Goal: Communication & Community: Answer question/provide support

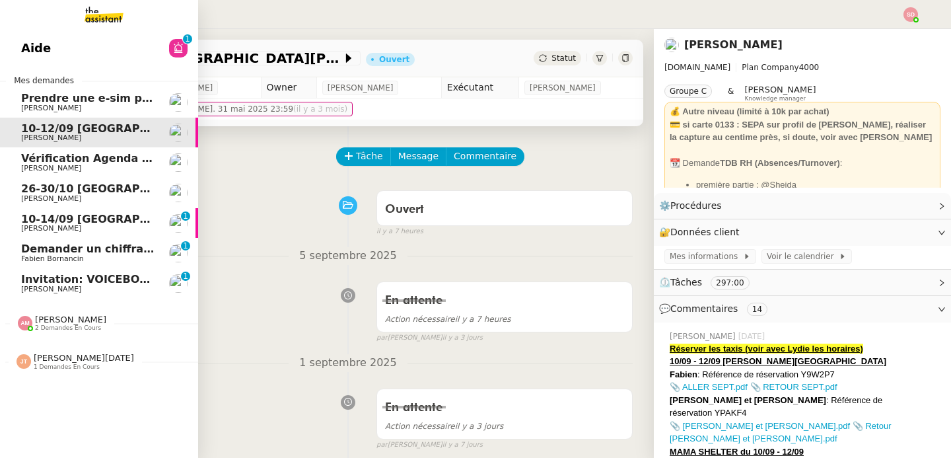
click at [120, 156] on span "Vérification Agenda + Chat + Wagram (9h et 14h)" at bounding box center [169, 158] width 297 height 13
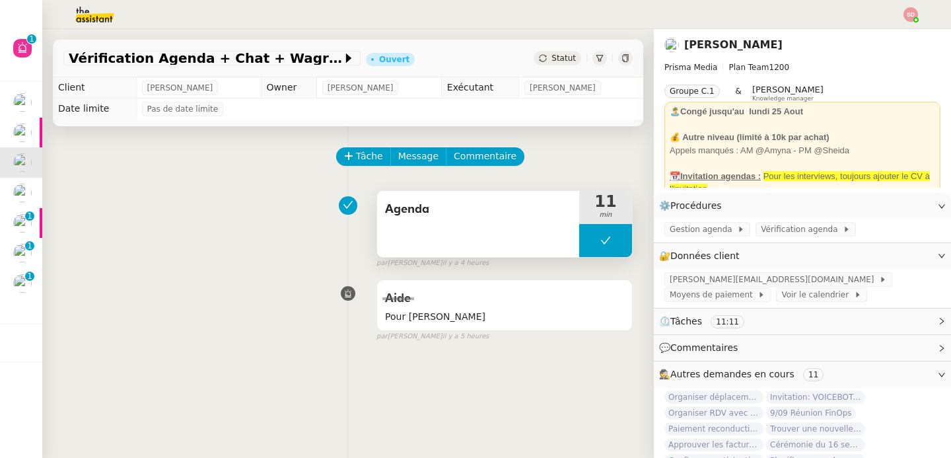
click at [579, 241] on button at bounding box center [605, 240] width 53 height 33
click at [587, 241] on icon at bounding box center [592, 240] width 11 height 11
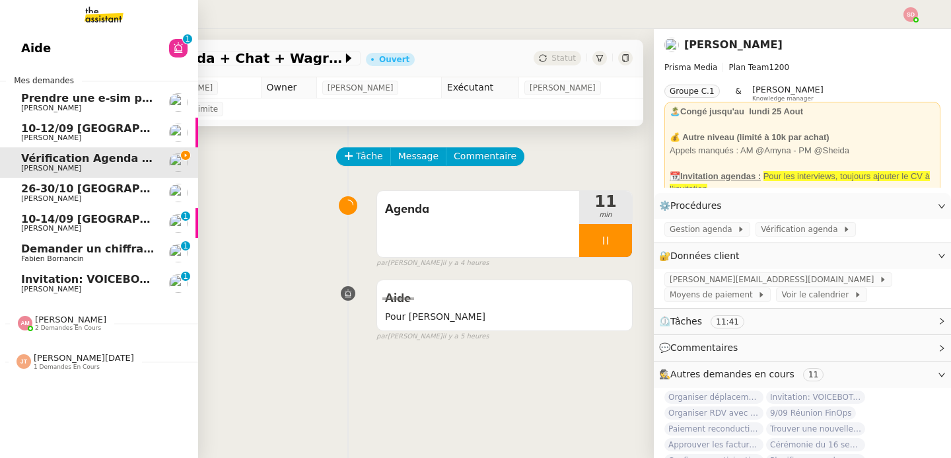
click at [102, 32] on div "Aide 0 1 2 3 4 5 6 7 8 9 Mes demandes Prendre une e-sim pour [PERSON_NAME] 10-1…" at bounding box center [99, 243] width 198 height 429
click at [111, 37] on link "Aide 0 1 2 3 4 5 6 7 8 9" at bounding box center [99, 48] width 198 height 30
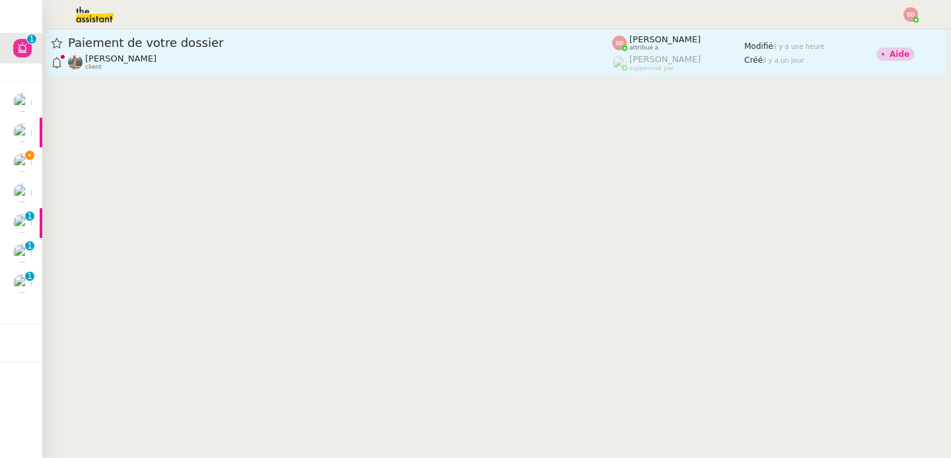
click at [367, 57] on div "[PERSON_NAME] client" at bounding box center [340, 62] width 544 height 17
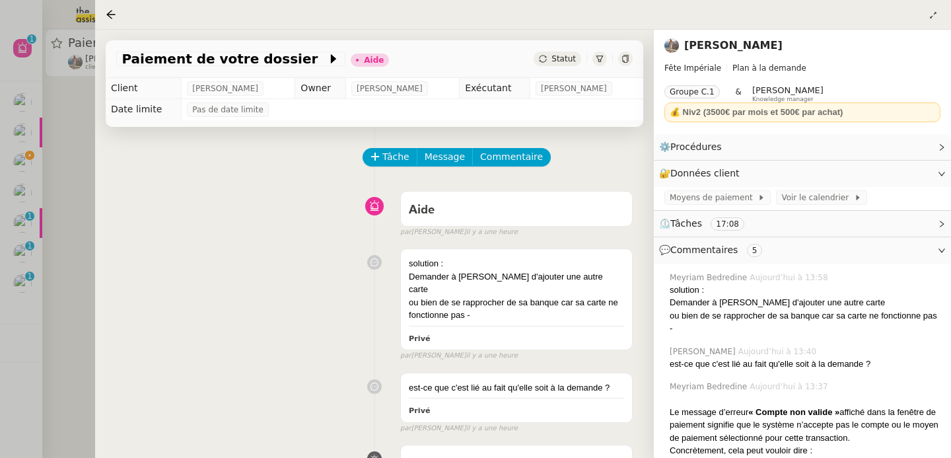
click at [42, 330] on div at bounding box center [475, 229] width 951 height 458
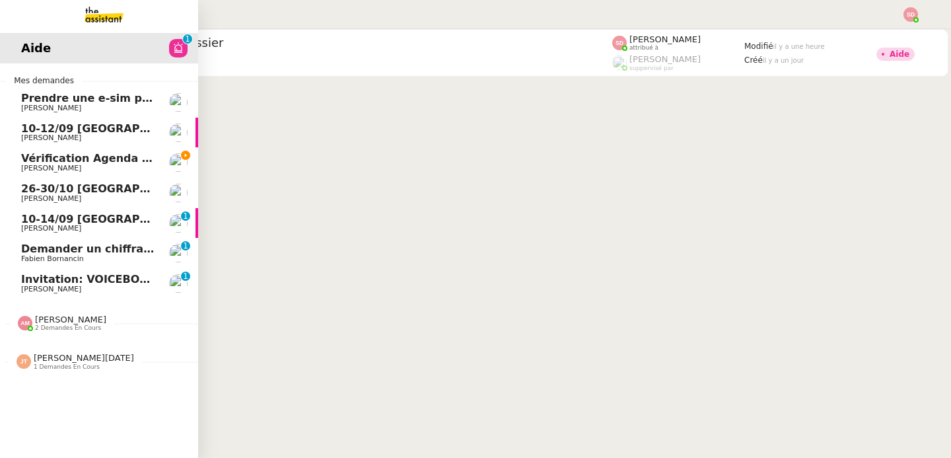
click at [57, 277] on span "Invitation: VOICEBOT-Session tests de l'outil - [DATE] 2pm - 3pm (UTC+2) ([PERS…" at bounding box center [295, 279] width 548 height 13
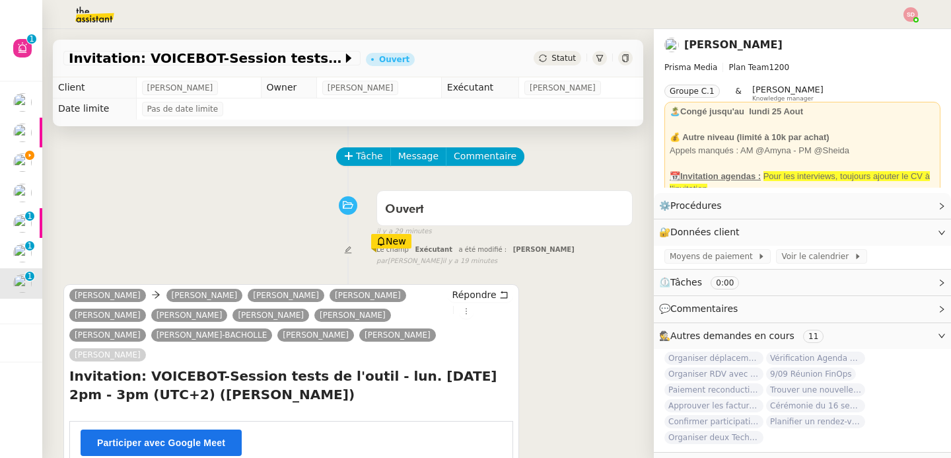
click at [471, 83] on td "Exécutant" at bounding box center [479, 87] width 77 height 21
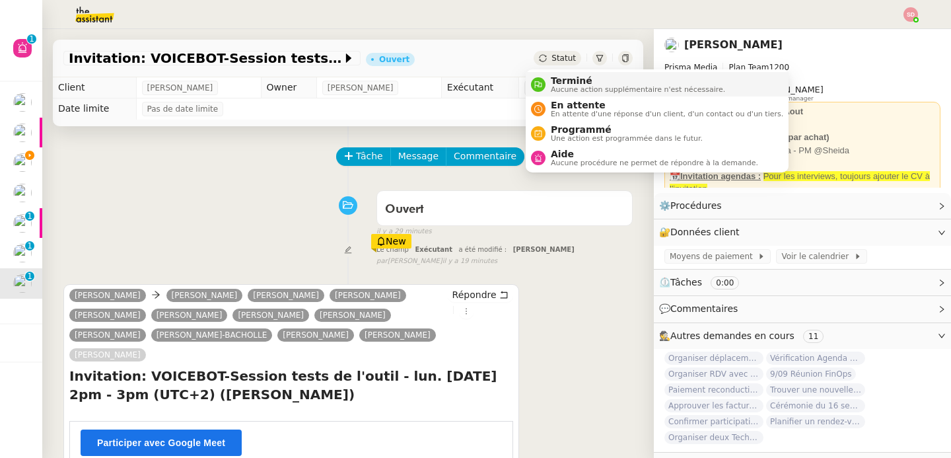
click at [560, 78] on span "Terminé" at bounding box center [638, 80] width 174 height 11
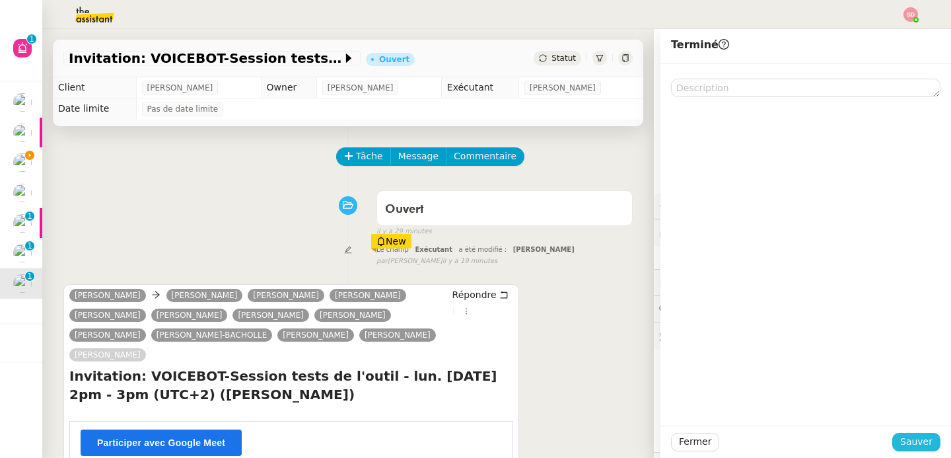
click at [909, 438] on span "Sauver" at bounding box center [916, 441] width 32 height 15
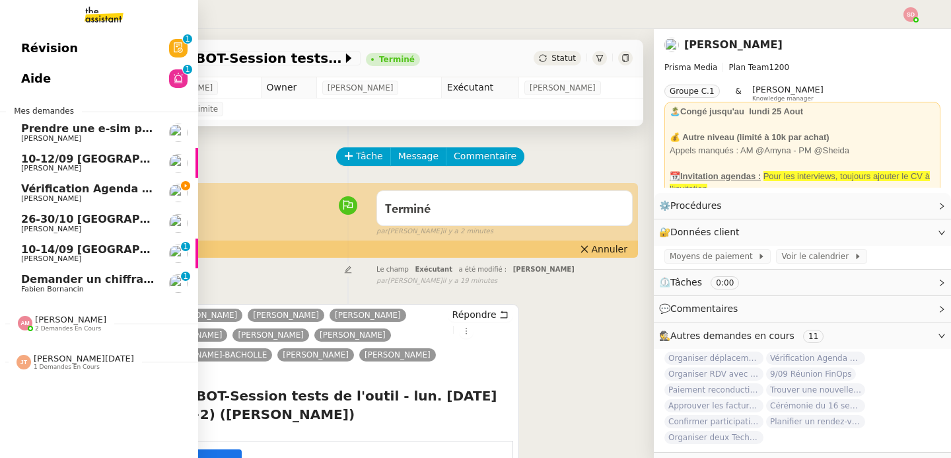
click at [83, 196] on span "[PERSON_NAME]" at bounding box center [87, 199] width 133 height 8
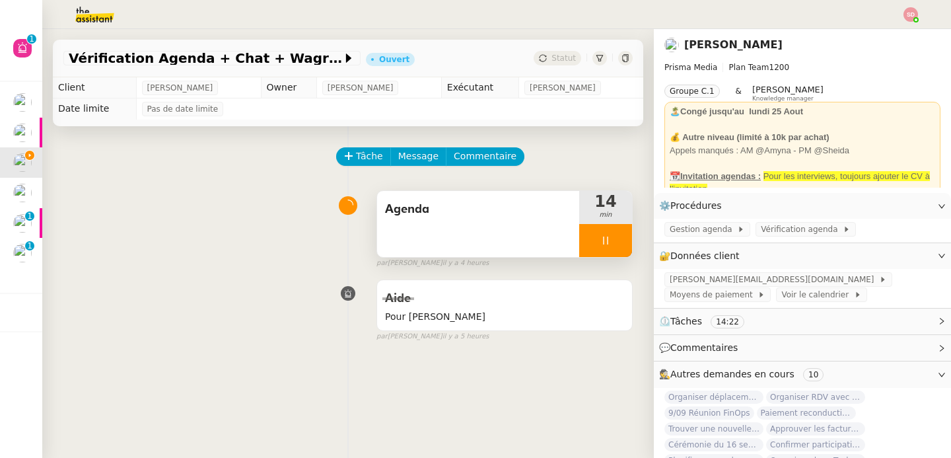
click at [611, 236] on div at bounding box center [605, 240] width 53 height 33
click at [587, 244] on icon at bounding box center [592, 240] width 11 height 11
click at [624, 242] on div "Tâche Message Commentaire Veuillez patienter une erreur s'est produite 👌👌👌 mess…" at bounding box center [348, 355] width 612 height 458
click at [611, 243] on div at bounding box center [605, 240] width 53 height 33
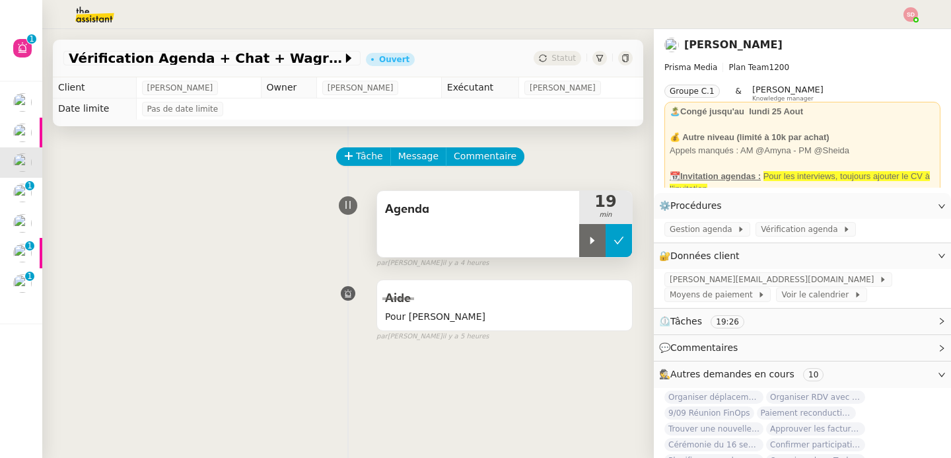
click at [614, 240] on icon at bounding box center [619, 240] width 11 height 11
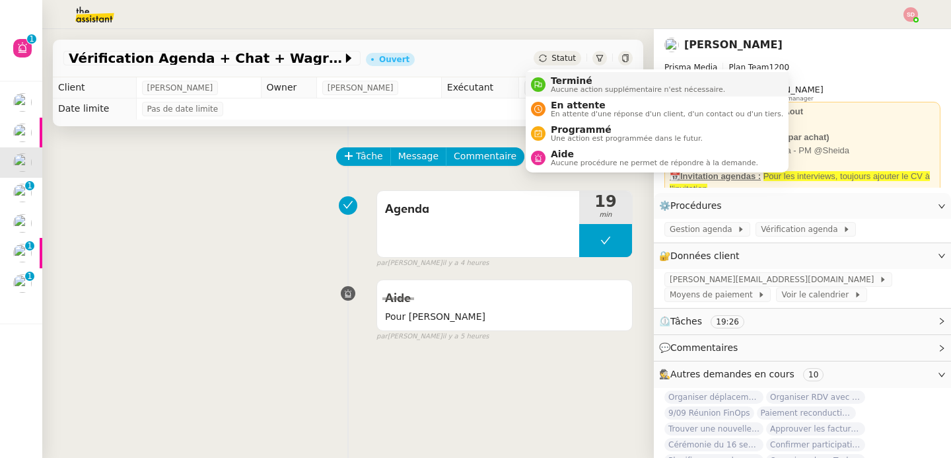
click at [555, 77] on span "Terminé" at bounding box center [638, 80] width 174 height 11
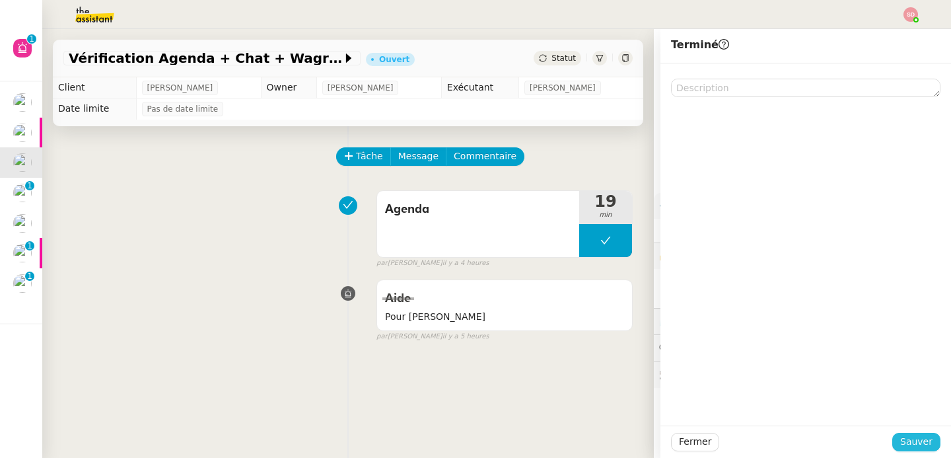
click at [900, 447] on span "Sauver" at bounding box center [916, 441] width 32 height 15
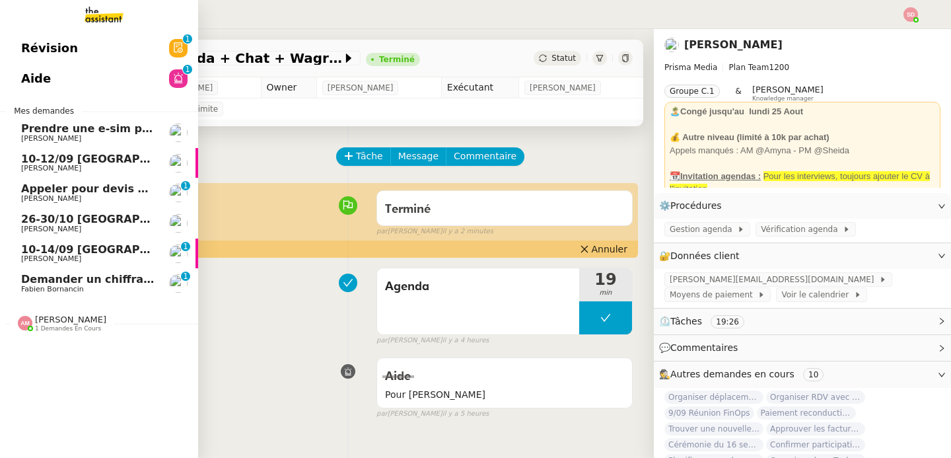
click at [22, 289] on span "[PERSON_NAME]" at bounding box center [51, 289] width 60 height 9
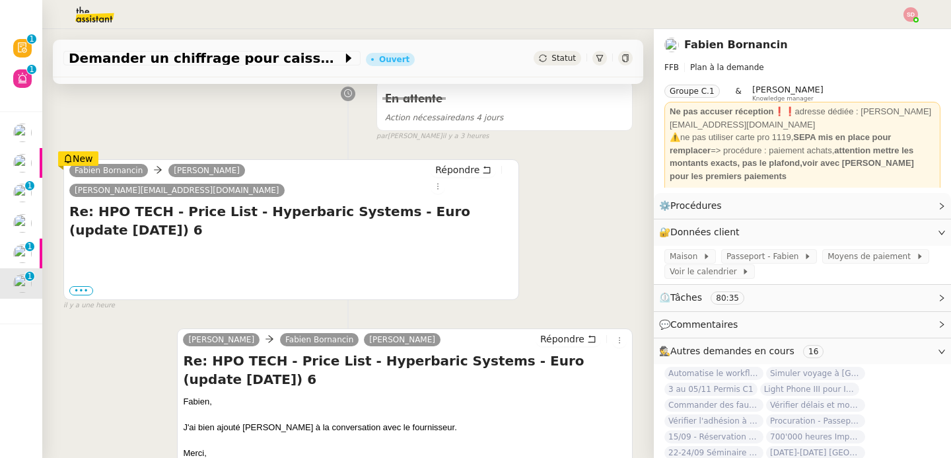
scroll to position [205, 0]
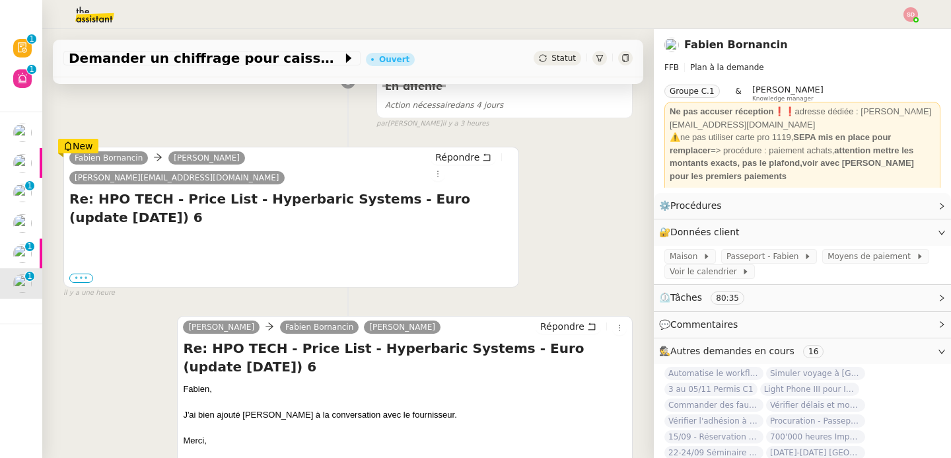
click at [85, 273] on label "•••" at bounding box center [81, 277] width 24 height 9
click at [0, 0] on input "•••" at bounding box center [0, 0] width 0 height 0
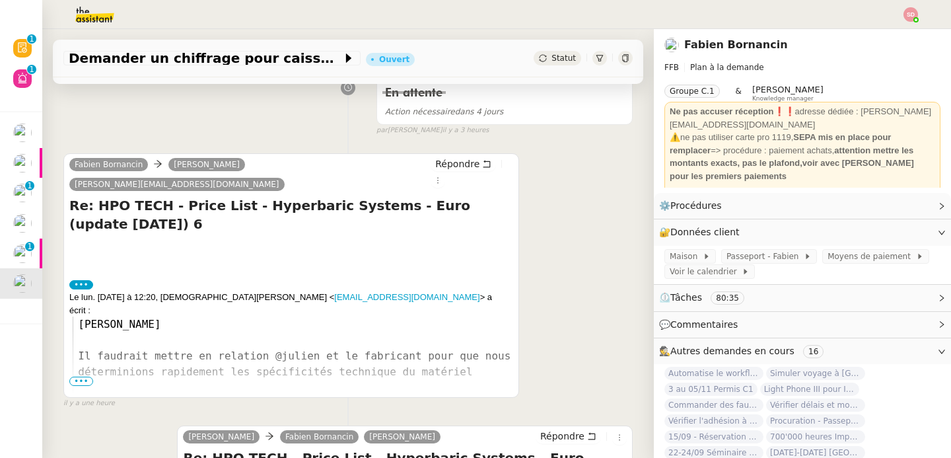
scroll to position [0, 0]
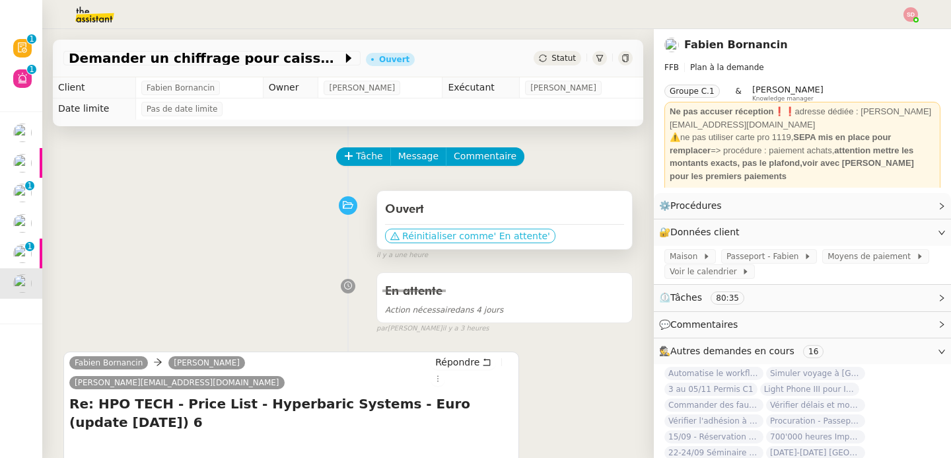
click at [454, 232] on span "Réinitialiser comme" at bounding box center [447, 235] width 91 height 13
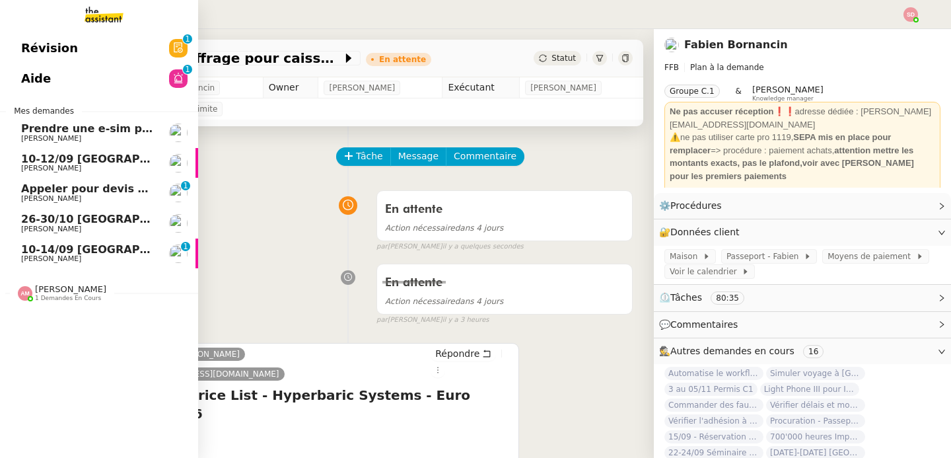
click at [22, 246] on span "10-14/09 [GEOGRAPHIC_DATA]-[GEOGRAPHIC_DATA]" at bounding box center [175, 249] width 308 height 13
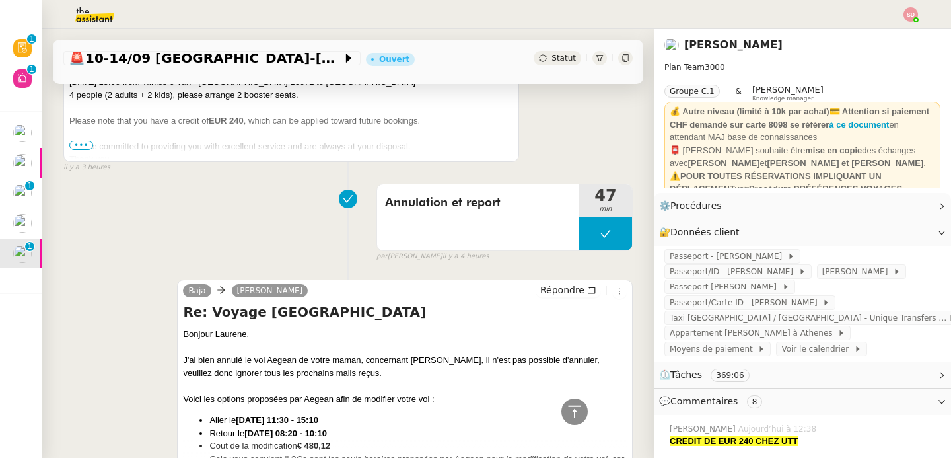
scroll to position [906, 0]
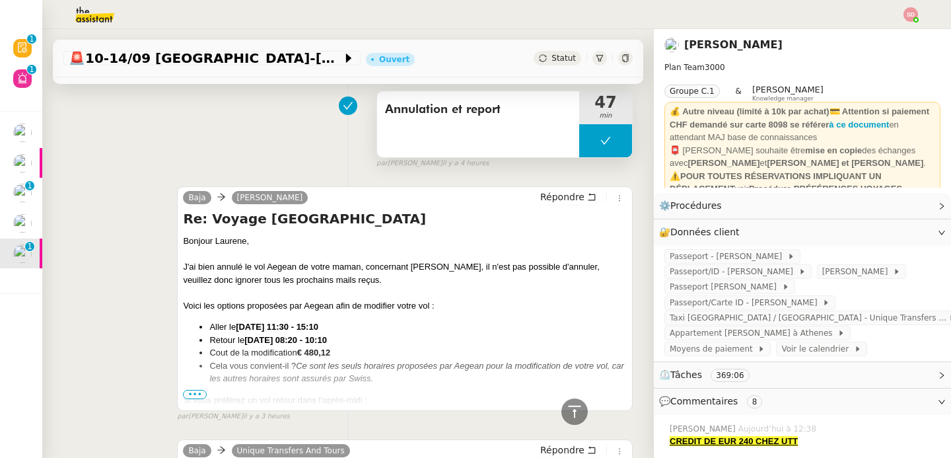
click at [579, 147] on button at bounding box center [605, 140] width 53 height 33
click at [579, 147] on div at bounding box center [592, 140] width 26 height 33
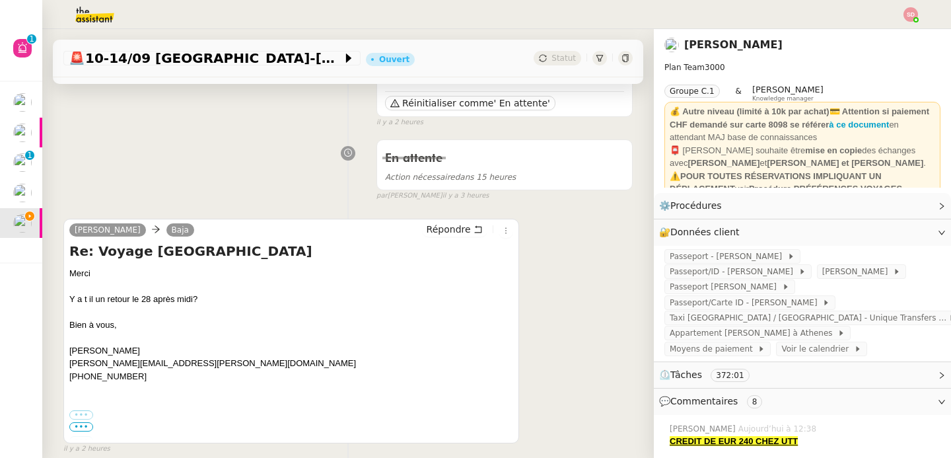
scroll to position [161, 0]
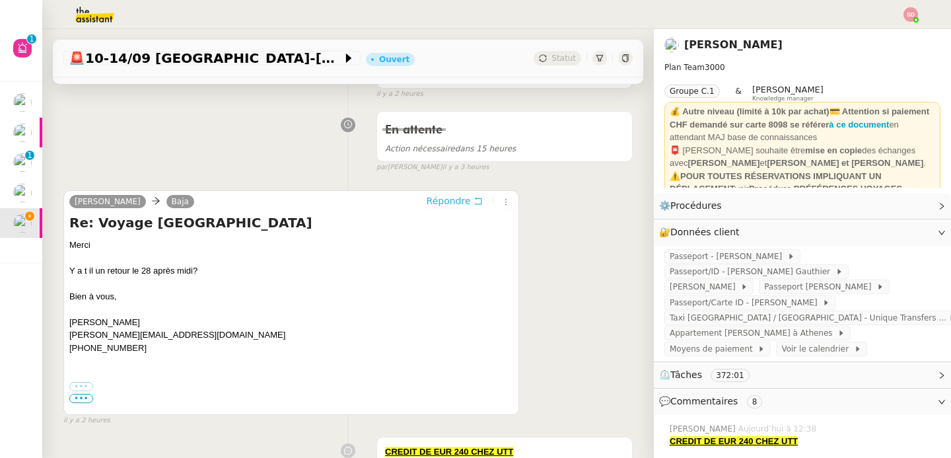
click at [454, 197] on span "Répondre" at bounding box center [449, 200] width 44 height 13
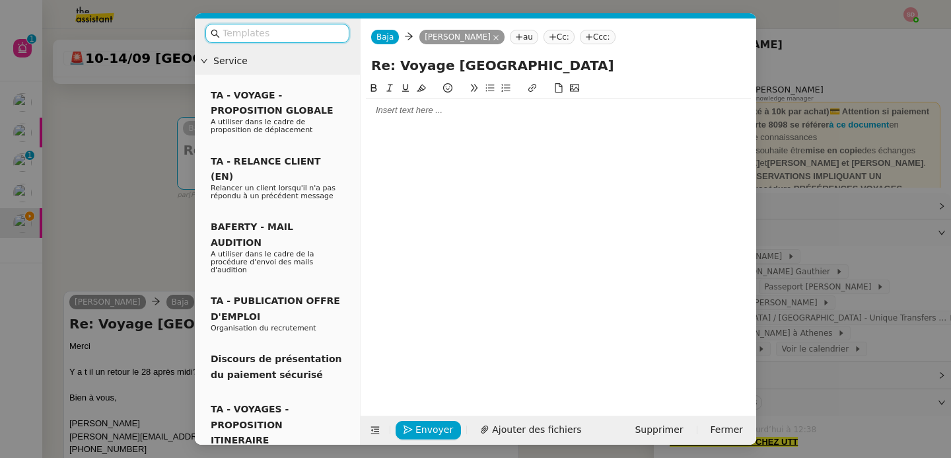
click at [406, 107] on div at bounding box center [558, 110] width 385 height 12
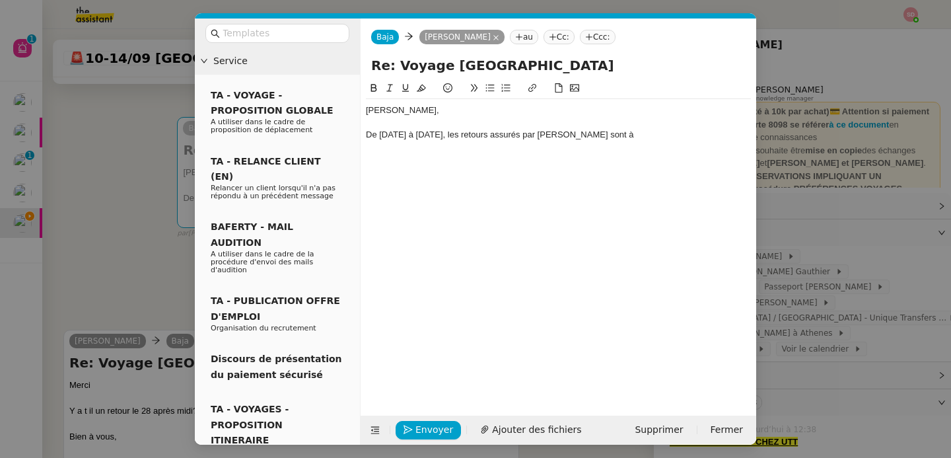
click at [145, 220] on nz-modal-container "Service TA - VOYAGE - PROPOSITION GLOBALE A utiliser dans le cadre de propositi…" at bounding box center [475, 229] width 951 height 458
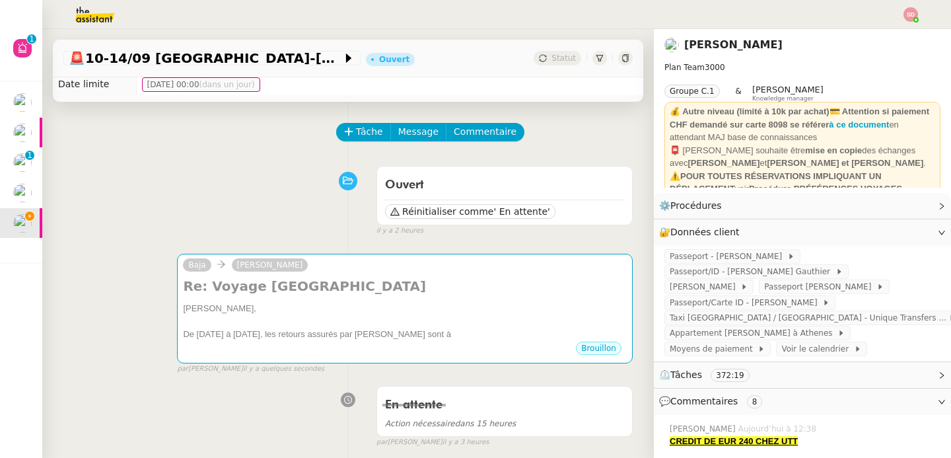
scroll to position [0, 0]
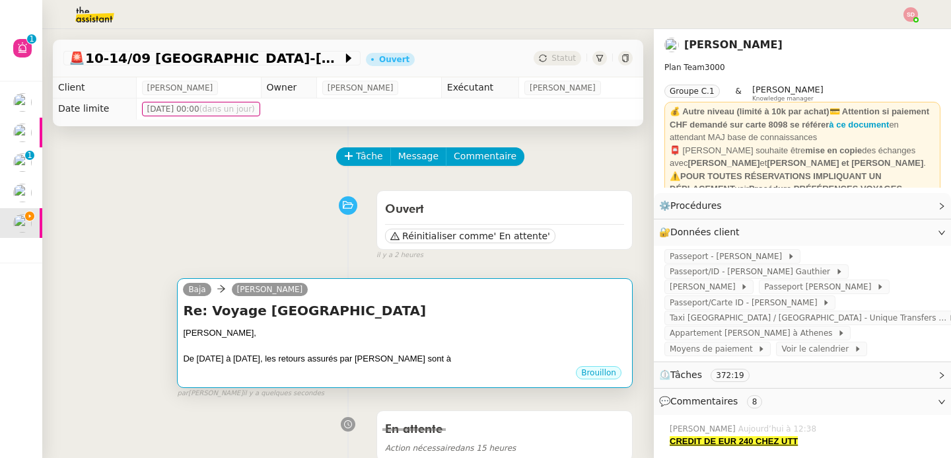
click at [392, 360] on div "De [DATE] à [DATE], les retours assurés par [PERSON_NAME] sont à" at bounding box center [405, 358] width 444 height 13
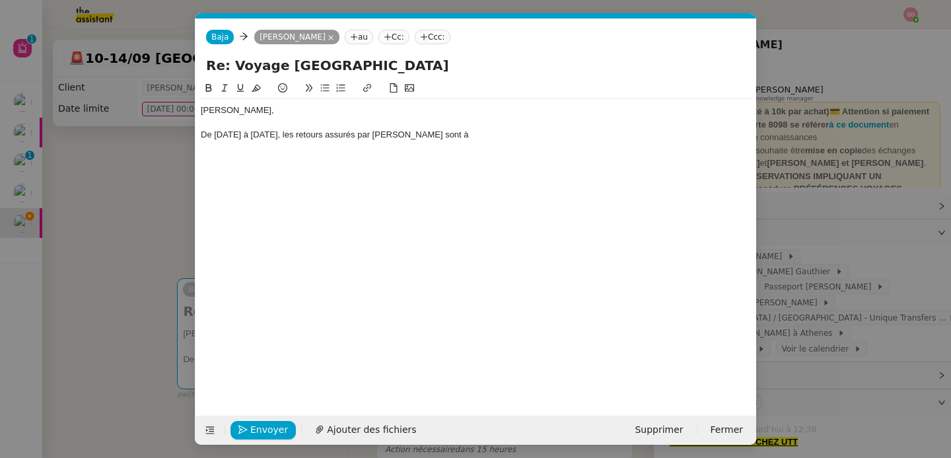
scroll to position [0, 28]
click at [441, 134] on div "De [DATE] à [DATE], les retours assurés par [PERSON_NAME] sont à" at bounding box center [476, 135] width 550 height 12
click at [143, 266] on nz-modal-container "Service TA - VOYAGE - PROPOSITION GLOBALE A utiliser dans le cadre de propositi…" at bounding box center [475, 229] width 951 height 458
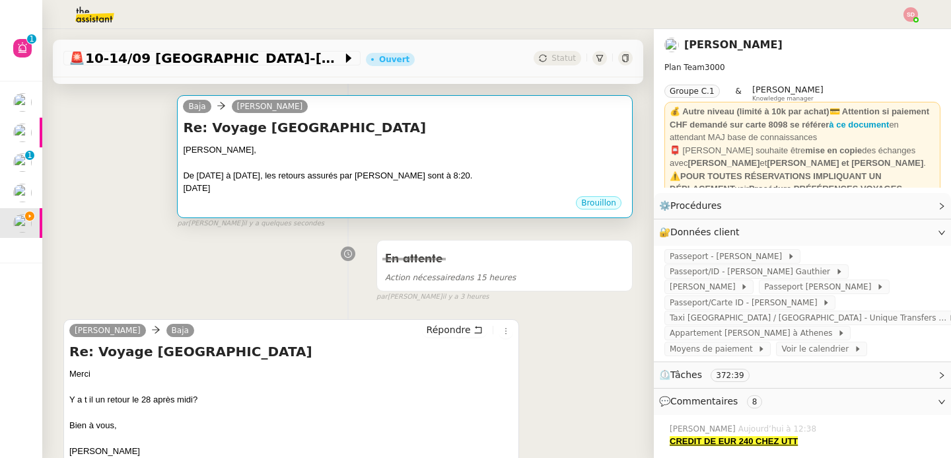
scroll to position [182, 0]
click at [468, 209] on div "Brouillon" at bounding box center [405, 206] width 444 height 20
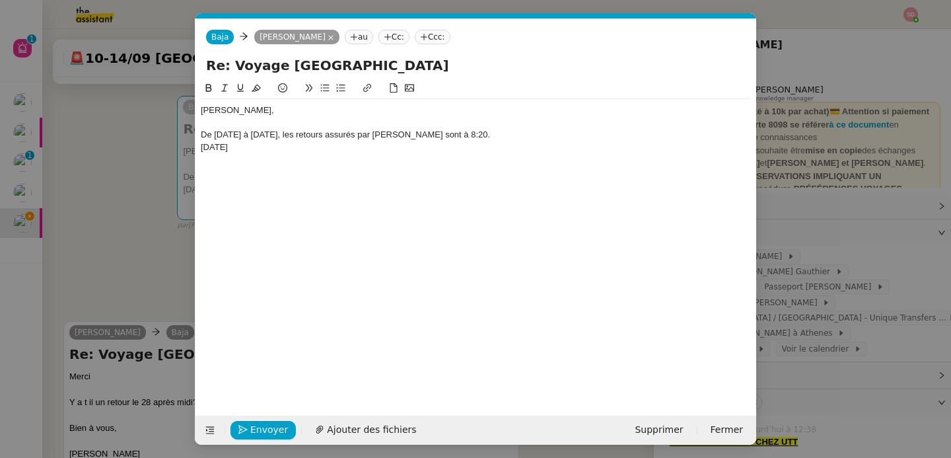
scroll to position [0, 28]
click at [445, 132] on div "De [DATE] à [DATE], les retours assurés par [PERSON_NAME] sont à 8:20." at bounding box center [476, 135] width 550 height 12
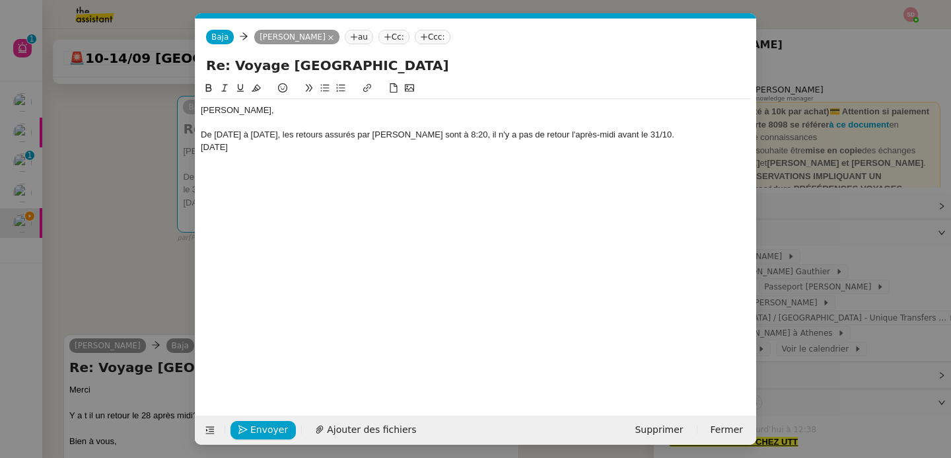
click at [592, 138] on div "De [DATE] à [DATE], les retours assurés par [PERSON_NAME] sont à 8:20, il n'y a…" at bounding box center [476, 135] width 550 height 12
click at [672, 136] on div "De [DATE] à [DATE], les retours assurés par [PERSON_NAME] sont à 8:20, il n'y a…" at bounding box center [476, 135] width 550 height 12
click at [406, 148] on div "[DATE]" at bounding box center [476, 147] width 550 height 12
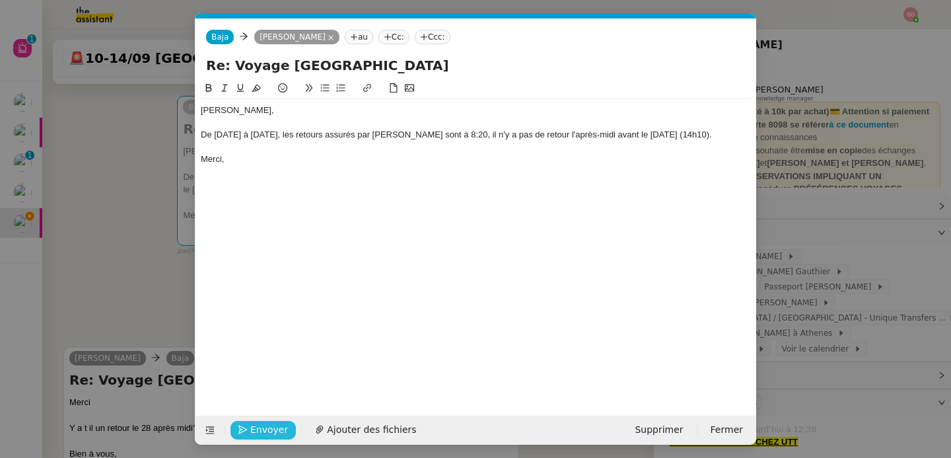
click at [262, 426] on span "Envoyer" at bounding box center [269, 429] width 38 height 15
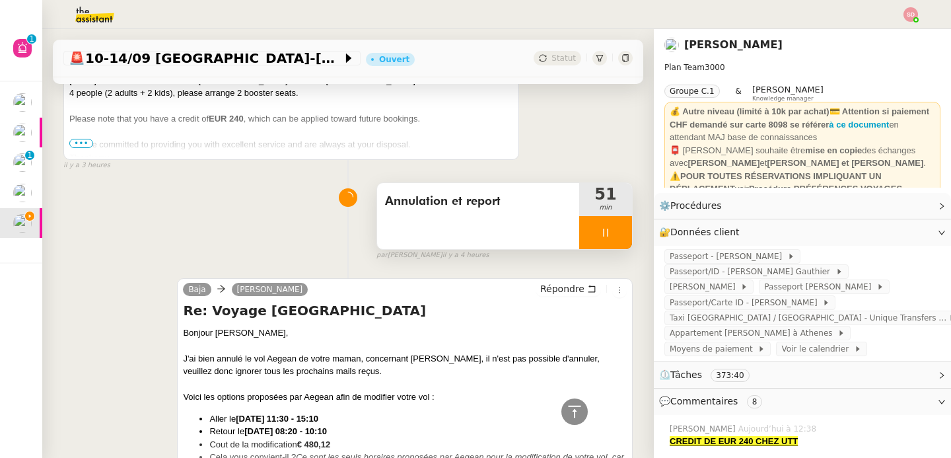
scroll to position [1069, 0]
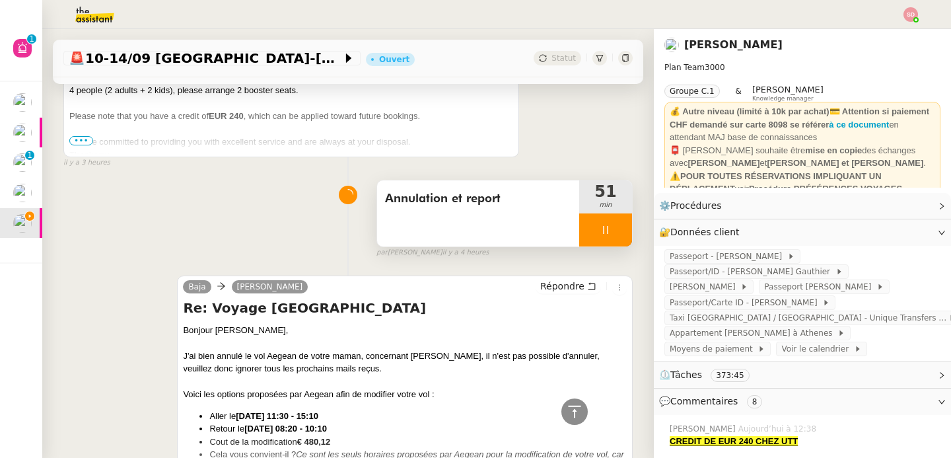
click at [597, 231] on div at bounding box center [605, 229] width 53 height 33
click at [614, 231] on icon at bounding box center [619, 230] width 11 height 11
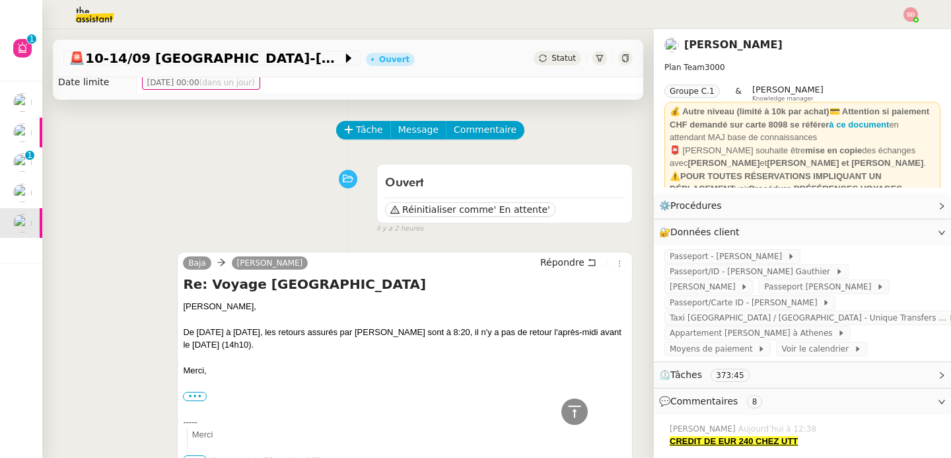
scroll to position [0, 0]
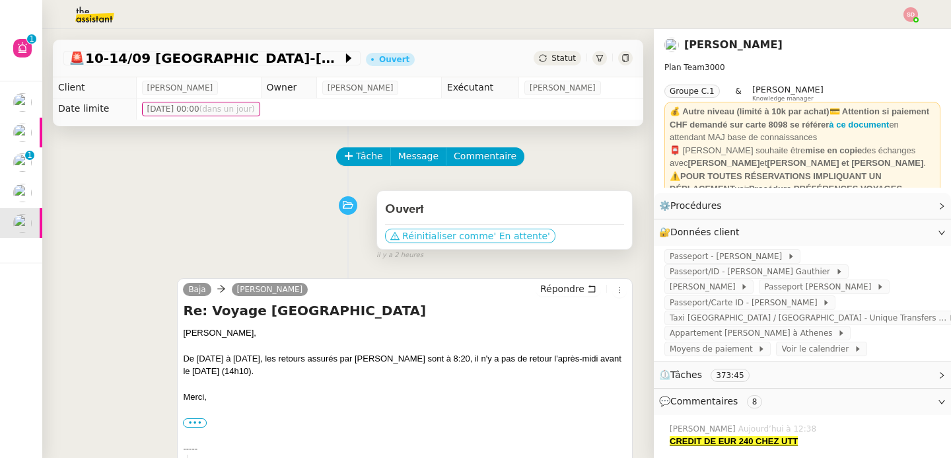
click at [489, 229] on button "Réinitialiser comme ' En attente'" at bounding box center [470, 236] width 170 height 15
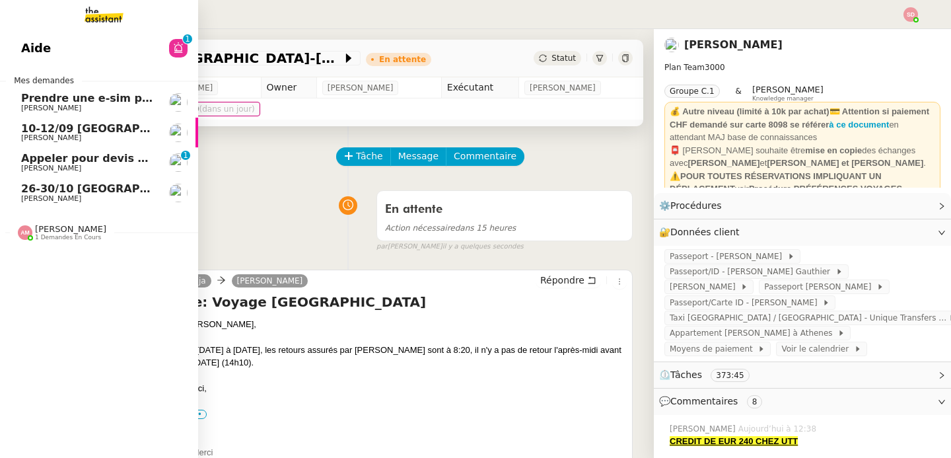
click at [122, 157] on span "Appeler pour devis mutuelle et prévoyance" at bounding box center [150, 158] width 258 height 13
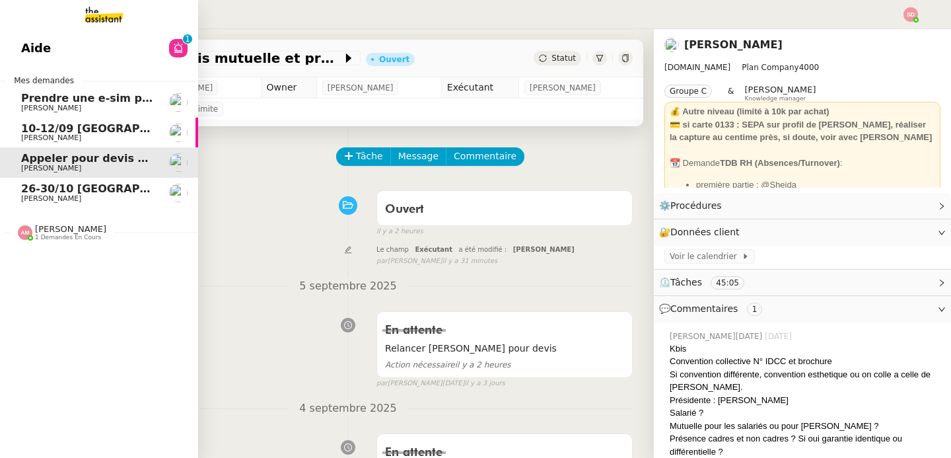
click at [48, 132] on span "10-12/09 [GEOGRAPHIC_DATA] - [GEOGRAPHIC_DATA]" at bounding box center [178, 128] width 315 height 13
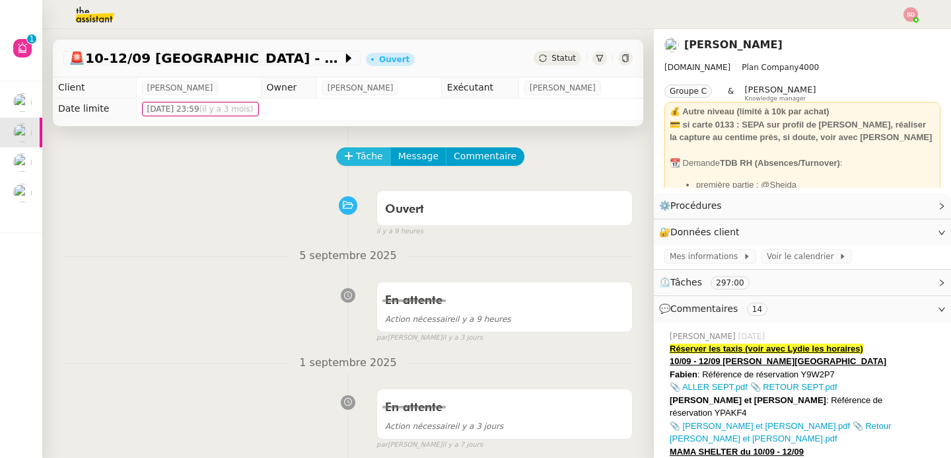
click at [356, 153] on span "Tâche" at bounding box center [369, 156] width 27 height 15
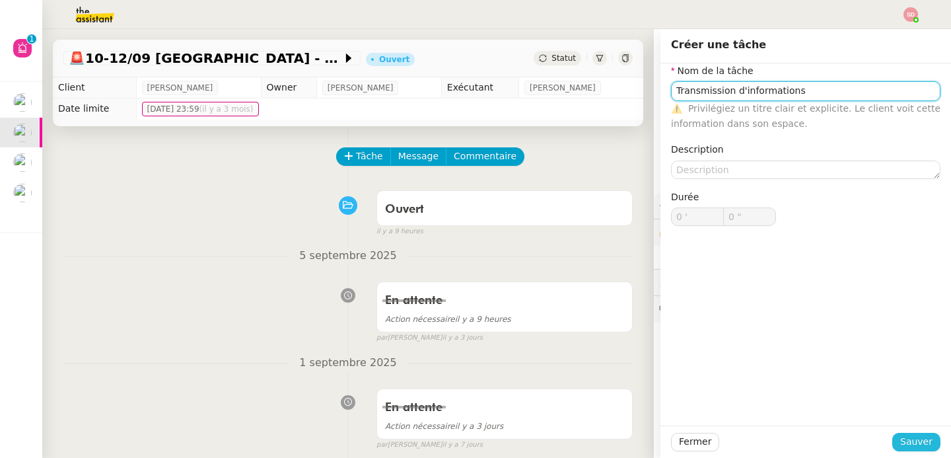
type input "Transmission d'informations"
click at [915, 441] on span "Sauver" at bounding box center [916, 441] width 32 height 15
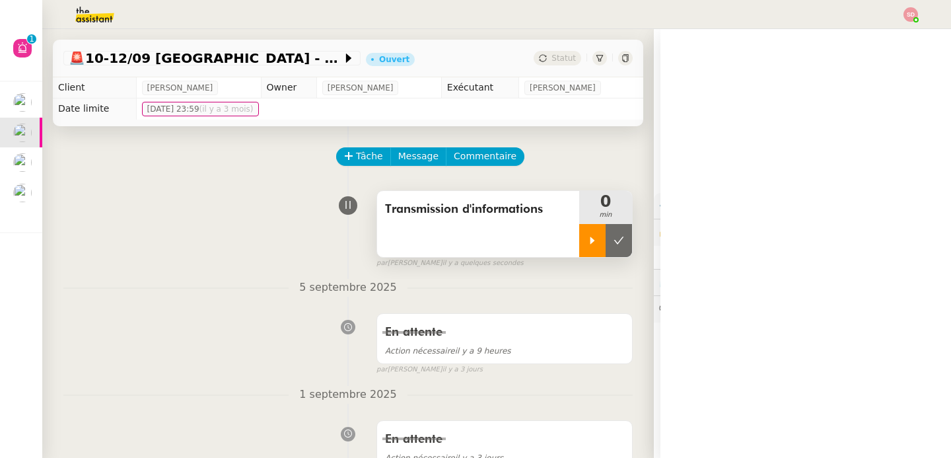
click at [579, 250] on div at bounding box center [592, 240] width 26 height 33
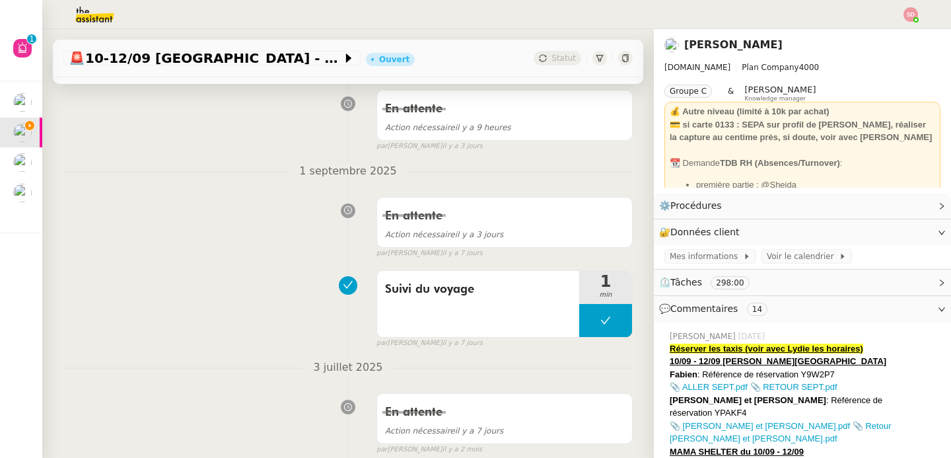
scroll to position [501, 0]
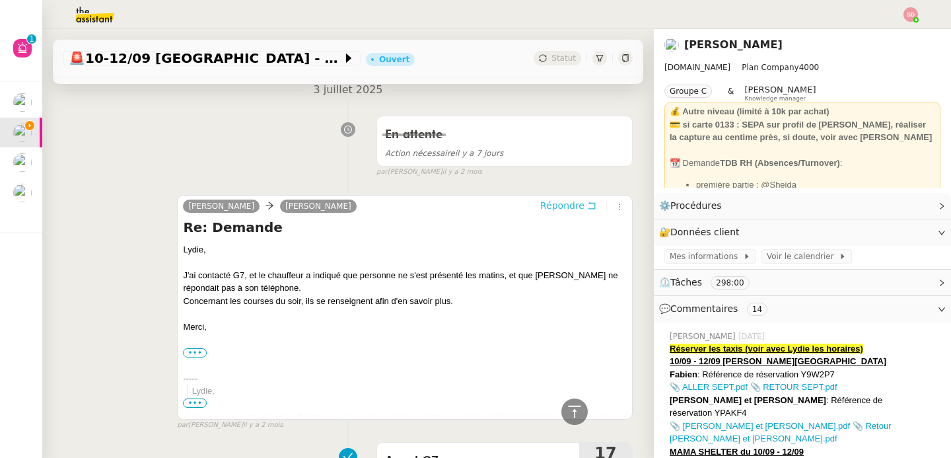
click at [563, 211] on span "Répondre" at bounding box center [562, 205] width 44 height 13
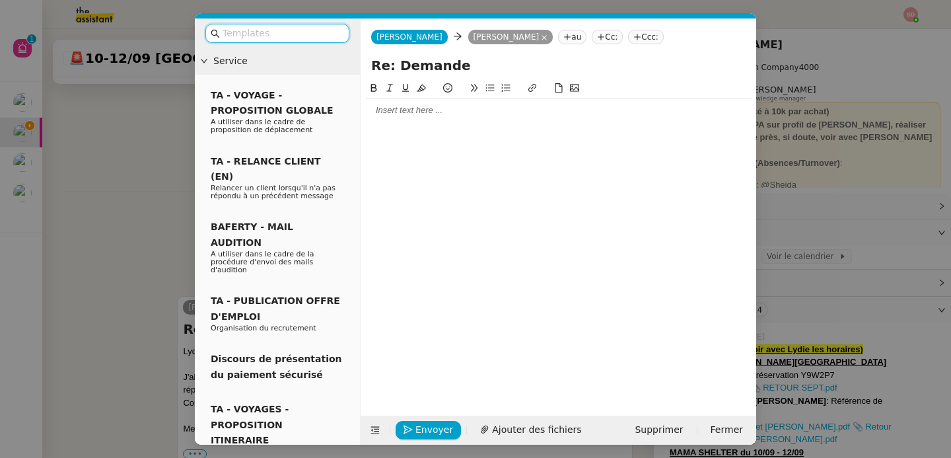
scroll to position [602, 0]
click at [424, 59] on input "Re: Demande" at bounding box center [558, 65] width 375 height 20
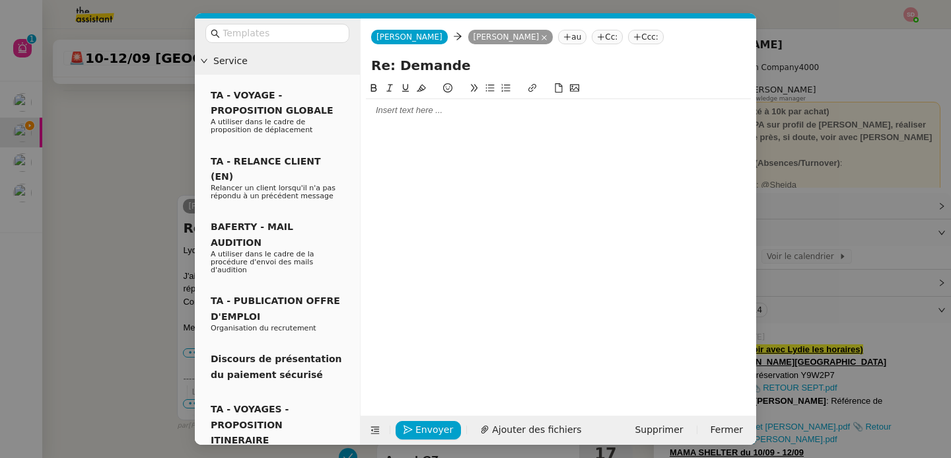
click at [424, 59] on input "Re: Demande" at bounding box center [558, 65] width 375 height 20
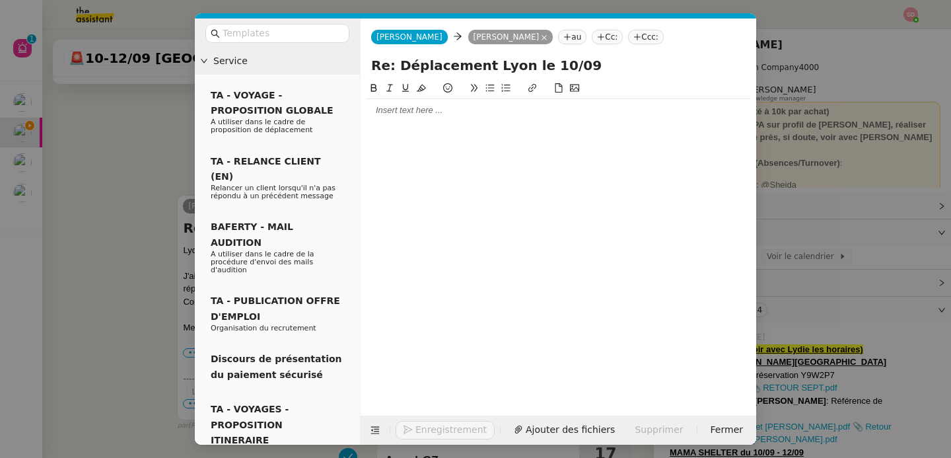
type input "Re: Déplacement Lyon le 10/09"
click at [439, 118] on div at bounding box center [558, 110] width 385 height 22
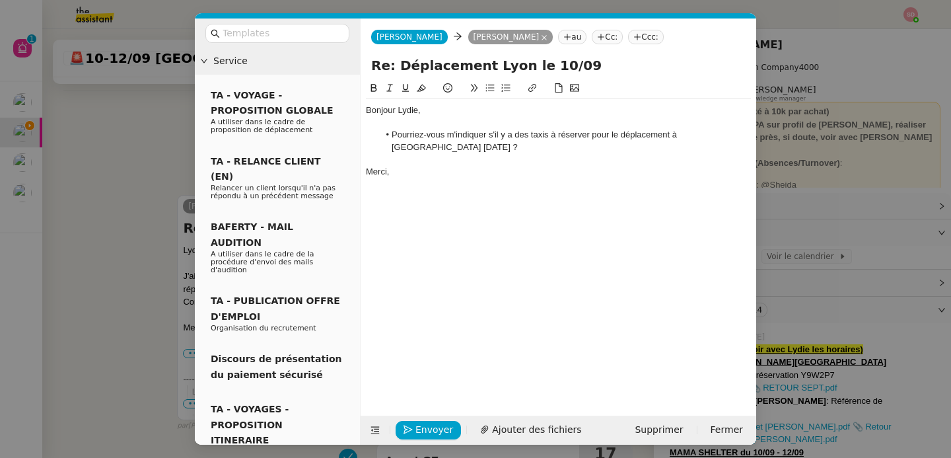
scroll to position [683, 0]
click at [422, 431] on span "Envoyer" at bounding box center [435, 429] width 38 height 15
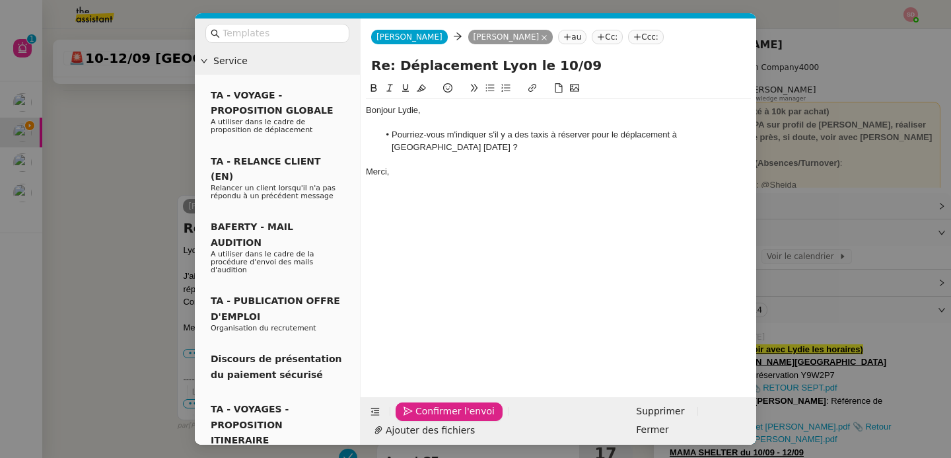
click at [422, 419] on span "Confirmer l'envoi" at bounding box center [455, 411] width 79 height 15
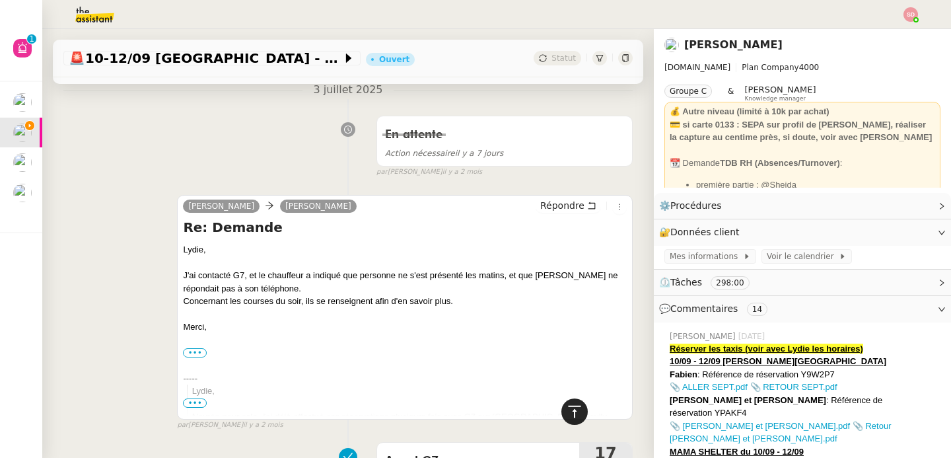
click at [567, 412] on icon at bounding box center [575, 412] width 16 height 16
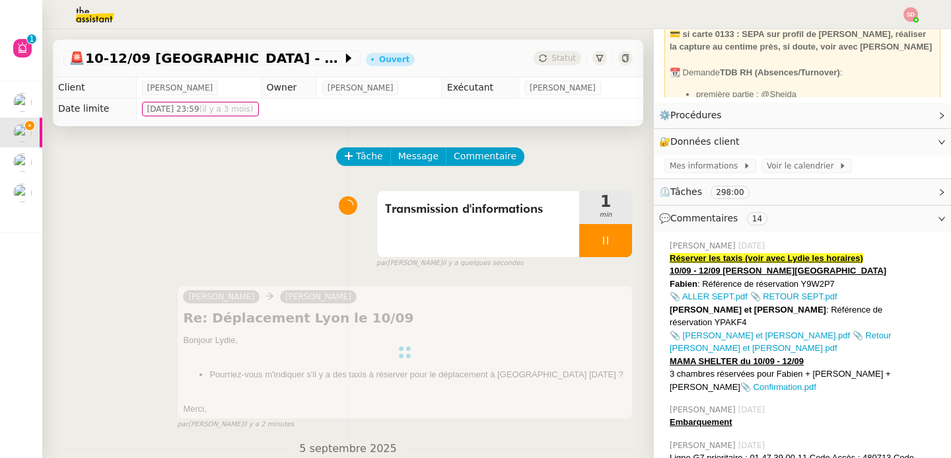
scroll to position [95, 0]
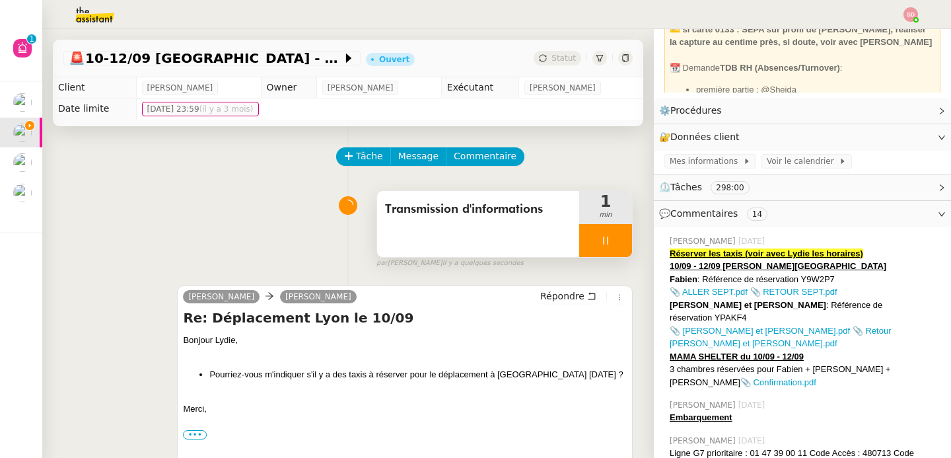
click at [606, 243] on div at bounding box center [605, 240] width 53 height 33
click at [614, 243] on icon at bounding box center [619, 240] width 11 height 11
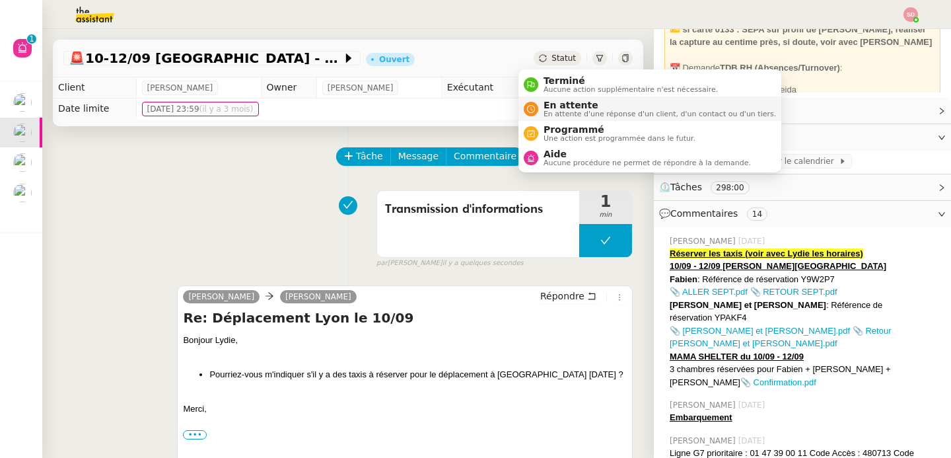
click at [538, 114] on div "En attente En attente d'une réponse d'un client, d'un contact ou d'un tiers." at bounding box center [650, 109] width 252 height 18
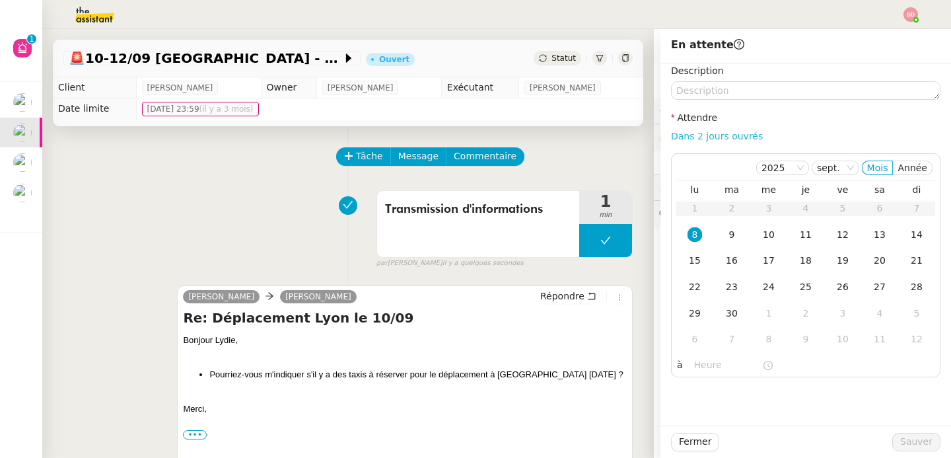
click at [735, 135] on link "Dans 2 jours ouvrés" at bounding box center [717, 136] width 92 height 11
type input "07:00"
click at [725, 235] on div "9" at bounding box center [732, 234] width 15 height 15
click at [932, 444] on div "Fermer Sauver" at bounding box center [806, 441] width 291 height 32
click at [922, 443] on span "Sauver" at bounding box center [916, 441] width 32 height 15
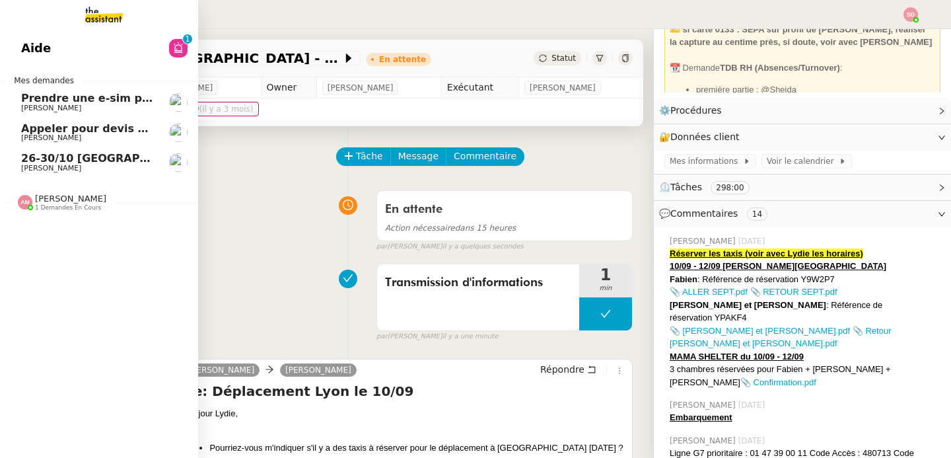
click at [89, 100] on span "Prendre une e-sim pour Ana" at bounding box center [104, 98] width 167 height 13
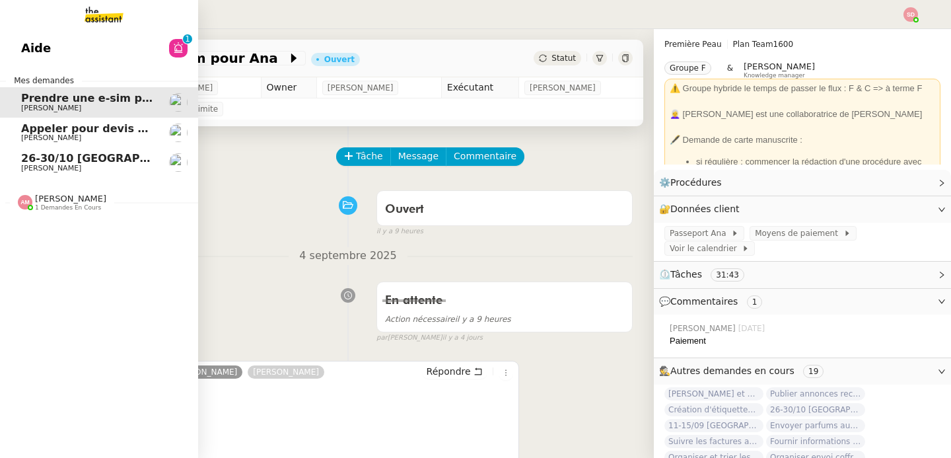
scroll to position [95, 0]
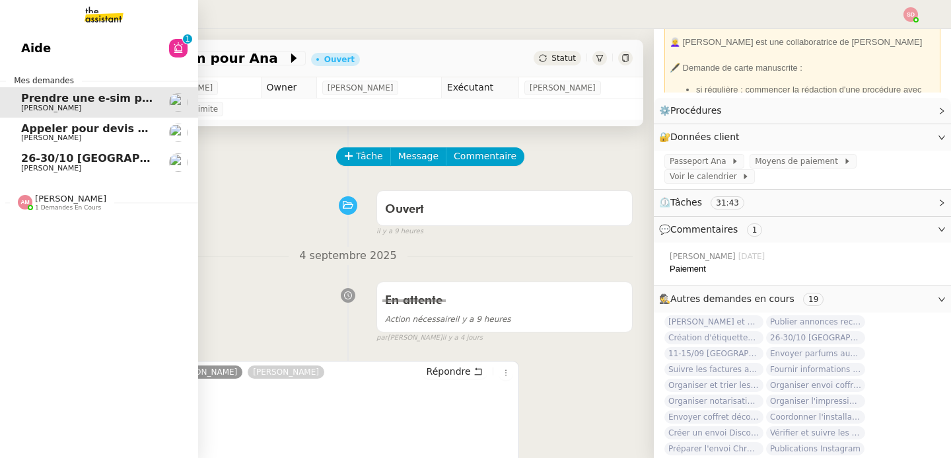
click at [55, 162] on span "26-30/10 [GEOGRAPHIC_DATA] - [GEOGRAPHIC_DATA] + cartons" at bounding box center [209, 158] width 377 height 13
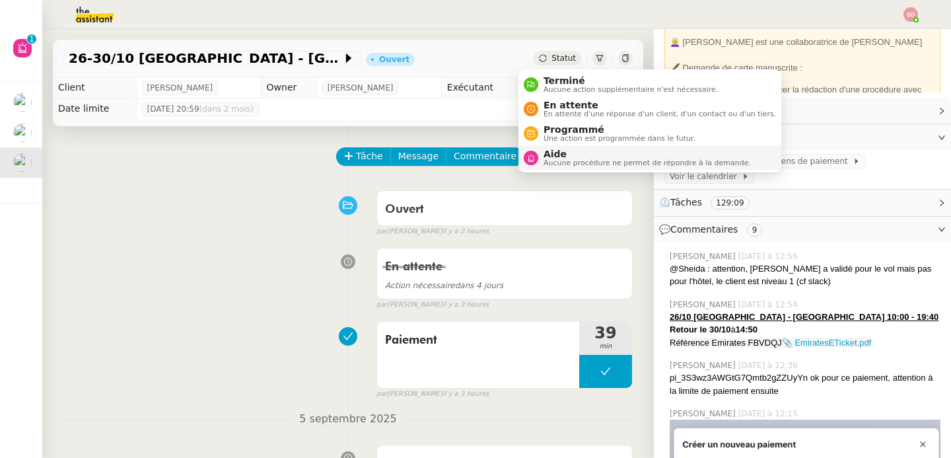
click at [565, 164] on span "Aucune procédure ne permet de répondre à la demande." at bounding box center [647, 162] width 207 height 7
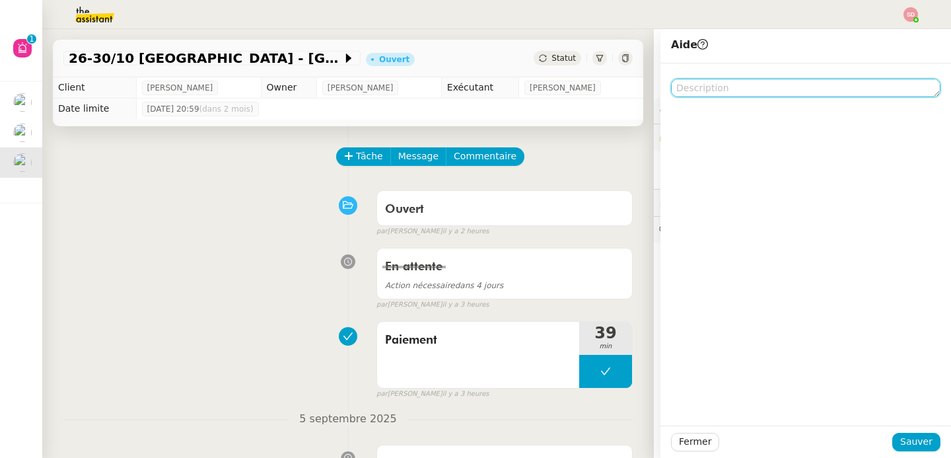
click at [722, 96] on textarea at bounding box center [806, 88] width 270 height 18
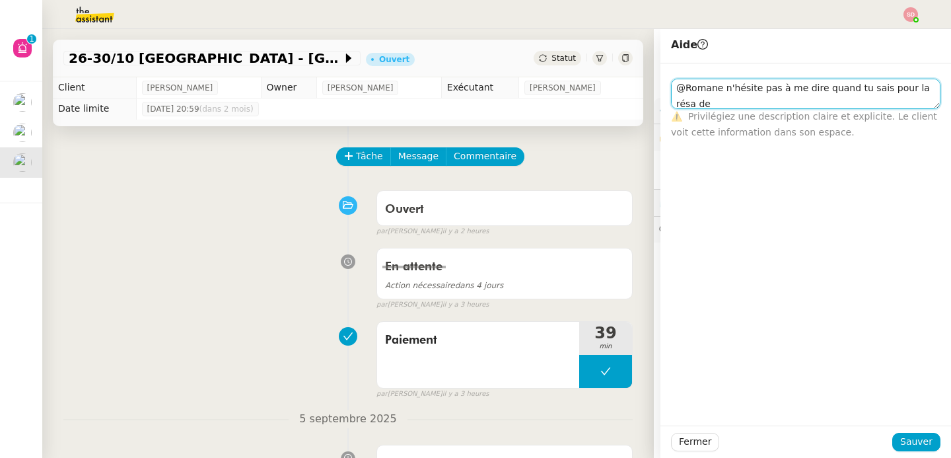
scroll to position [1, 0]
type textarea "@Romane n'hésite pas à me dire quand tu sais pour la résa de l'hôtel si je peux…"
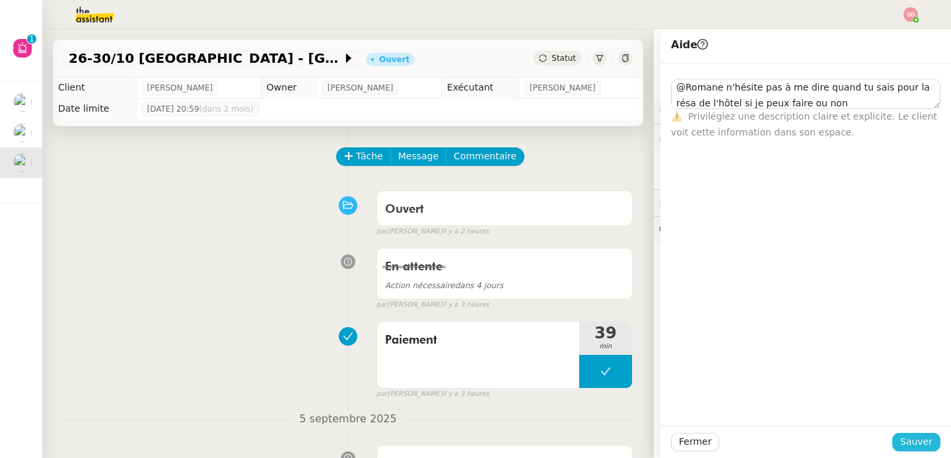
click at [916, 445] on span "Sauver" at bounding box center [916, 441] width 32 height 15
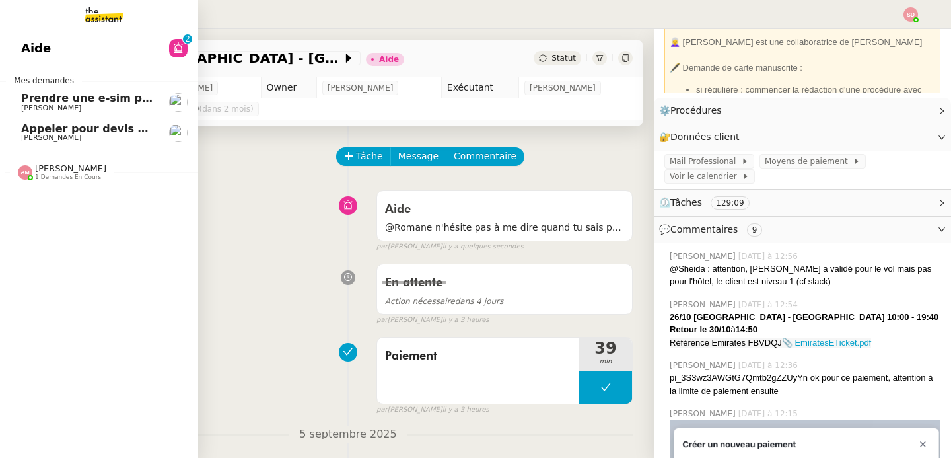
click at [75, 98] on span "Prendre une e-sim pour Ana" at bounding box center [104, 98] width 167 height 13
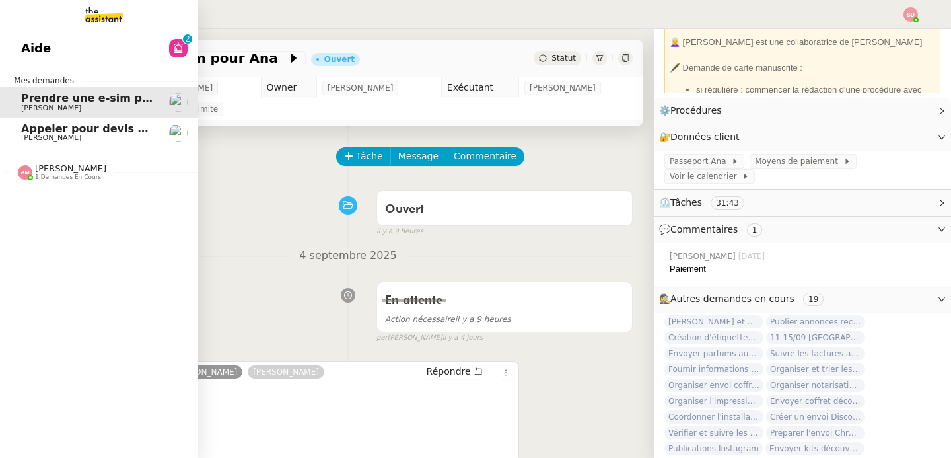
click at [71, 172] on span "[PERSON_NAME]" at bounding box center [70, 168] width 71 height 10
click at [72, 199] on span "Onglet et revue de littérature - [DATE]" at bounding box center [139, 197] width 236 height 13
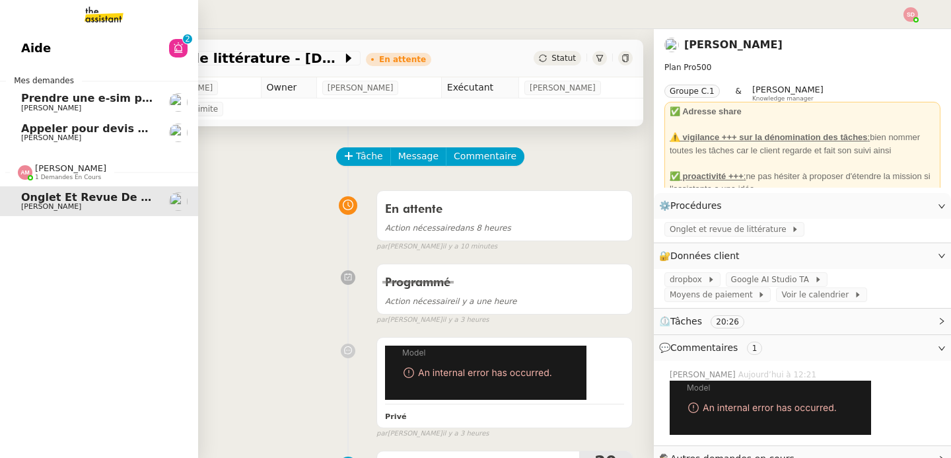
click at [11, 168] on span "[PERSON_NAME] 1 demandes en cours" at bounding box center [62, 171] width 104 height 17
click at [134, 100] on span "Prendre une e-sim pour Ana" at bounding box center [104, 98] width 167 height 13
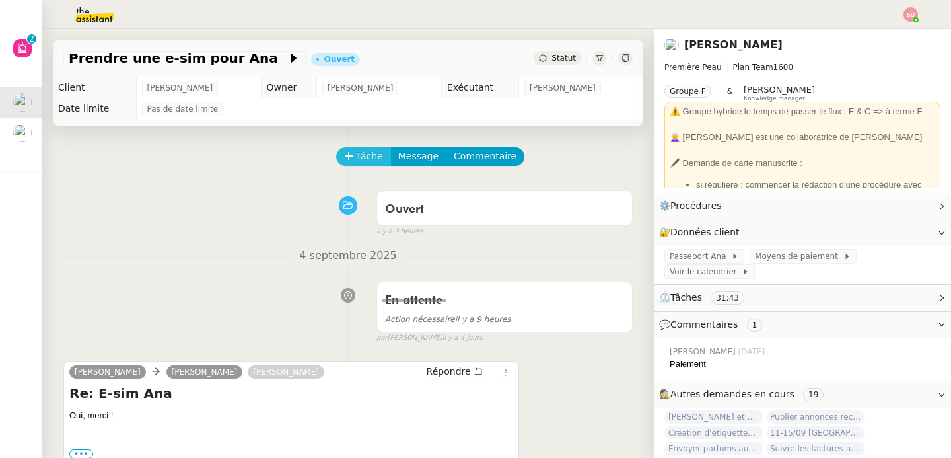
click at [345, 160] on button "Tâche" at bounding box center [363, 156] width 55 height 18
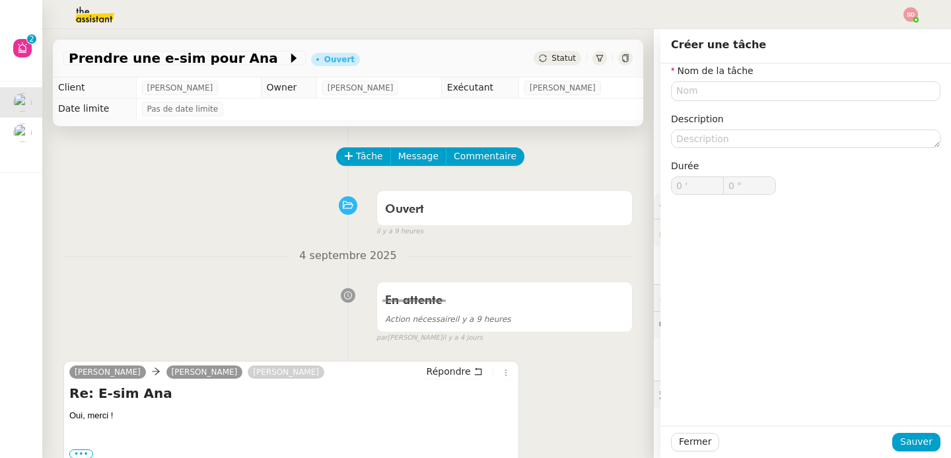
click at [233, 196] on div "Ouvert false il y a 9 heures" at bounding box center [347, 210] width 569 height 53
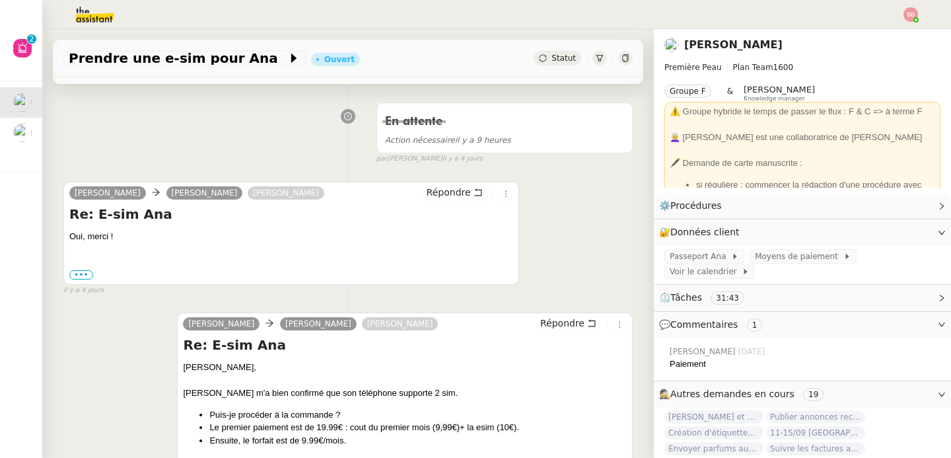
scroll to position [410, 0]
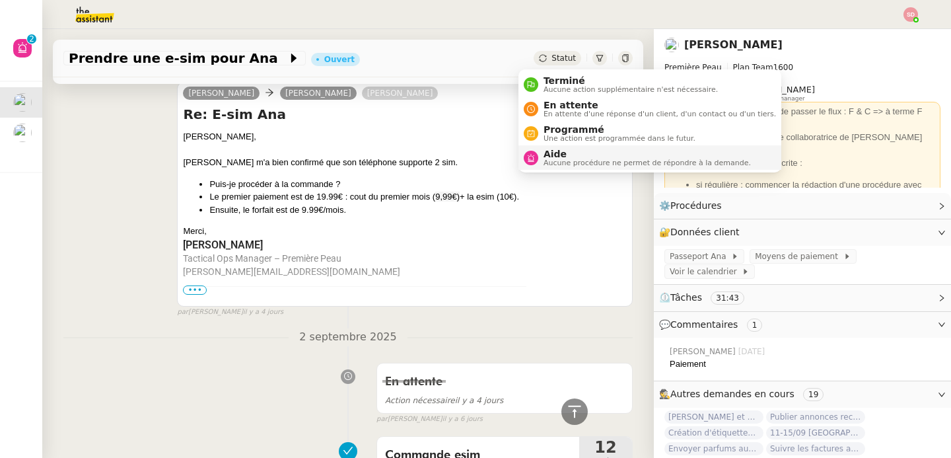
click at [538, 152] on div "Aide Aucune procédure ne permet de répondre à la demande." at bounding box center [644, 158] width 213 height 18
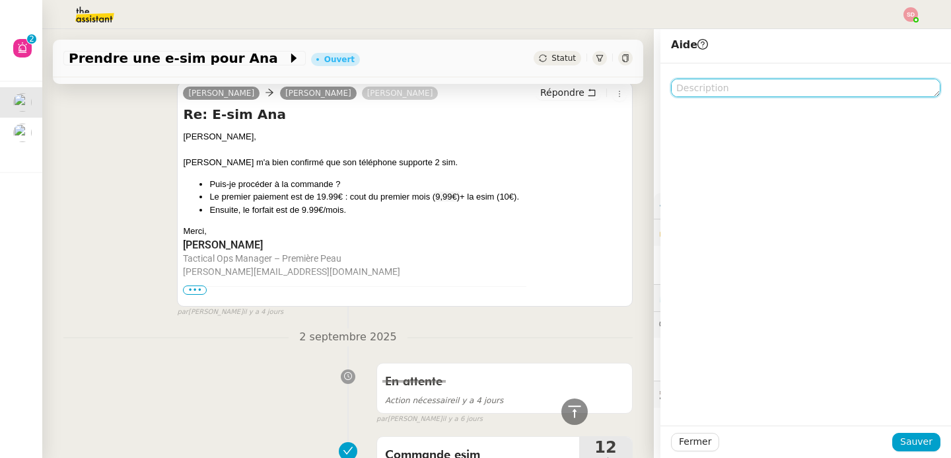
click at [727, 89] on textarea at bounding box center [806, 88] width 270 height 18
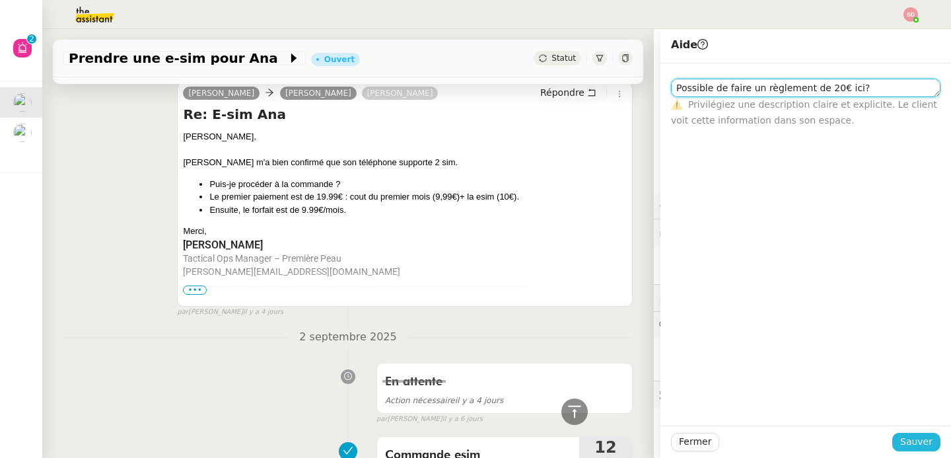
type textarea "Possible de faire un règlement de 20€ ici?"
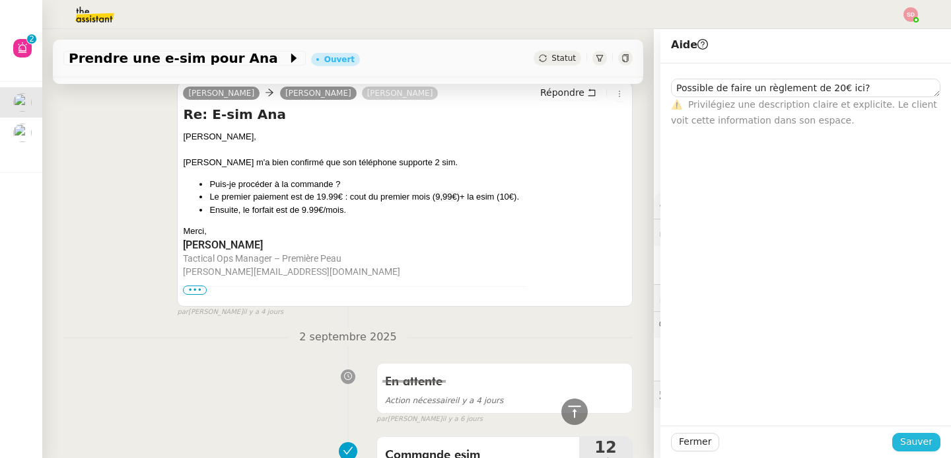
click at [914, 449] on span "Sauver" at bounding box center [916, 441] width 32 height 15
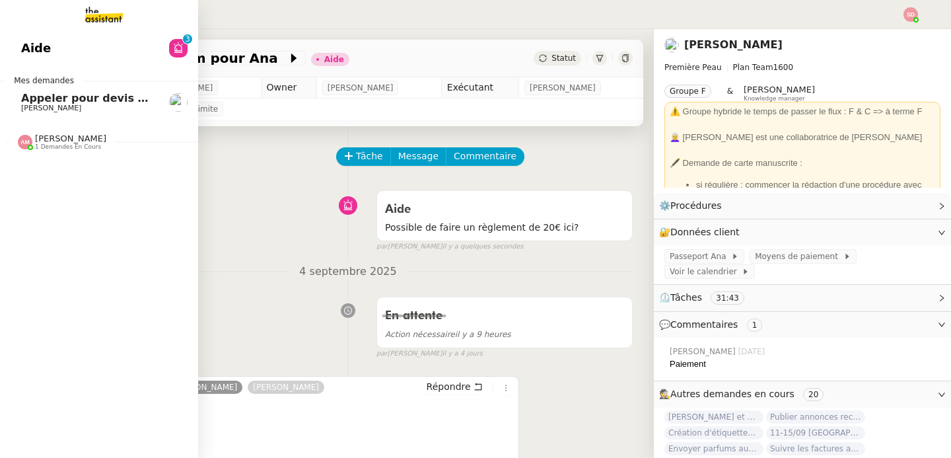
click at [22, 103] on span "Appeler pour devis mutuelle et prévoyance" at bounding box center [150, 98] width 258 height 13
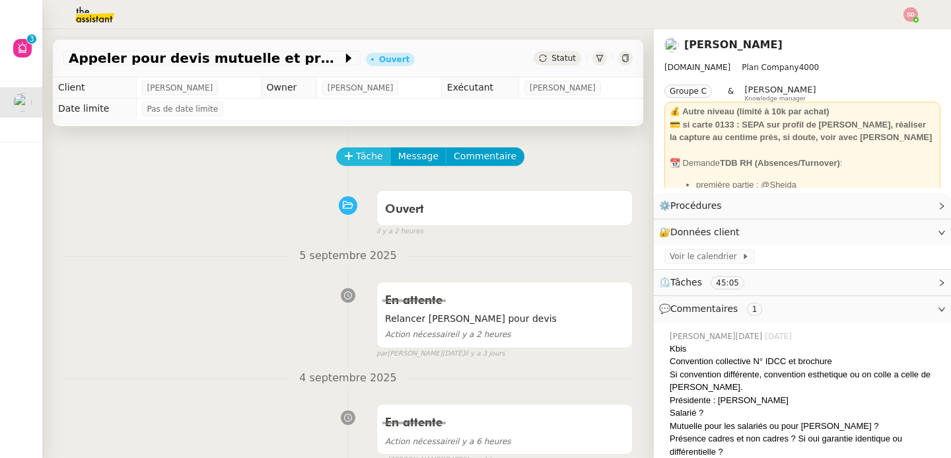
click at [356, 156] on span "Tâche" at bounding box center [369, 156] width 27 height 15
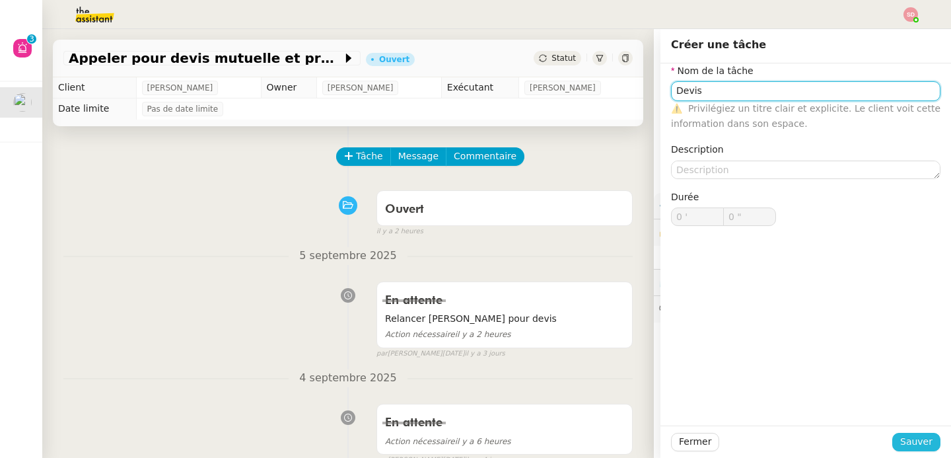
type input "Devis"
click at [906, 439] on span "Sauver" at bounding box center [916, 441] width 32 height 15
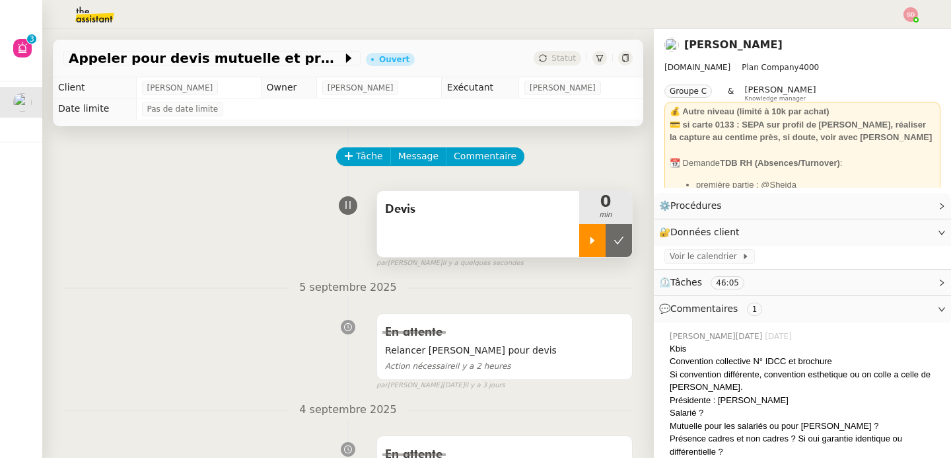
click at [579, 248] on div at bounding box center [592, 240] width 26 height 33
click at [211, 189] on div "Devis 6 min false par [PERSON_NAME] il y a 6 minutes" at bounding box center [347, 226] width 569 height 85
click at [612, 243] on div at bounding box center [605, 240] width 53 height 33
click at [612, 243] on button at bounding box center [619, 240] width 26 height 33
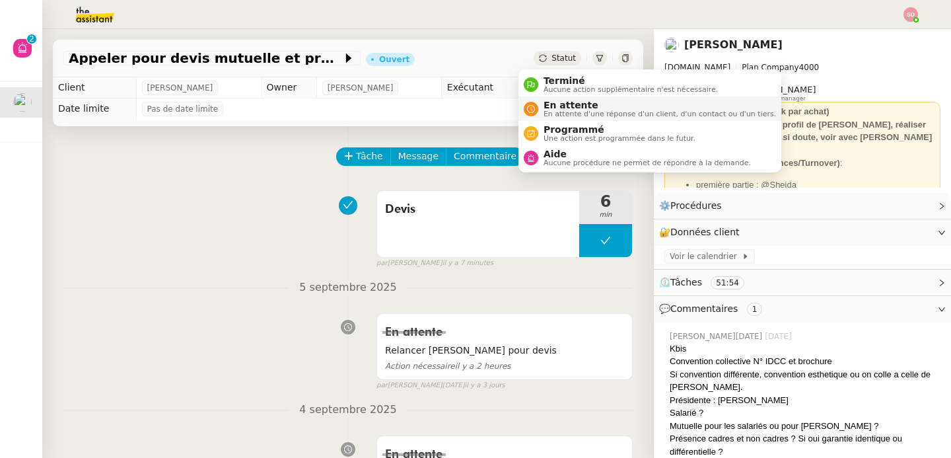
click at [543, 113] on div "En attente En attente d'une réponse d'un client, d'un contact ou d'un tiers." at bounding box center [657, 109] width 238 height 18
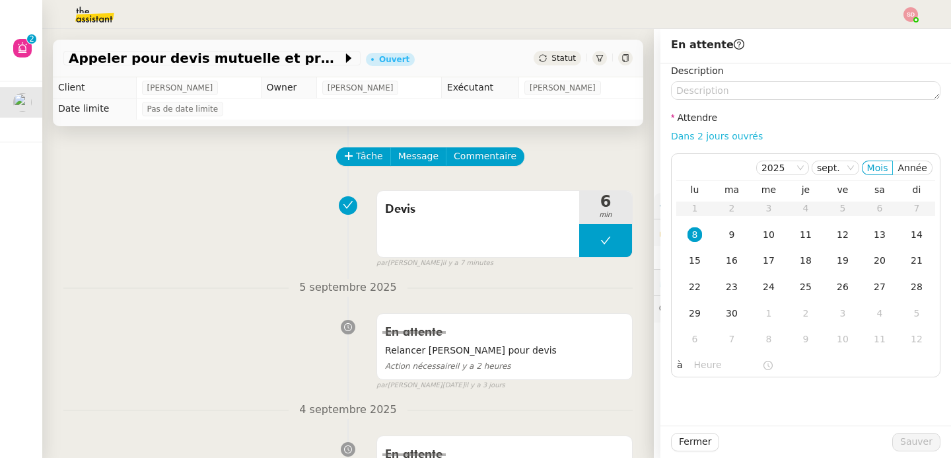
click at [724, 132] on link "Dans 2 jours ouvrés" at bounding box center [717, 136] width 92 height 11
type input "07:00"
click at [900, 433] on button "Sauver" at bounding box center [916, 442] width 48 height 18
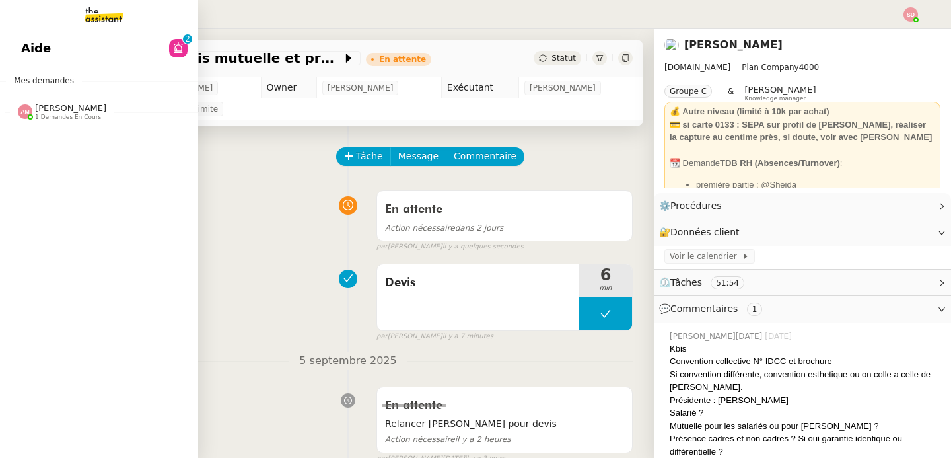
click at [26, 108] on div "[PERSON_NAME] 1 demandes en cours" at bounding box center [62, 111] width 89 height 17
click at [124, 40] on link "Aide 0 1 2 3 4 5 6 7 8 9" at bounding box center [99, 48] width 198 height 30
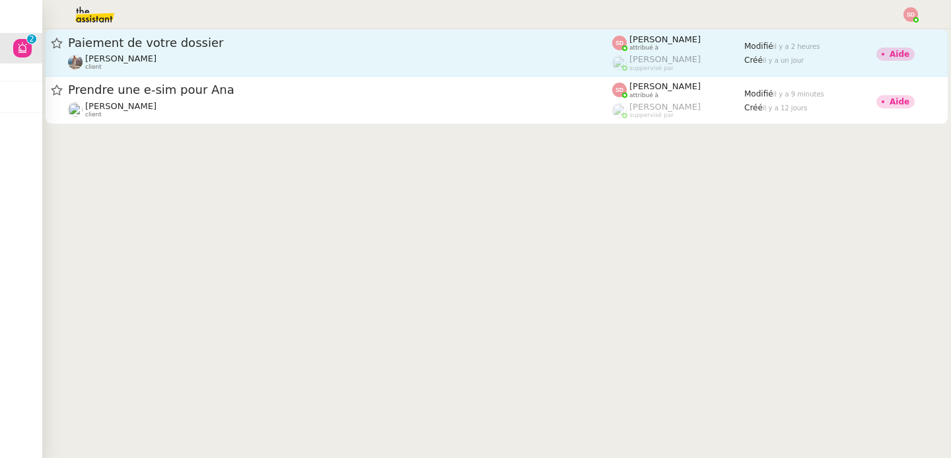
click at [437, 38] on span "Paiement de votre dossier" at bounding box center [340, 43] width 544 height 12
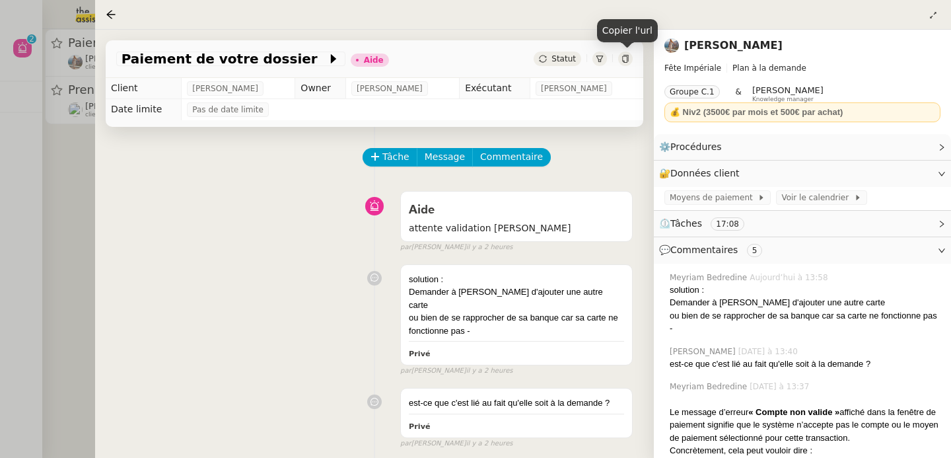
click at [624, 61] on icon at bounding box center [626, 59] width 8 height 8
click at [9, 198] on div at bounding box center [475, 229] width 951 height 458
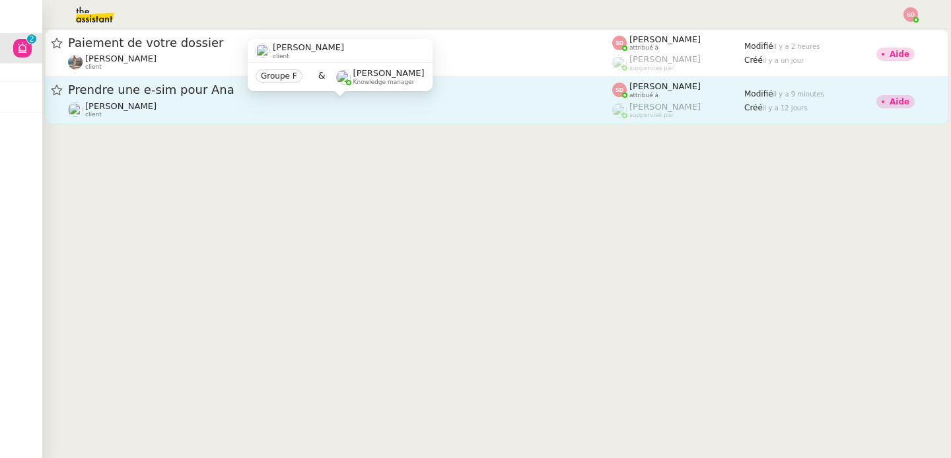
click at [227, 108] on div "[PERSON_NAME] client" at bounding box center [340, 109] width 544 height 17
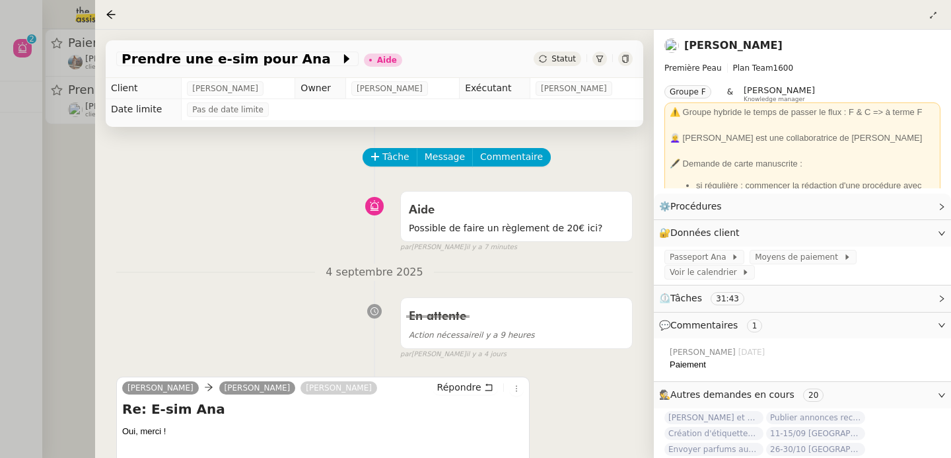
click at [43, 228] on div at bounding box center [475, 229] width 951 height 458
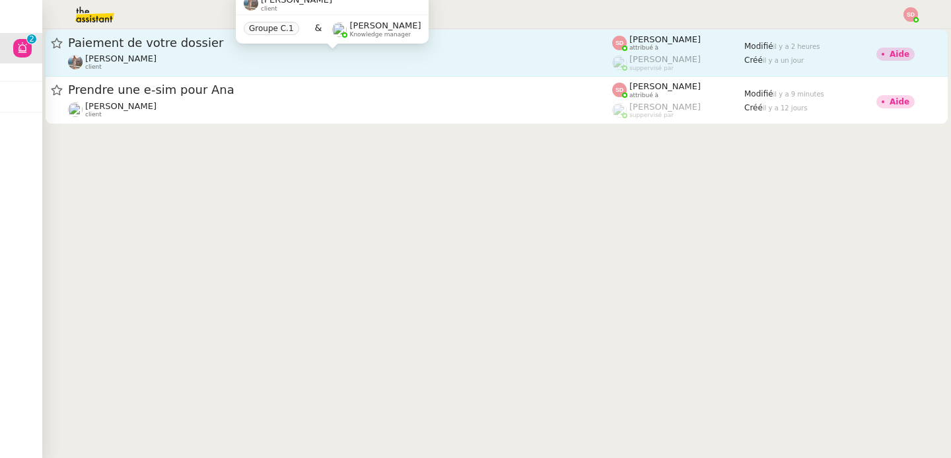
click at [286, 58] on div "[PERSON_NAME] client" at bounding box center [340, 62] width 544 height 17
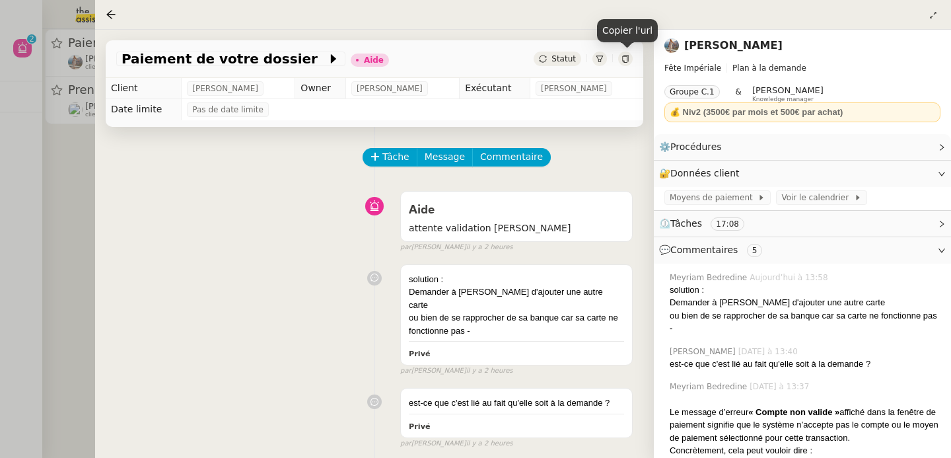
click at [624, 57] on icon at bounding box center [625, 59] width 6 height 8
click at [734, 367] on div "est-ce que c'est lié au fait qu'elle soit à la demande ?" at bounding box center [805, 363] width 271 height 13
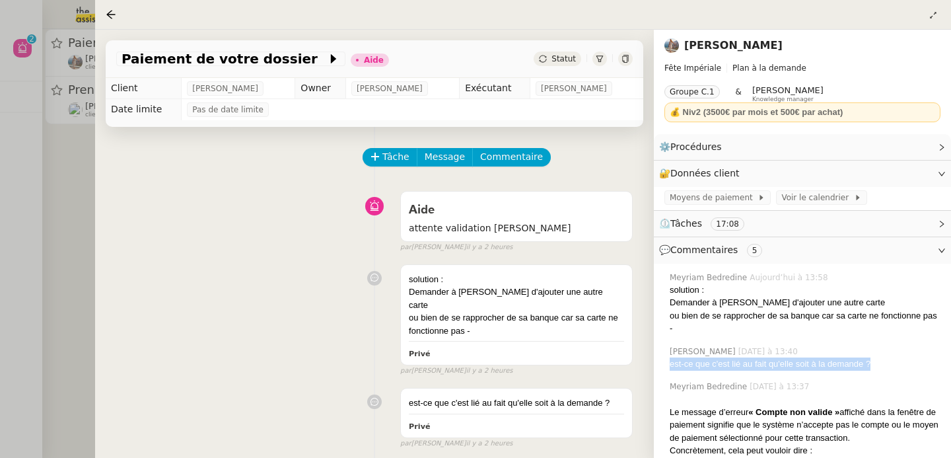
click at [734, 367] on div "est-ce que c'est lié au fait qu'elle soit à la demande ?" at bounding box center [805, 363] width 271 height 13
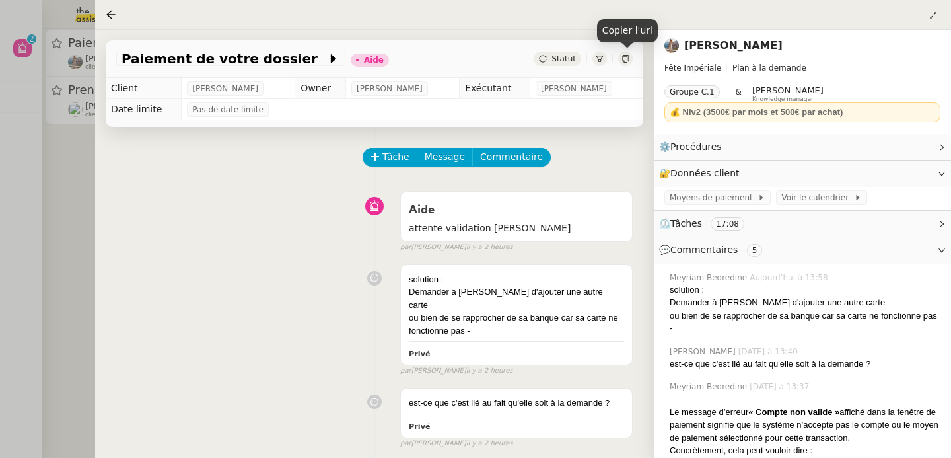
click at [626, 65] on div at bounding box center [625, 59] width 15 height 15
click at [144, 280] on div "solution : [PERSON_NAME] à [PERSON_NAME] d'ajouter une autre carte ou bien de s…" at bounding box center [374, 317] width 517 height 118
click at [67, 256] on div at bounding box center [475, 229] width 951 height 458
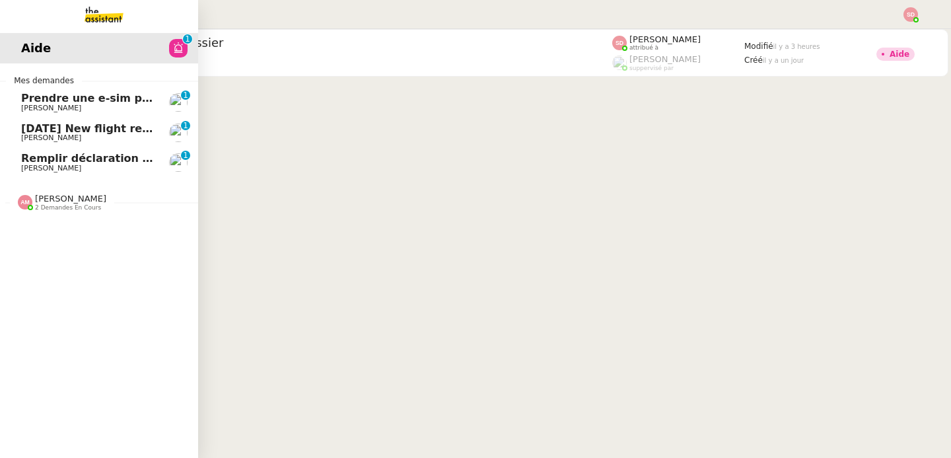
click at [81, 102] on span "Prendre une e-sim pour Ana" at bounding box center [104, 98] width 167 height 13
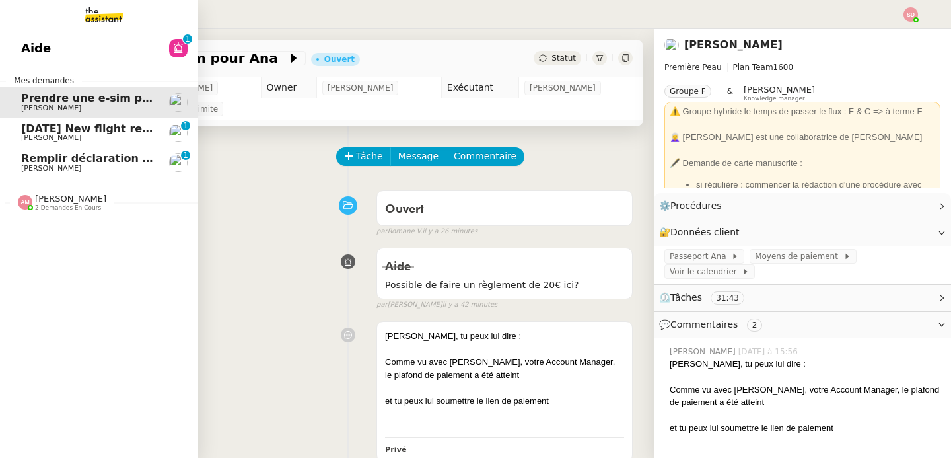
click at [31, 153] on span "Remplir déclaration de santé pour [PERSON_NAME]" at bounding box center [174, 158] width 306 height 13
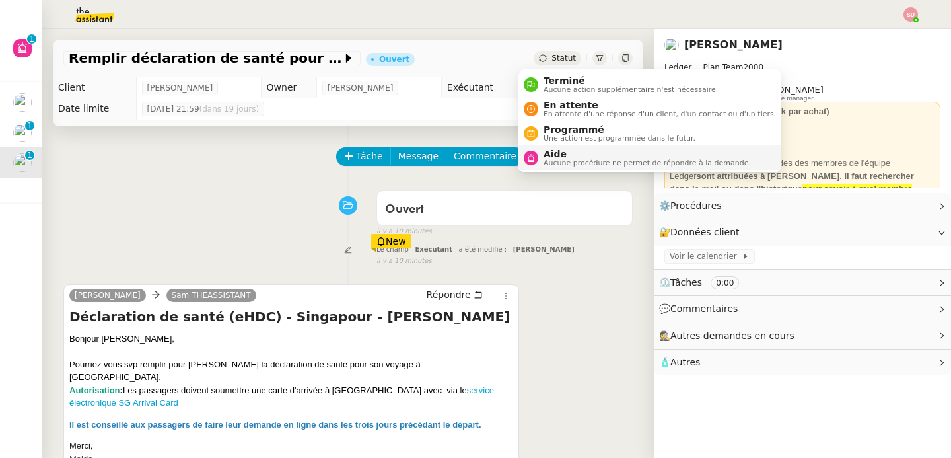
click at [544, 162] on span "Aucune procédure ne permet de répondre à la demande." at bounding box center [647, 162] width 207 height 7
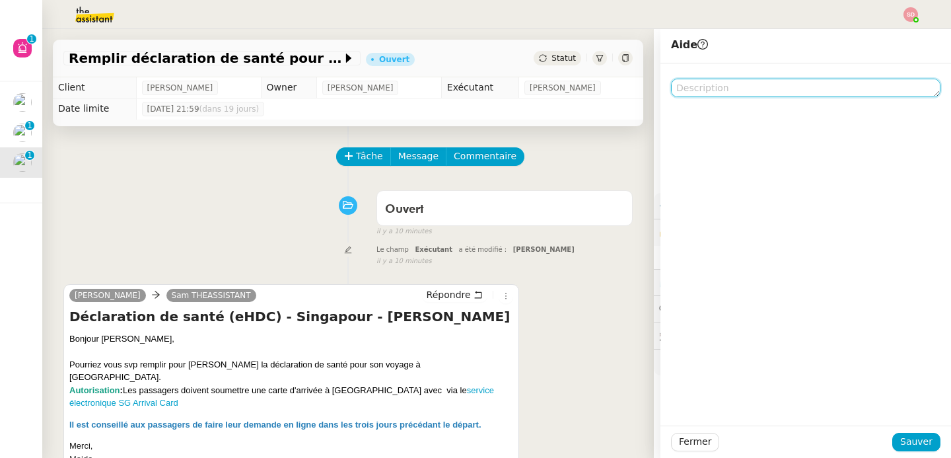
click at [787, 93] on textarea at bounding box center [806, 88] width 270 height 18
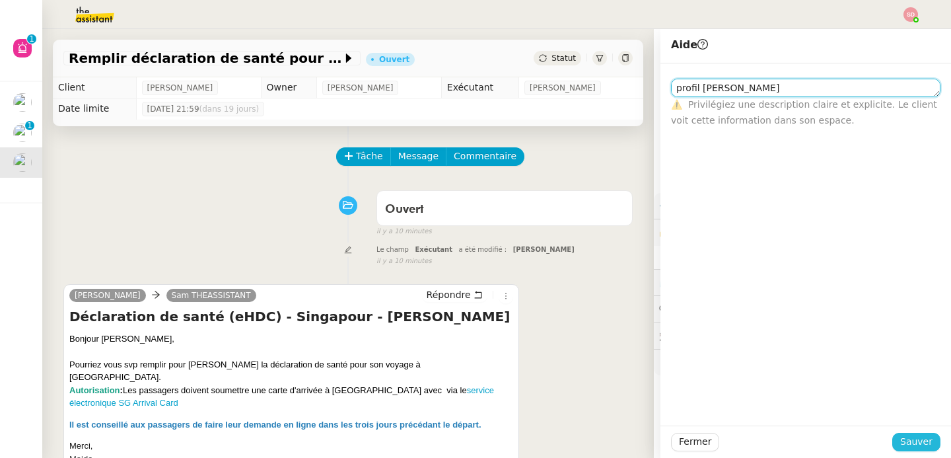
type textarea "profil [PERSON_NAME]"
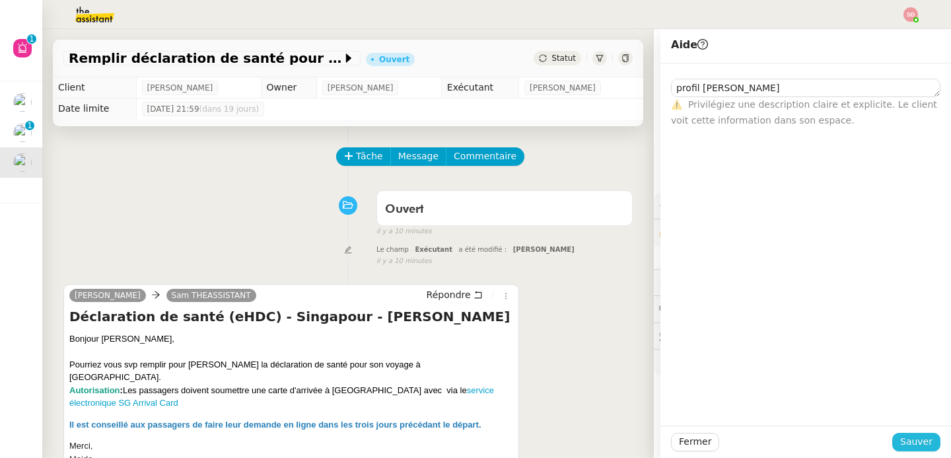
click at [902, 441] on span "Sauver" at bounding box center [916, 441] width 32 height 15
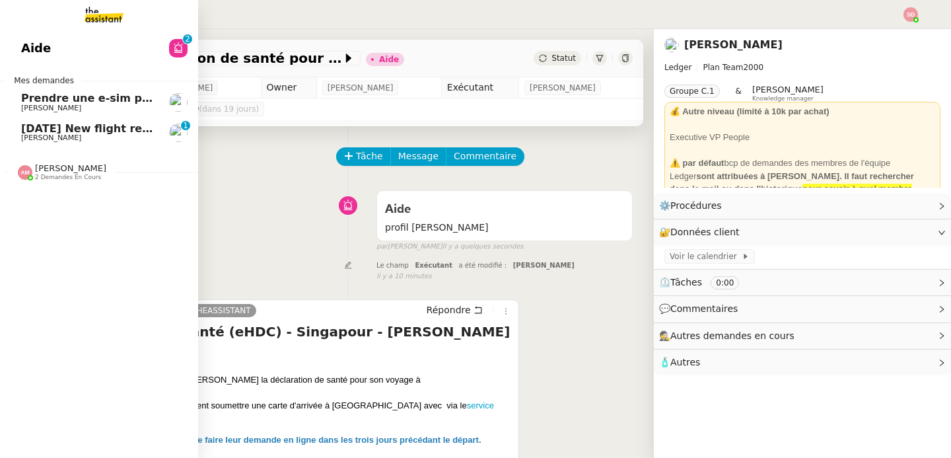
click at [28, 132] on span "[DATE] New flight request - [PERSON_NAME]" at bounding box center [153, 128] width 265 height 13
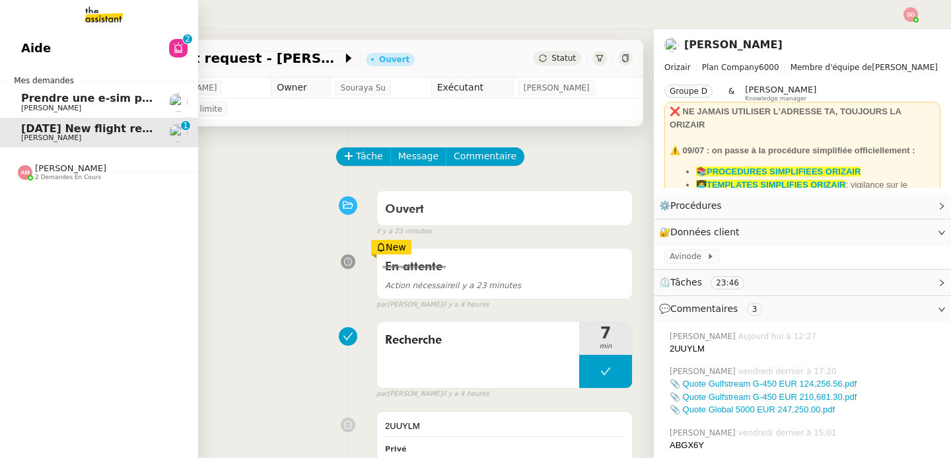
click at [79, 91] on link "Prendre une e-sim pour [PERSON_NAME]" at bounding box center [99, 102] width 198 height 30
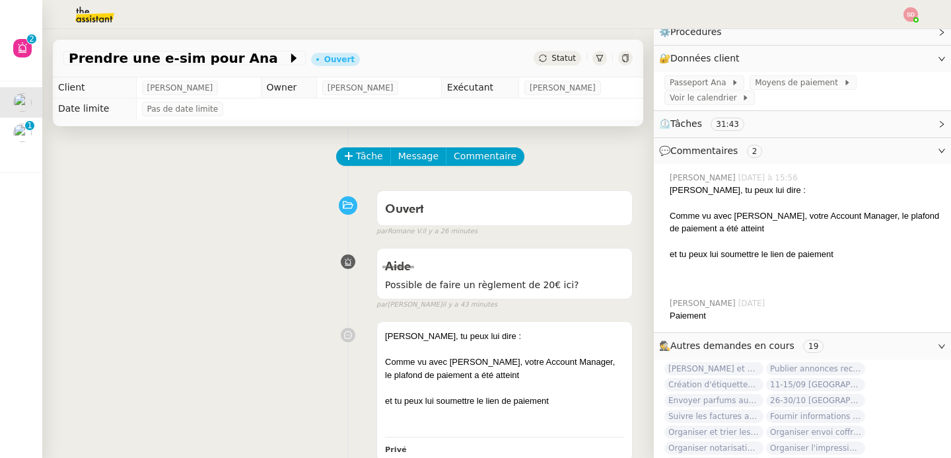
scroll to position [258, 0]
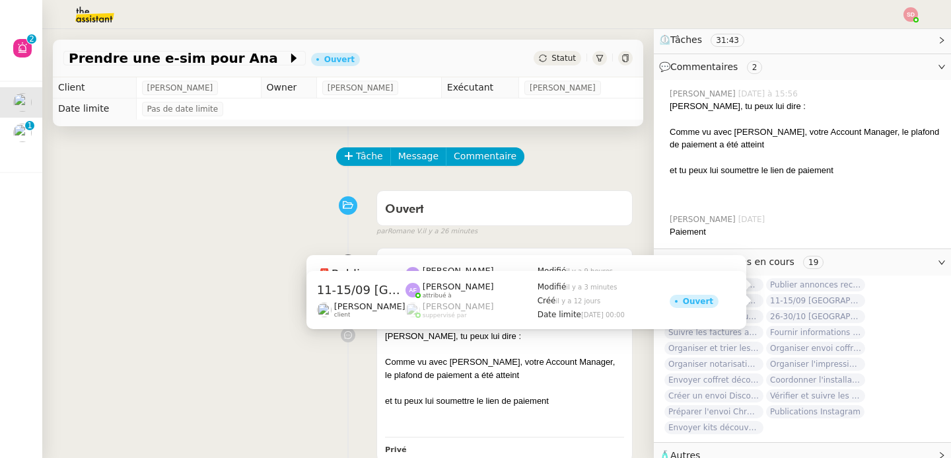
click at [816, 299] on span "11-15/09 [GEOGRAPHIC_DATA] - [GEOGRAPHIC_DATA] + cartons" at bounding box center [815, 300] width 99 height 13
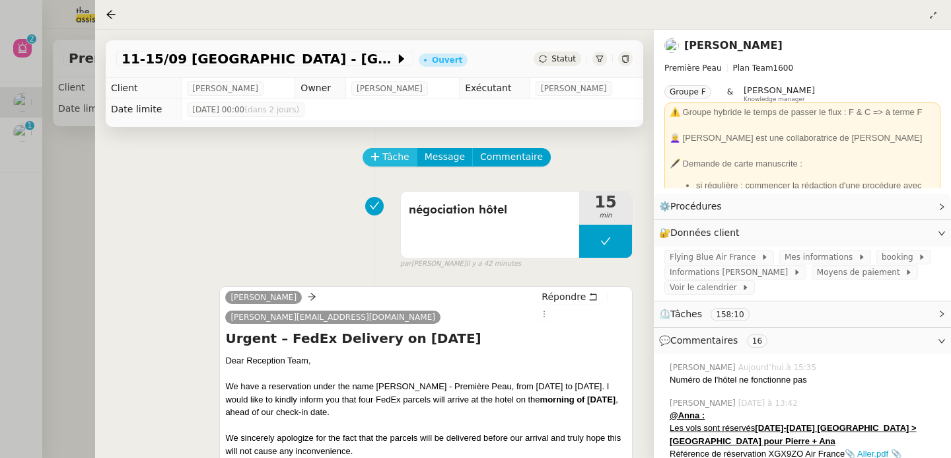
click at [392, 157] on span "Tâche" at bounding box center [395, 156] width 27 height 15
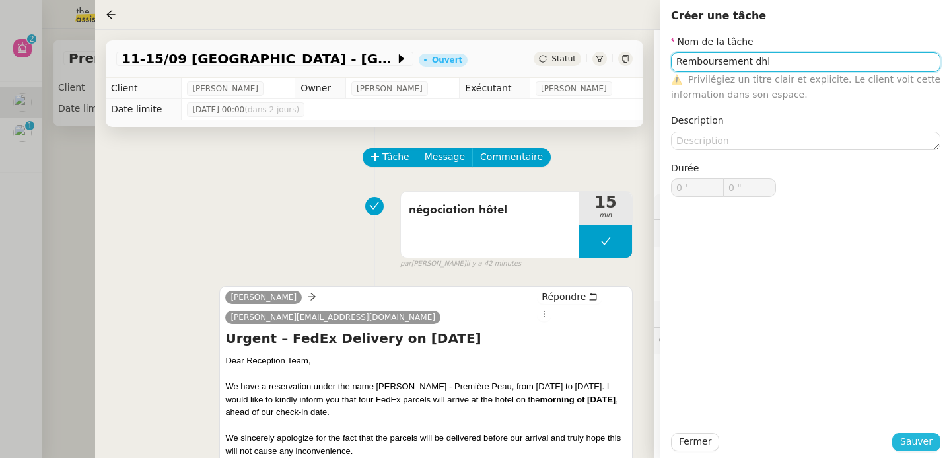
type input "Remboursement dhl"
click at [907, 441] on span "Sauver" at bounding box center [916, 441] width 32 height 15
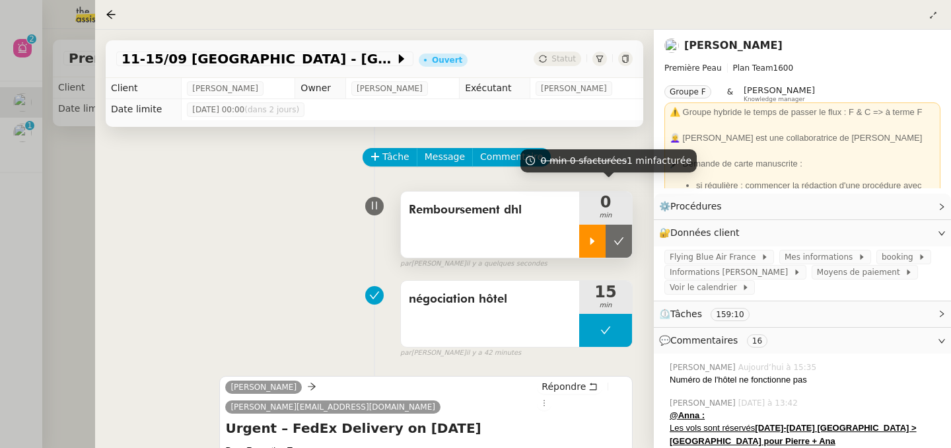
click at [587, 231] on div at bounding box center [592, 241] width 26 height 33
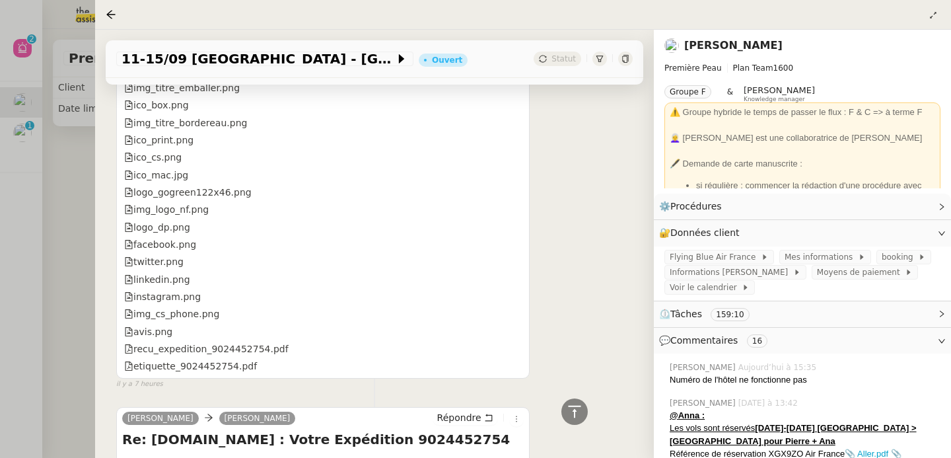
scroll to position [2455, 0]
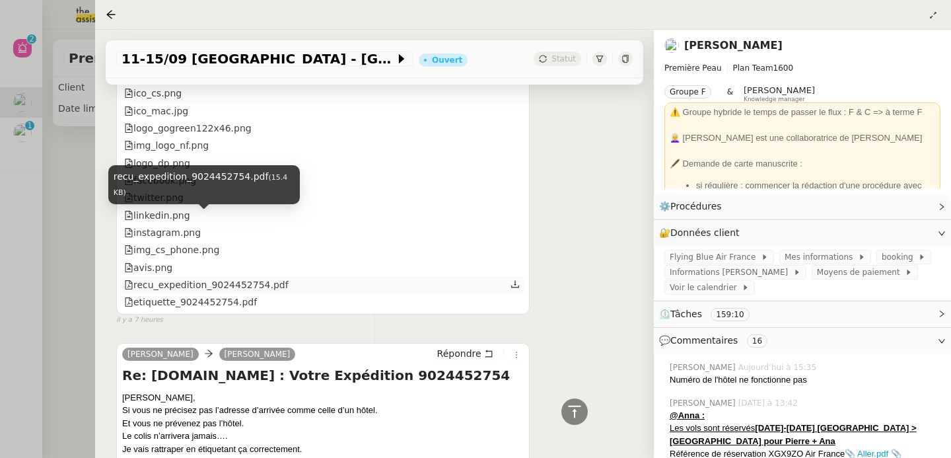
click at [270, 277] on div "recu_expedition_9024452754.pdf" at bounding box center [206, 284] width 164 height 15
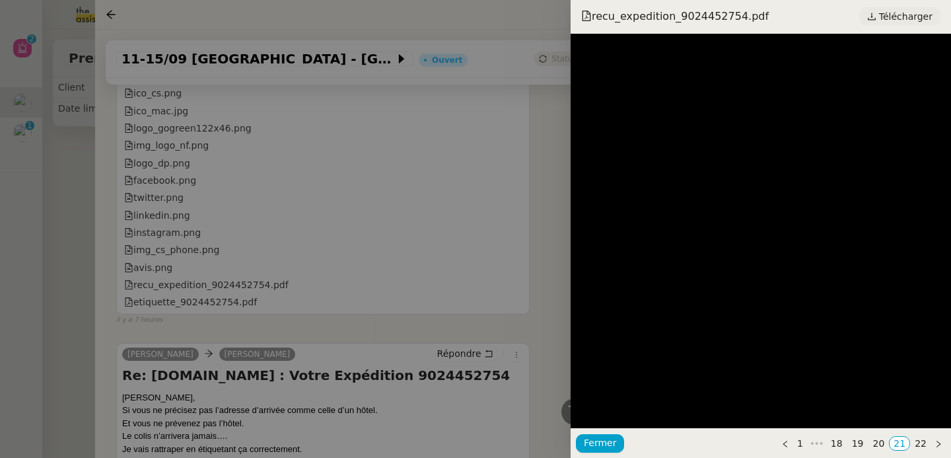
click at [898, 16] on span "Télécharger" at bounding box center [906, 16] width 54 height 17
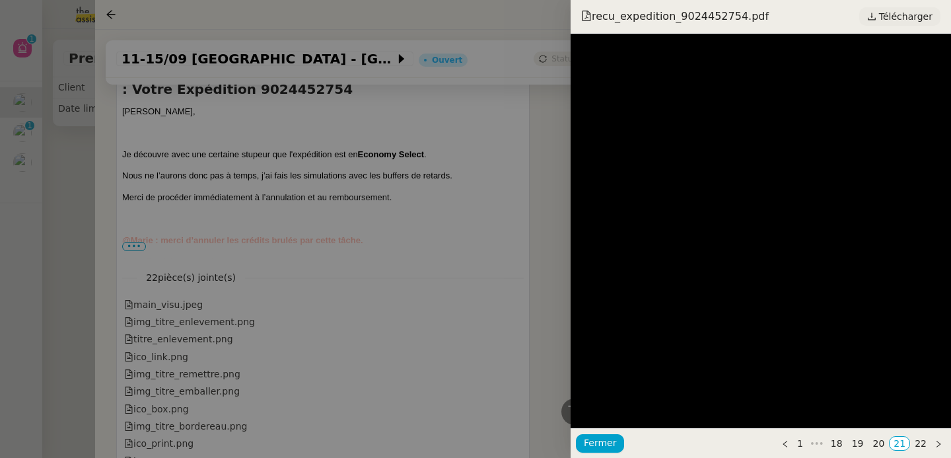
scroll to position [2823, 0]
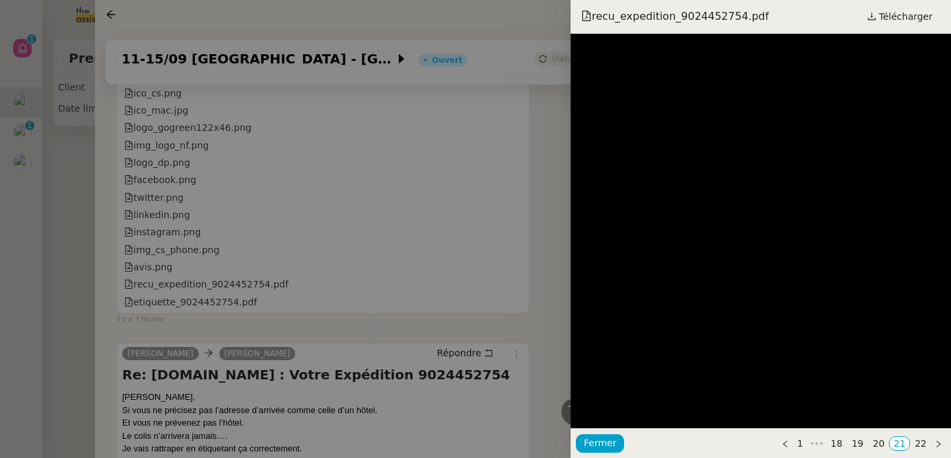
click at [114, 294] on div at bounding box center [475, 229] width 951 height 458
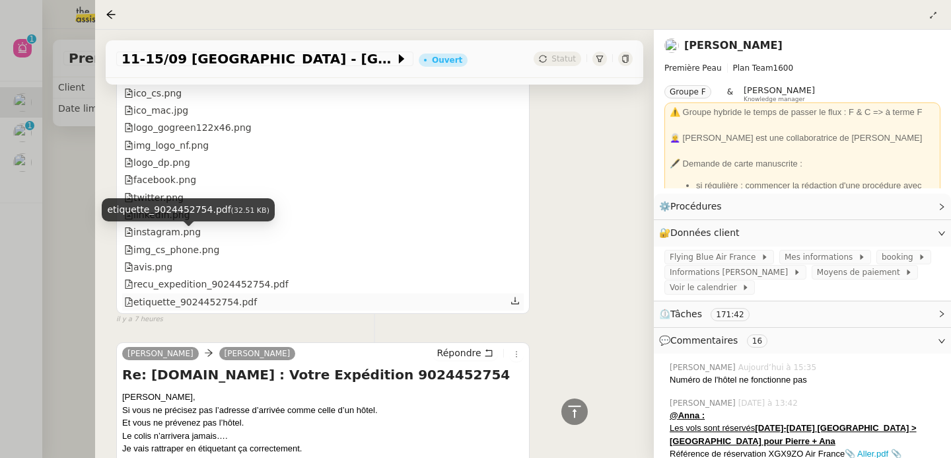
click at [199, 295] on div "etiquette_9024452754.pdf" at bounding box center [190, 302] width 133 height 15
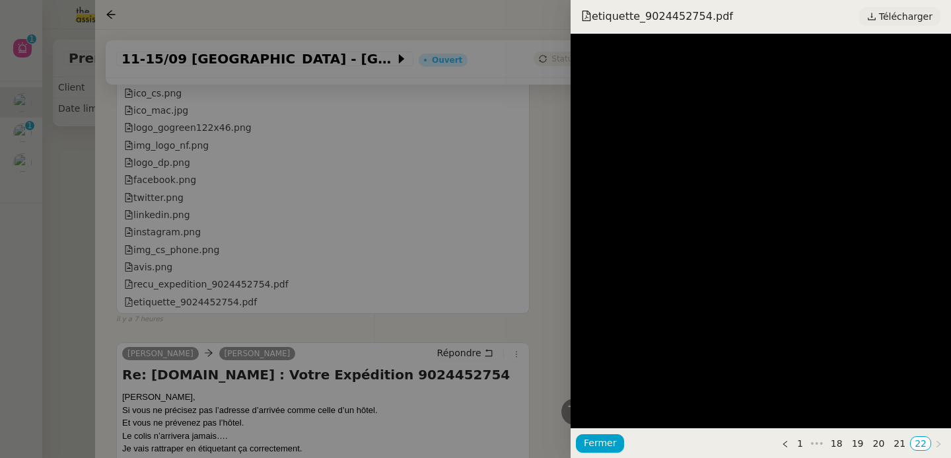
click at [905, 17] on span "Télécharger" at bounding box center [906, 16] width 54 height 17
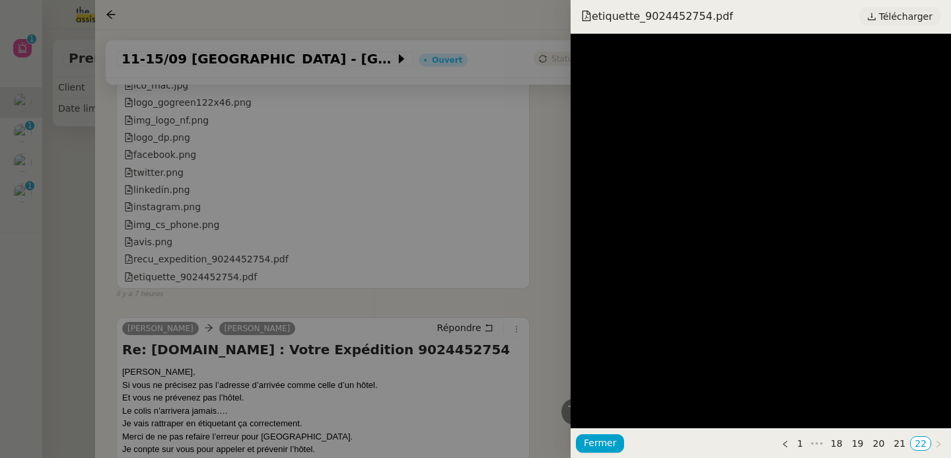
scroll to position [2798, 0]
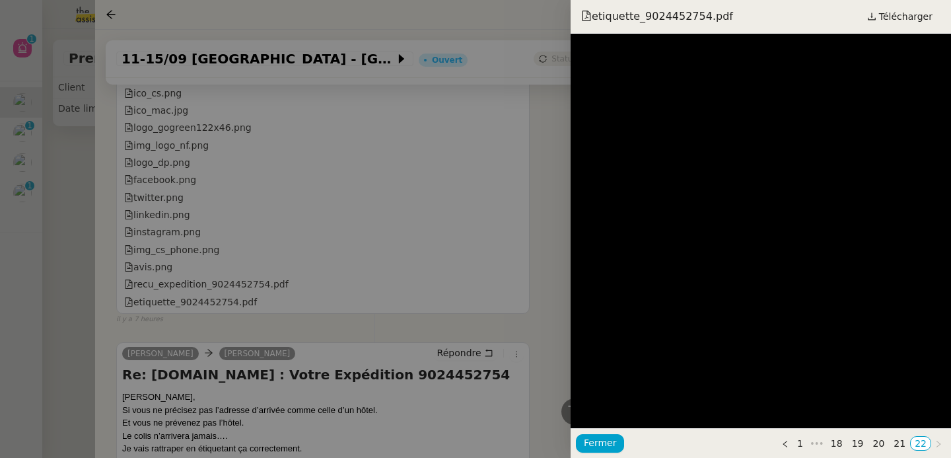
click at [250, 248] on div at bounding box center [475, 229] width 951 height 458
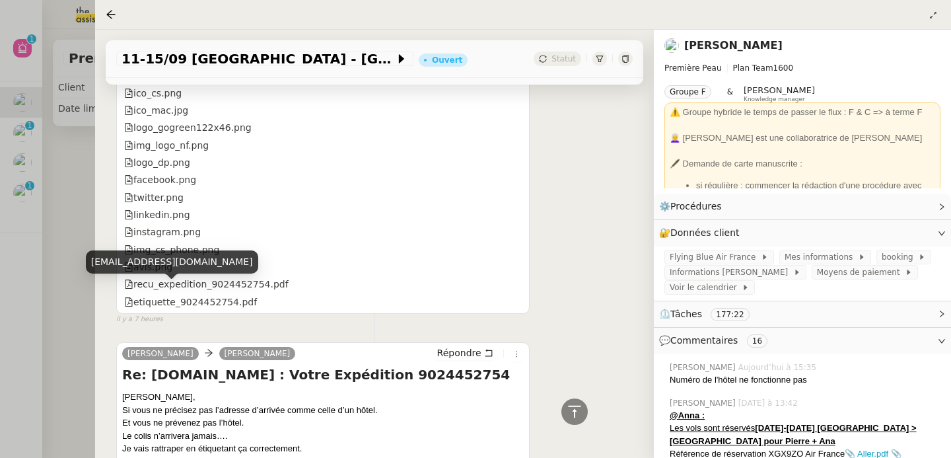
click at [166, 260] on div "[EMAIL_ADDRESS][DOMAIN_NAME]" at bounding box center [172, 261] width 172 height 23
copy div "[EMAIL_ADDRESS][DOMAIN_NAME]"
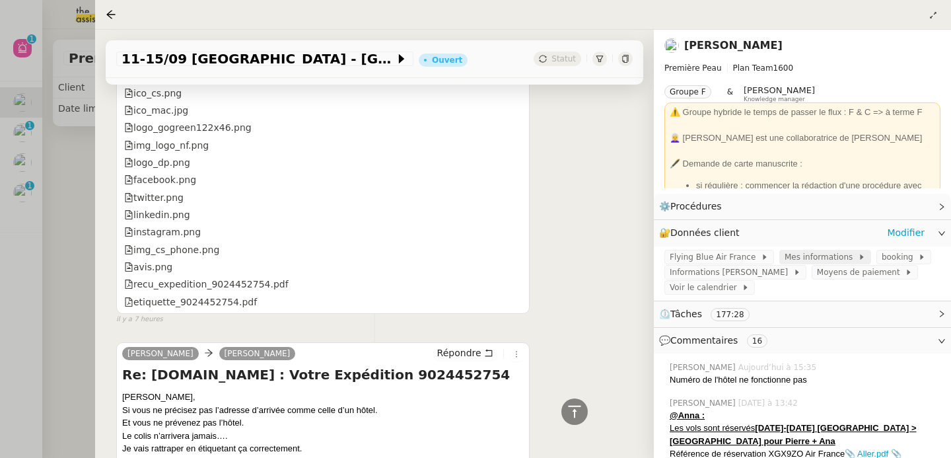
click at [829, 254] on span "Mes informations" at bounding box center [821, 256] width 73 height 13
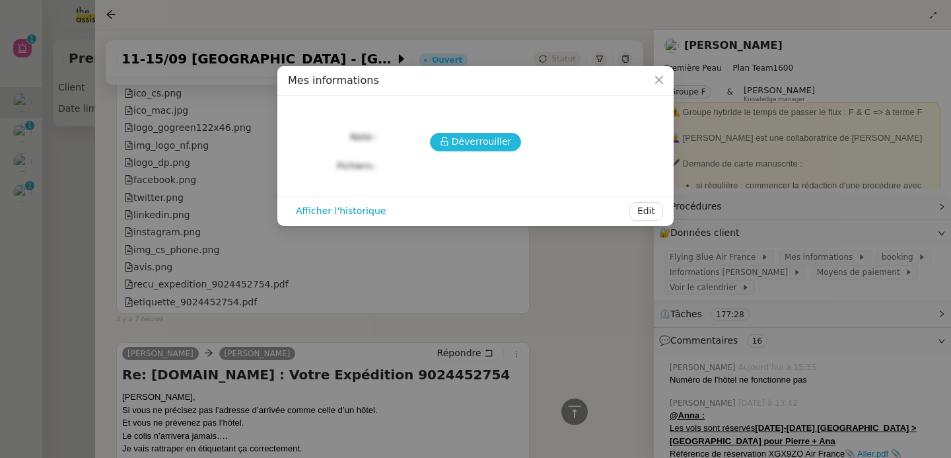
click at [496, 145] on span "Déverrouiller" at bounding box center [482, 141] width 60 height 15
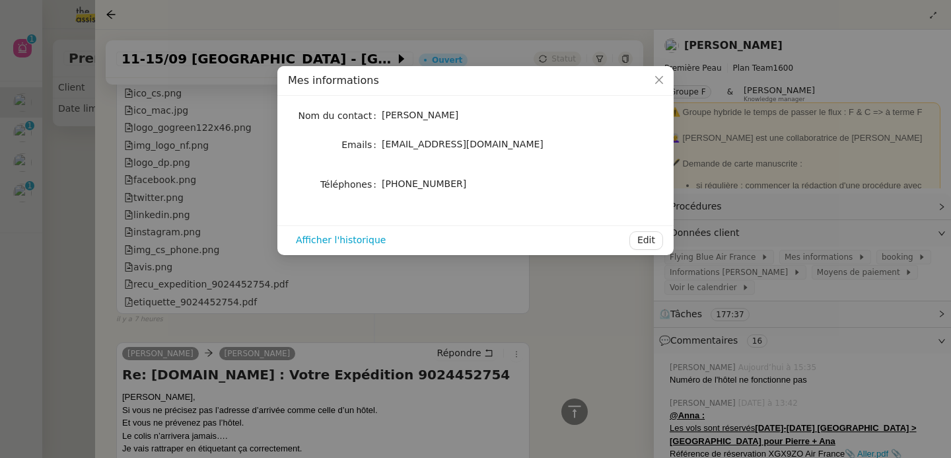
click at [439, 178] on span "[PHONE_NUMBER]" at bounding box center [424, 183] width 85 height 11
copy div "[PHONE_NUMBER] Afficher l'historique Edit"
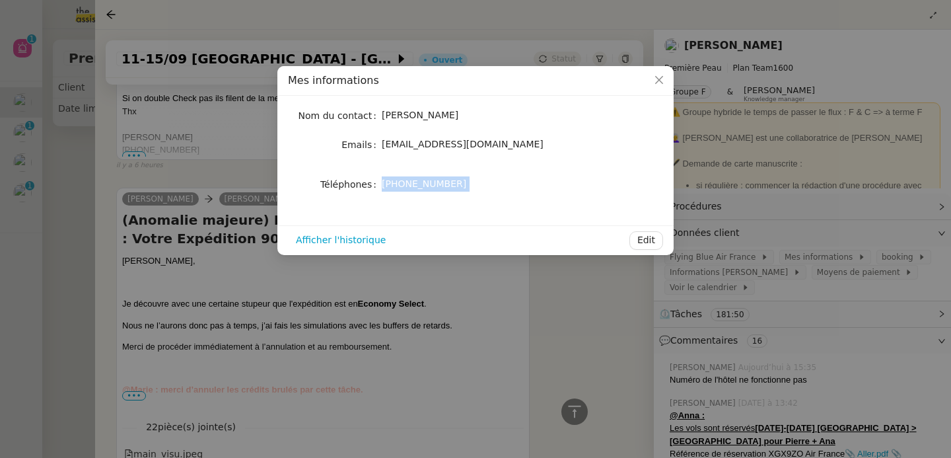
scroll to position [3296, 0]
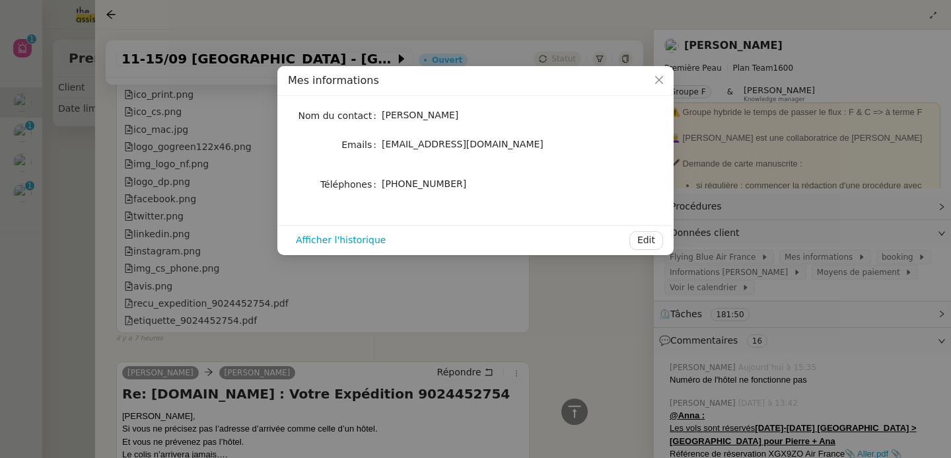
click at [155, 220] on nz-modal-container "Mes informations Nom du contact [PERSON_NAME] Emails [EMAIL_ADDRESS][DOMAIN_NAM…" at bounding box center [475, 229] width 951 height 458
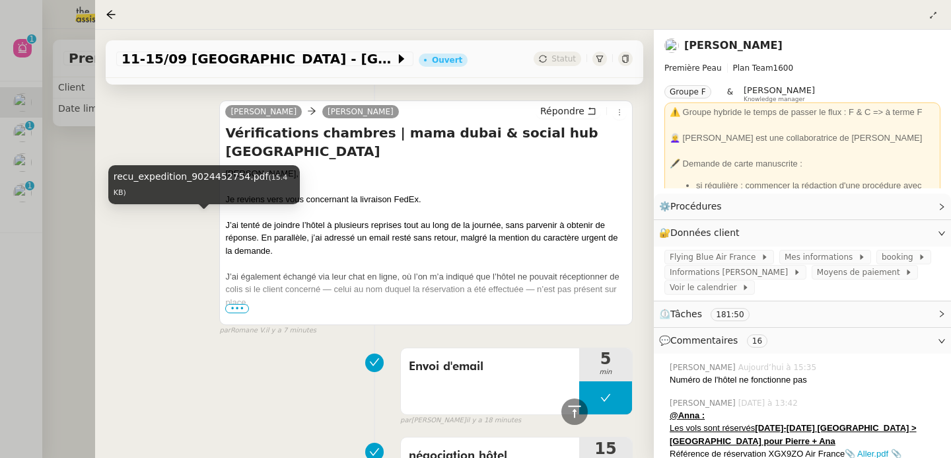
scroll to position [0, 0]
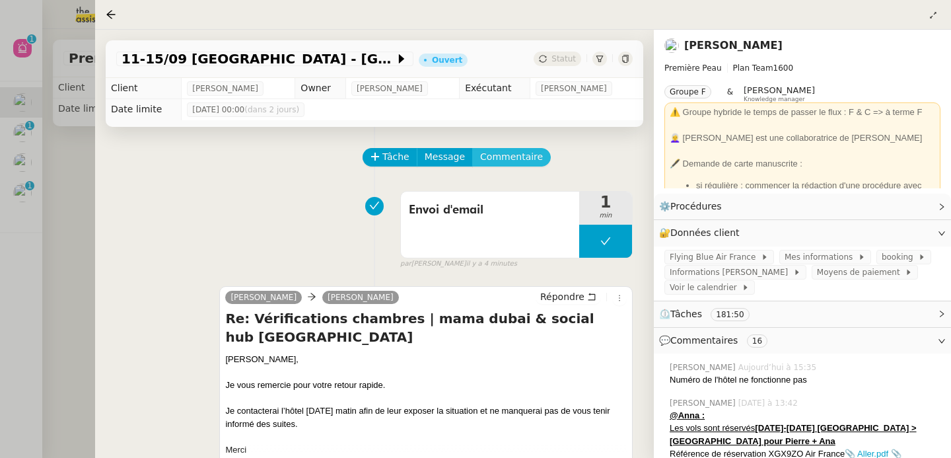
click at [513, 151] on span "Commentaire" at bounding box center [511, 156] width 63 height 15
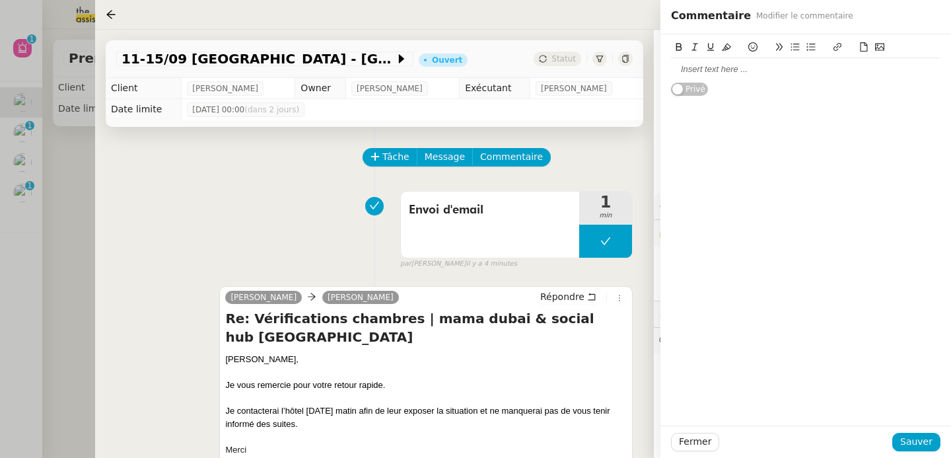
click at [715, 70] on div at bounding box center [806, 69] width 270 height 12
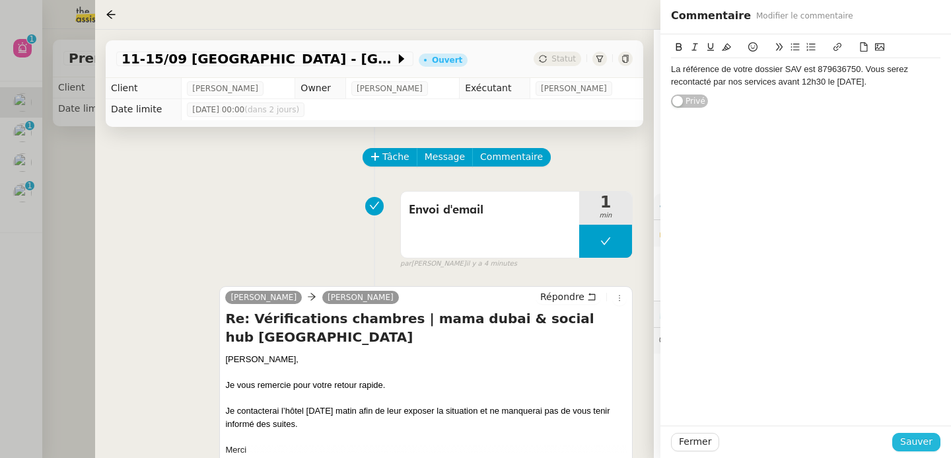
click at [920, 436] on span "Sauver" at bounding box center [916, 441] width 32 height 15
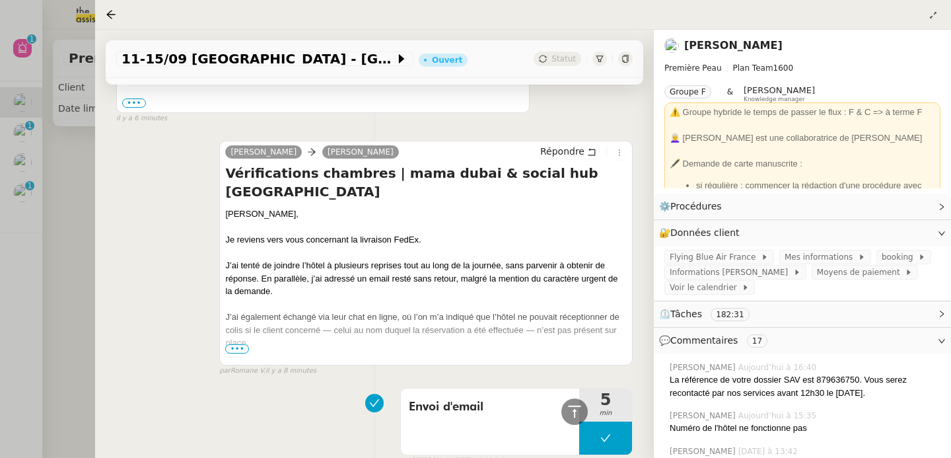
scroll to position [760, 0]
click at [241, 345] on span "•••" at bounding box center [237, 349] width 24 height 9
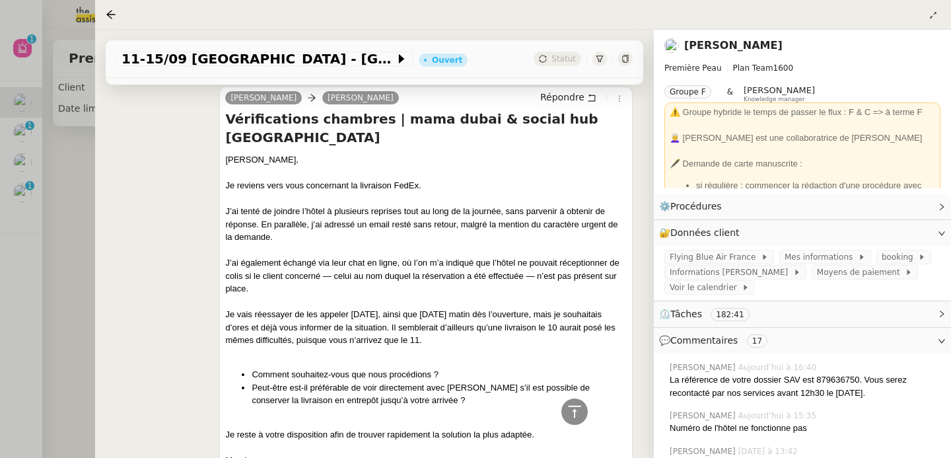
scroll to position [816, 0]
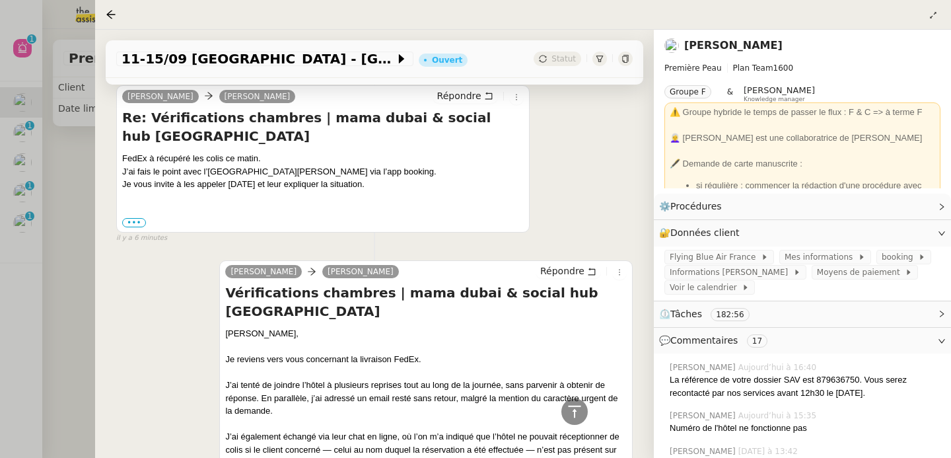
scroll to position [639, 0]
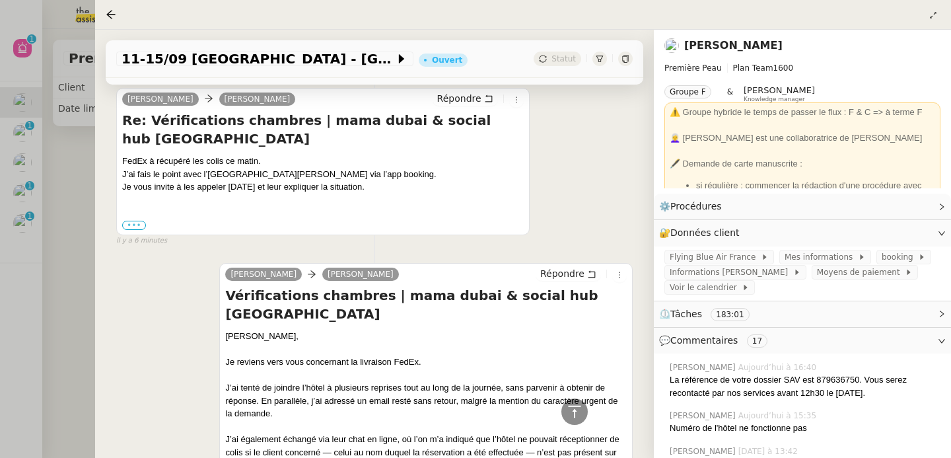
click at [142, 221] on label "•••" at bounding box center [134, 225] width 24 height 9
click at [0, 0] on input "•••" at bounding box center [0, 0] width 0 height 0
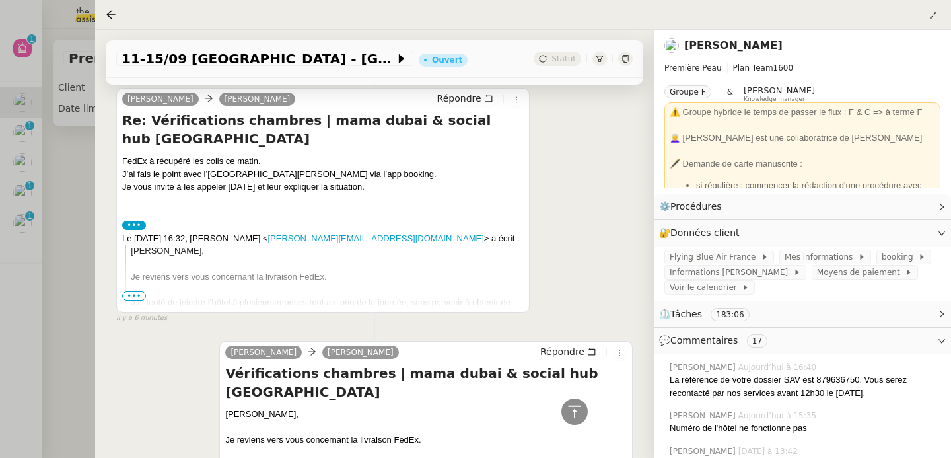
click at [142, 221] on label "•••" at bounding box center [134, 225] width 24 height 9
click at [0, 0] on input "•••" at bounding box center [0, 0] width 0 height 0
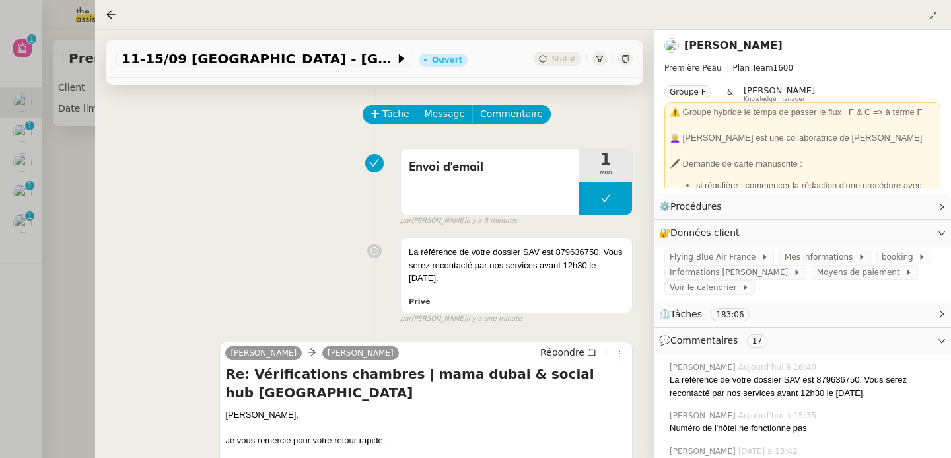
scroll to position [0, 0]
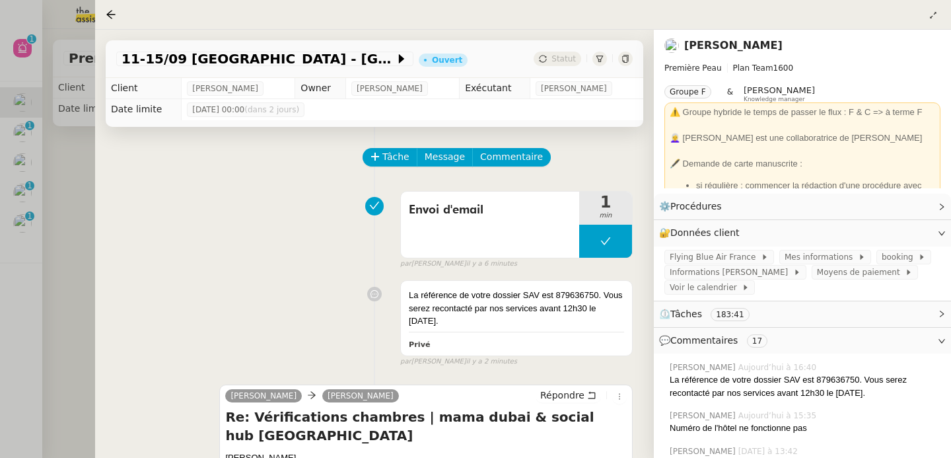
click at [717, 384] on div "La référence de votre dossier SAV est 879636750. Vous serez recontacté par nos …" at bounding box center [805, 386] width 271 height 26
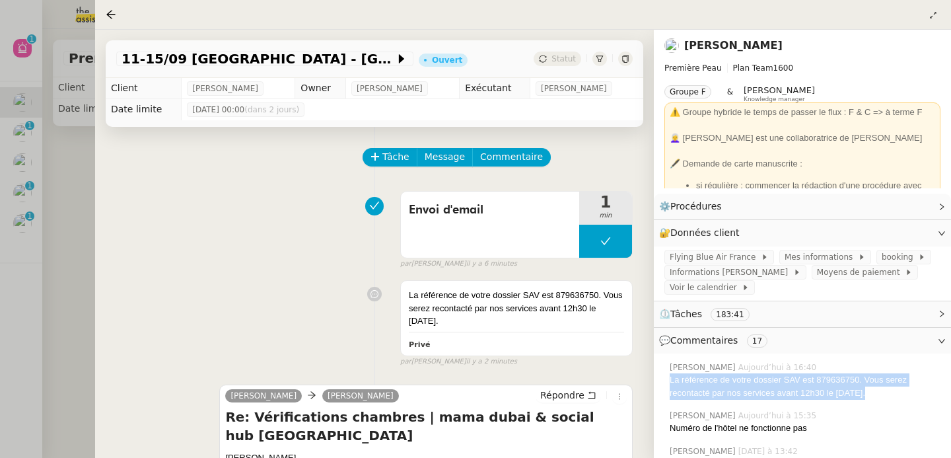
copy nz-comment "La référence de votre dossier SAV est 879636750. Vous serez recontacté par nos …"
click at [536, 394] on button "Répondre" at bounding box center [568, 395] width 65 height 15
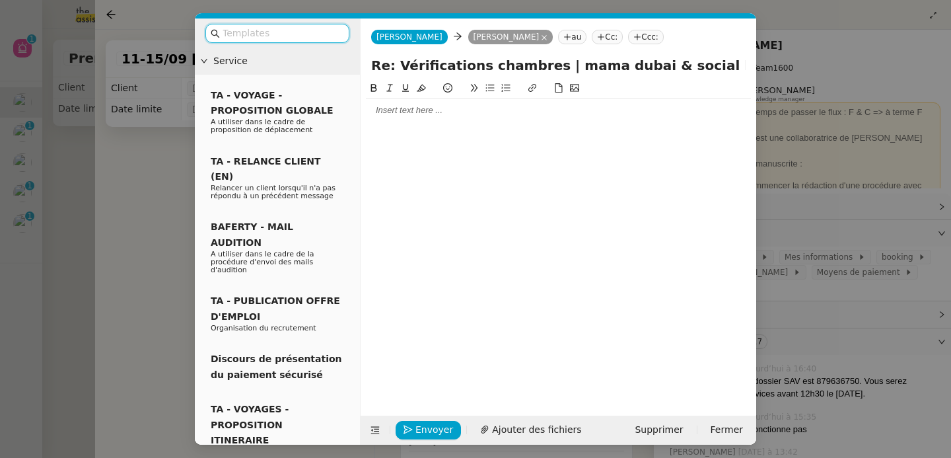
click at [430, 116] on div at bounding box center [558, 110] width 385 height 12
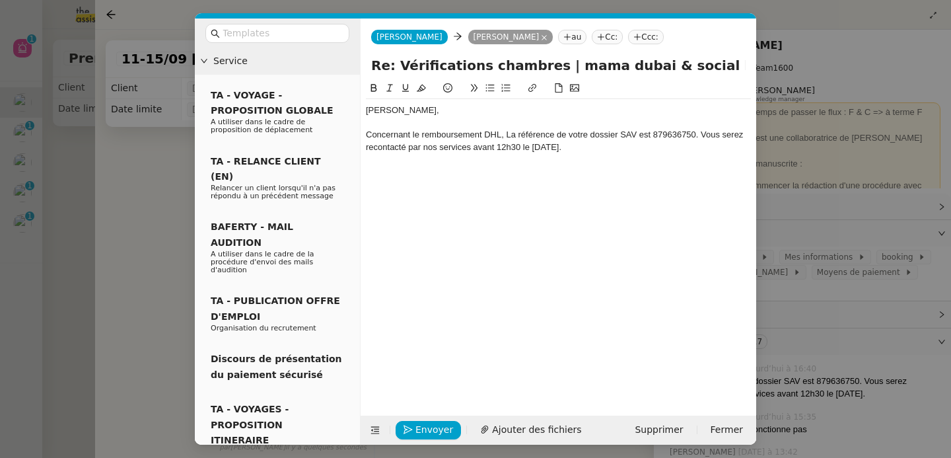
click at [511, 137] on div "Concernant le remboursement DHL, La référence de votre dossier SAV est 87963675…" at bounding box center [558, 141] width 385 height 24
click at [652, 137] on div "Concernant le remboursement DHL, la référence de votre dossier SAV est 87963675…" at bounding box center [558, 141] width 385 height 24
click at [707, 135] on div "Concernant le remboursement DHL, la référence de votre dossier SAV est le 87963…" at bounding box center [558, 141] width 385 height 24
click at [435, 153] on div "Vous serez recontacté par nos services avant 12h30 le [DATE]." at bounding box center [558, 147] width 385 height 12
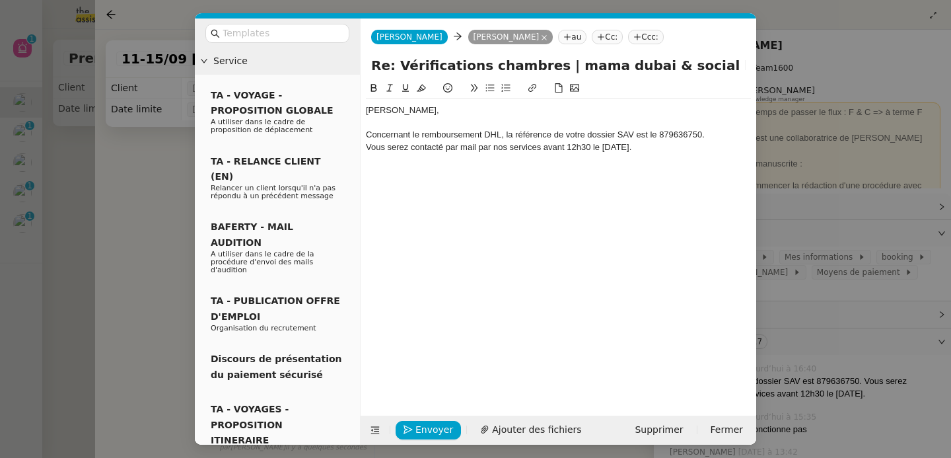
click at [493, 149] on div "Vous serez contacté par mail par nos services avant 12h30 le [DATE]." at bounding box center [558, 147] width 385 height 12
click at [364, 148] on nz-spin "[PERSON_NAME], Concernant le remboursement DHL, la référence de votre dossier S…" at bounding box center [559, 241] width 396 height 320
click at [366, 148] on div "Vous serez contacté par mail par nos services avant 12h30 le [DATE]." at bounding box center [558, 147] width 385 height 12
drag, startPoint x: 480, startPoint y: 147, endPoint x: 655, endPoint y: 148, distance: 175.1
click at [655, 148] on div "Ils vous contacteront par mail Vous serez contacté par mail par nos services av…" at bounding box center [558, 147] width 385 height 12
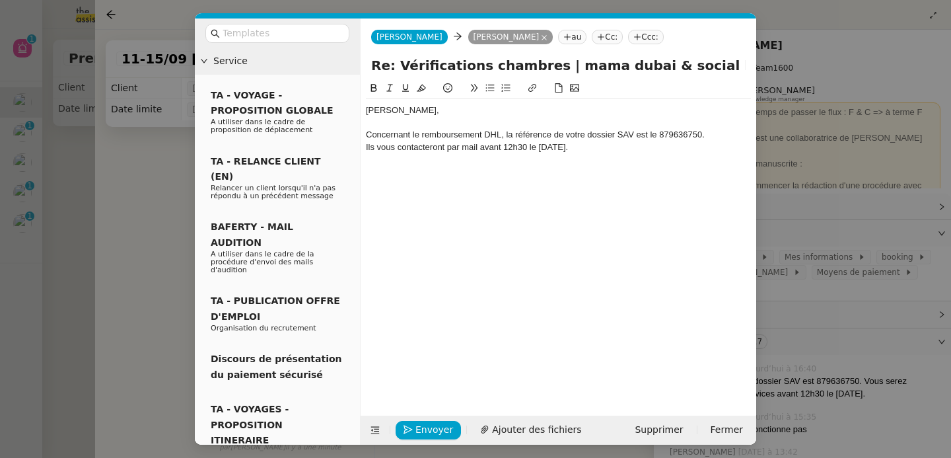
click at [608, 145] on div "Ils vous contacteront par mail avant 12h30 le [DATE]." at bounding box center [558, 147] width 385 height 12
click at [367, 431] on icon at bounding box center [375, 429] width 17 height 9
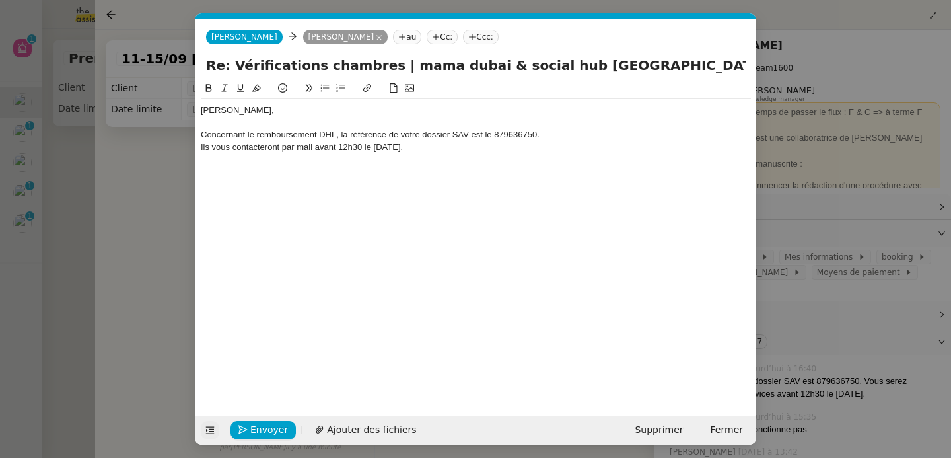
click at [472, 151] on div "Ils vous contacteront par mail avant 12h30 le [DATE]." at bounding box center [476, 147] width 550 height 12
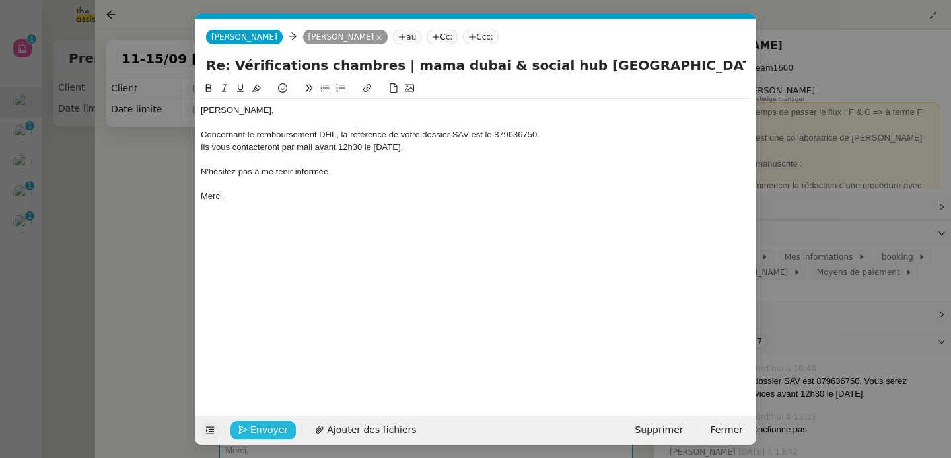
click at [247, 431] on icon "button" at bounding box center [242, 429] width 9 height 9
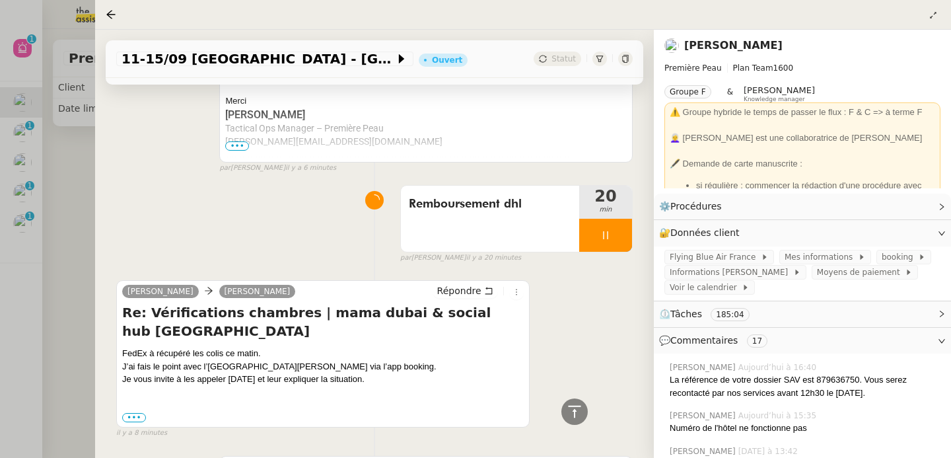
scroll to position [661, 0]
click at [600, 229] on icon at bounding box center [605, 234] width 11 height 11
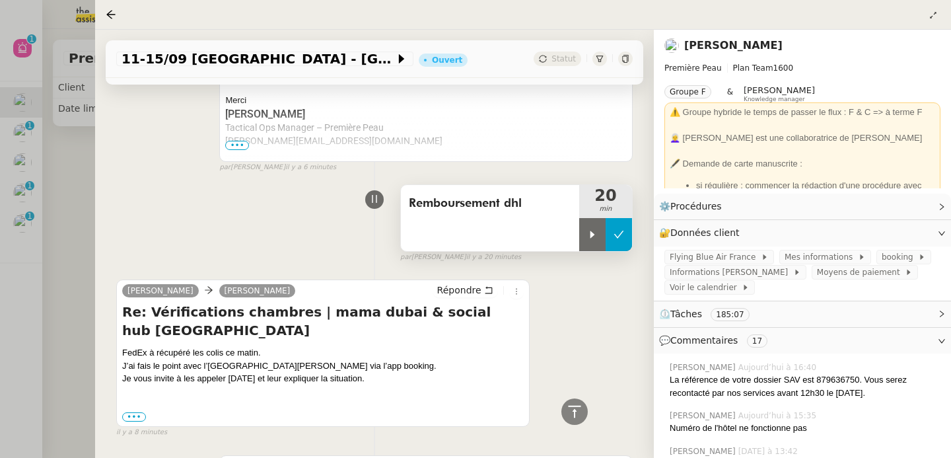
click at [614, 229] on icon at bounding box center [619, 234] width 11 height 11
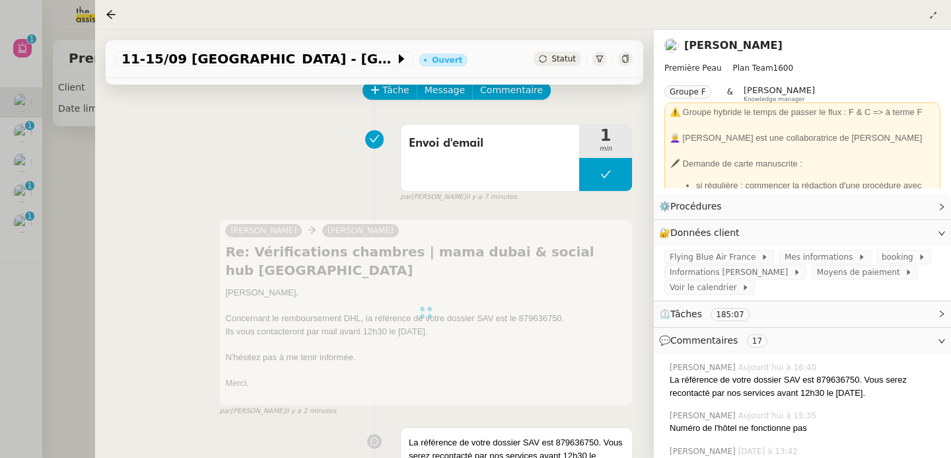
scroll to position [0, 0]
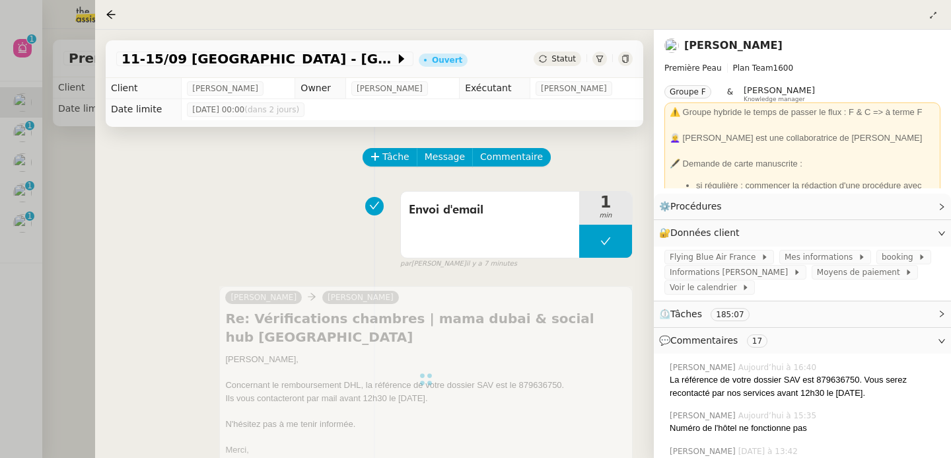
click at [622, 61] on icon at bounding box center [626, 59] width 8 height 8
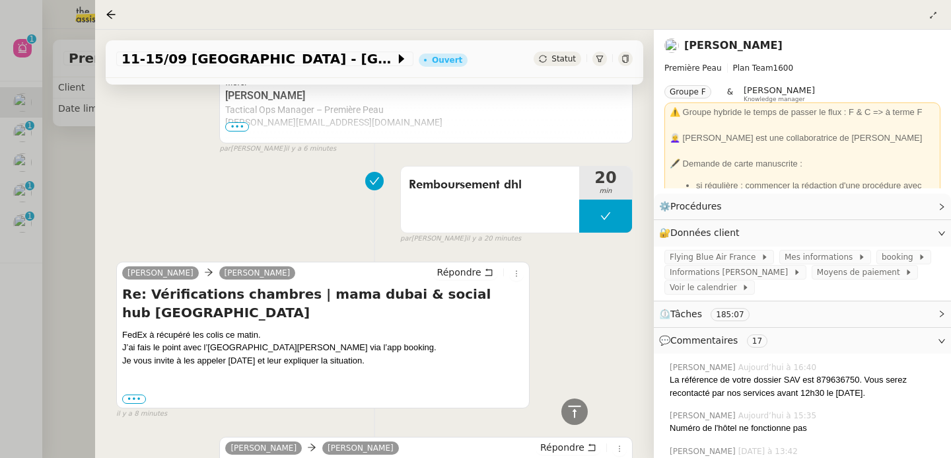
scroll to position [141, 0]
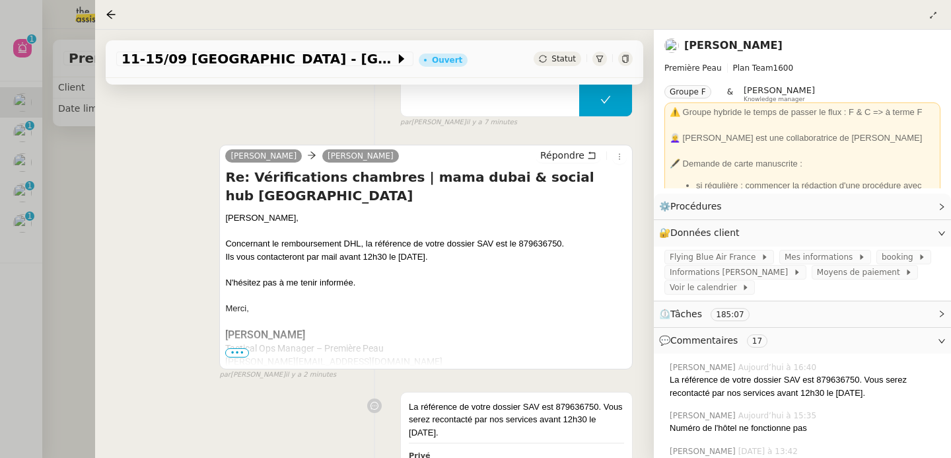
click at [19, 208] on div at bounding box center [475, 229] width 951 height 458
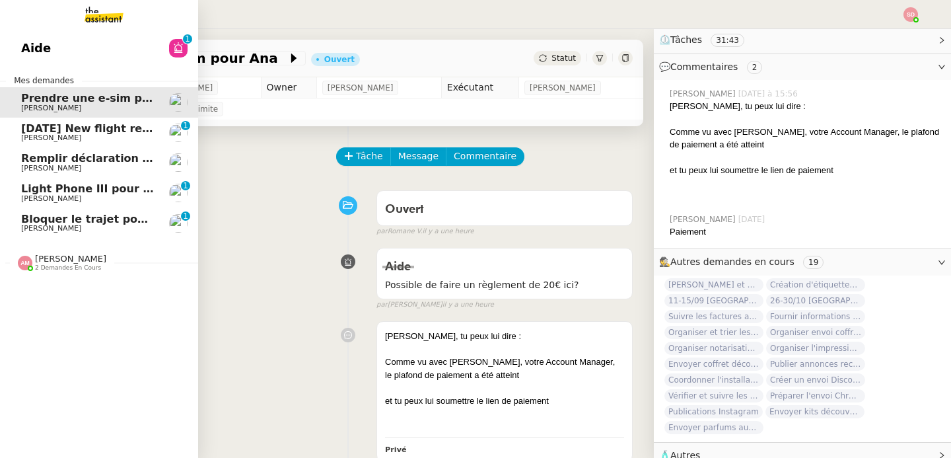
click at [7, 225] on link "Bloquer le trajet pour le Comex [PERSON_NAME] 0 1 2 3 4 5 6 7 8 9" at bounding box center [99, 223] width 198 height 30
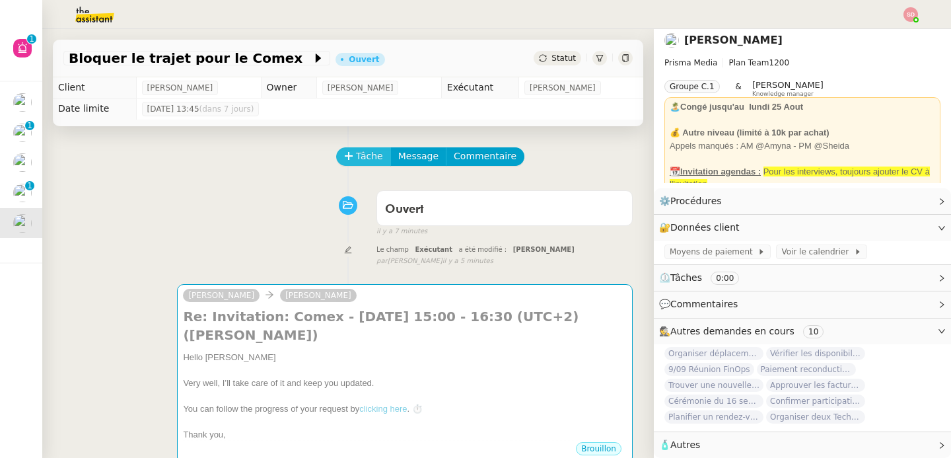
click at [356, 155] on span "Tâche" at bounding box center [369, 156] width 27 height 15
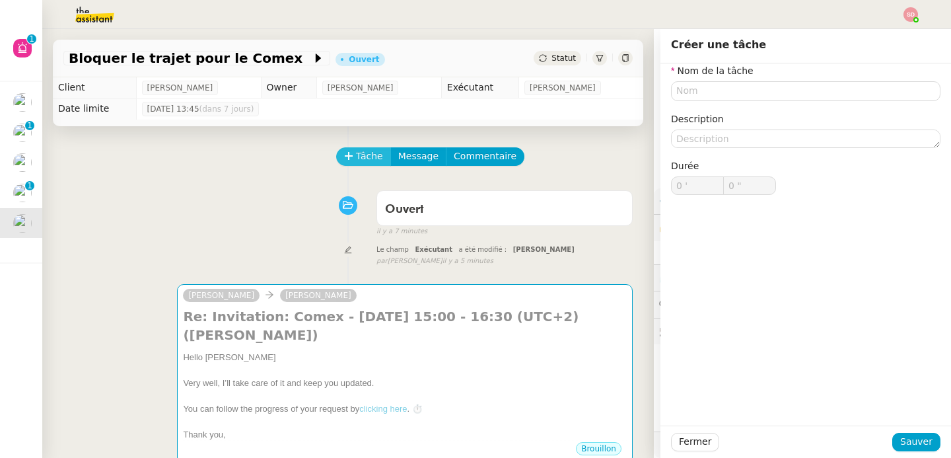
scroll to position [12, 0]
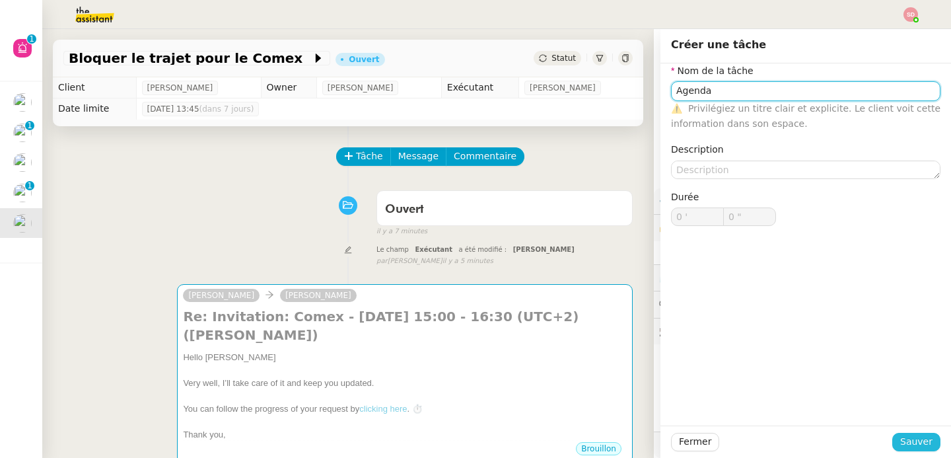
type input "Agenda"
click at [900, 443] on span "Sauver" at bounding box center [916, 441] width 32 height 15
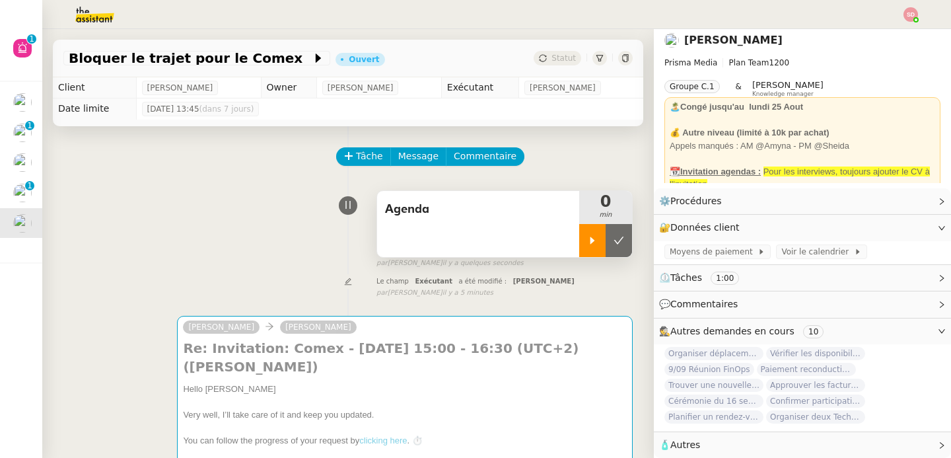
scroll to position [12, 0]
click at [579, 233] on div at bounding box center [592, 240] width 26 height 33
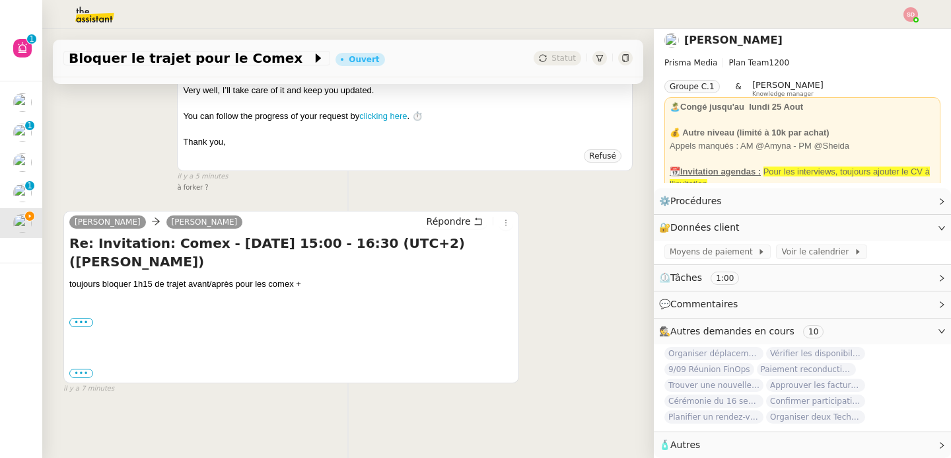
scroll to position [539, 0]
click at [85, 318] on label "•••" at bounding box center [81, 322] width 24 height 9
click at [0, 0] on input "•••" at bounding box center [0, 0] width 0 height 0
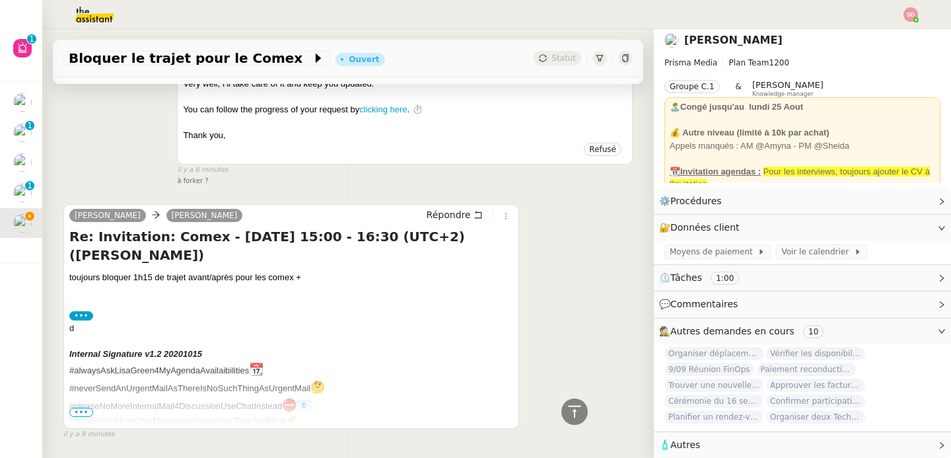
click at [77, 412] on span "•••" at bounding box center [81, 412] width 24 height 9
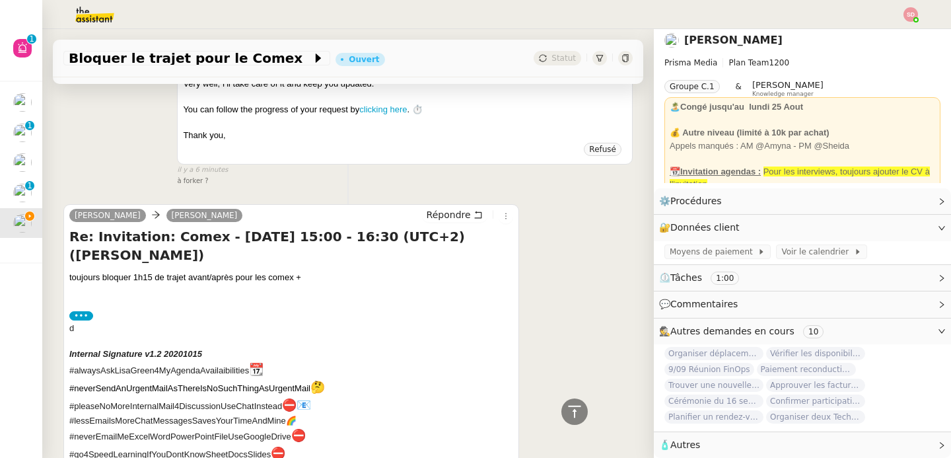
scroll to position [764, 0]
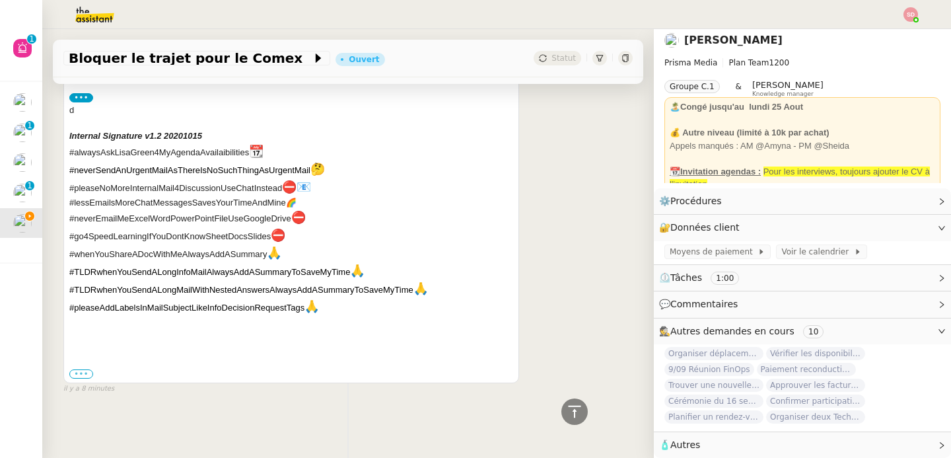
click at [83, 369] on label "•••" at bounding box center [81, 373] width 24 height 9
click at [0, 0] on input "•••" at bounding box center [0, 0] width 0 height 0
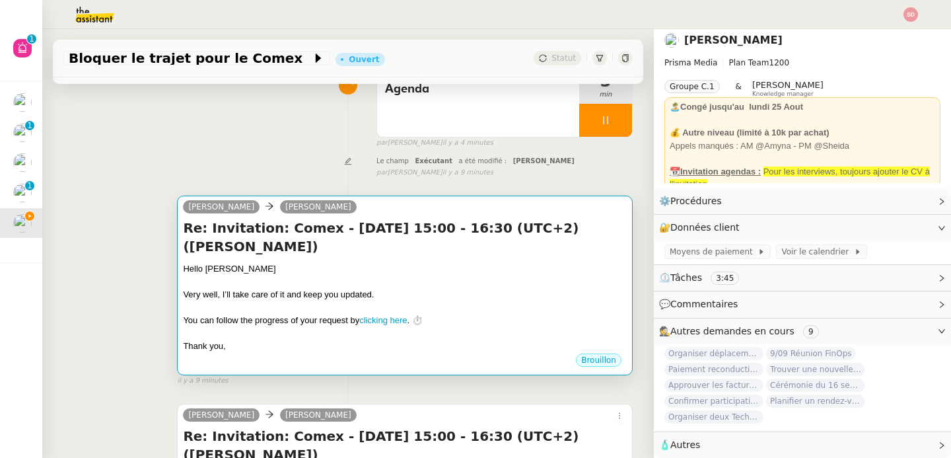
scroll to position [0, 0]
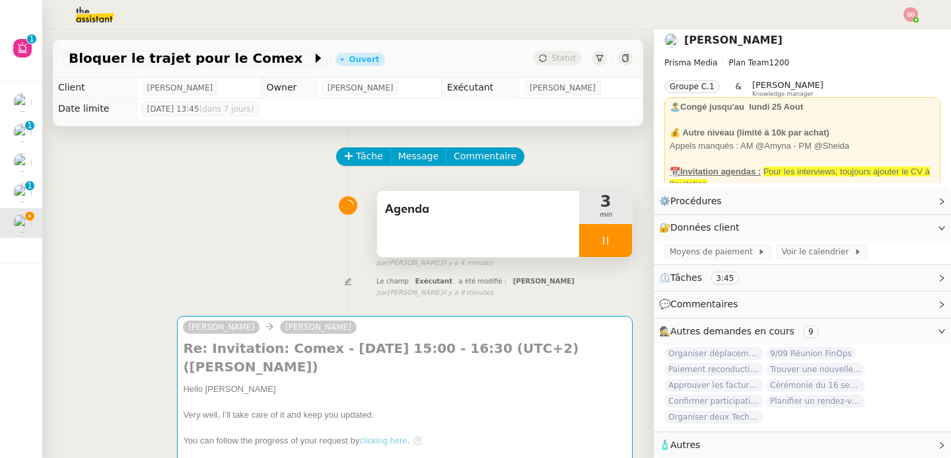
click at [605, 241] on div at bounding box center [605, 240] width 53 height 33
click at [614, 241] on icon at bounding box center [619, 240] width 11 height 11
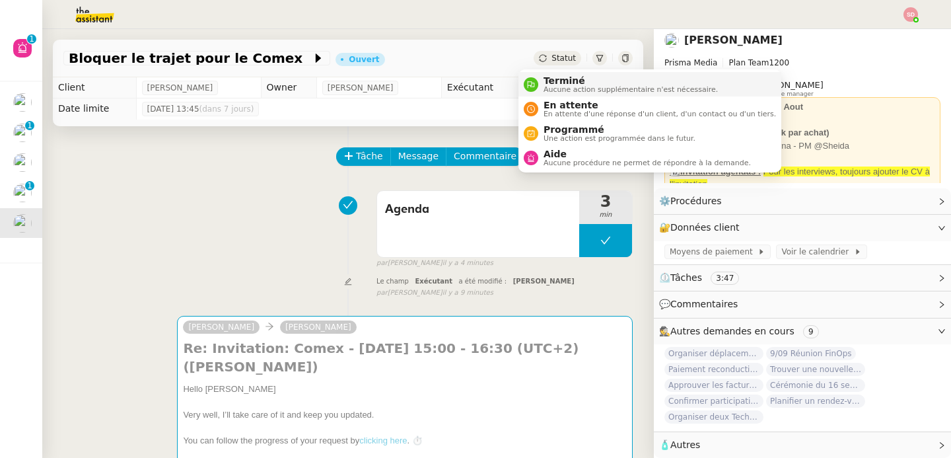
click at [551, 75] on span "Terminé" at bounding box center [631, 80] width 174 height 11
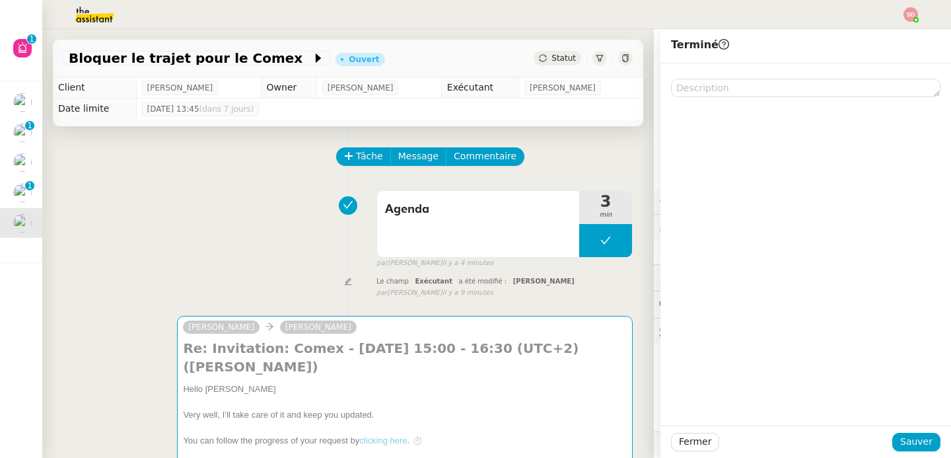
scroll to position [12, 0]
click at [900, 436] on span "Sauver" at bounding box center [916, 441] width 32 height 15
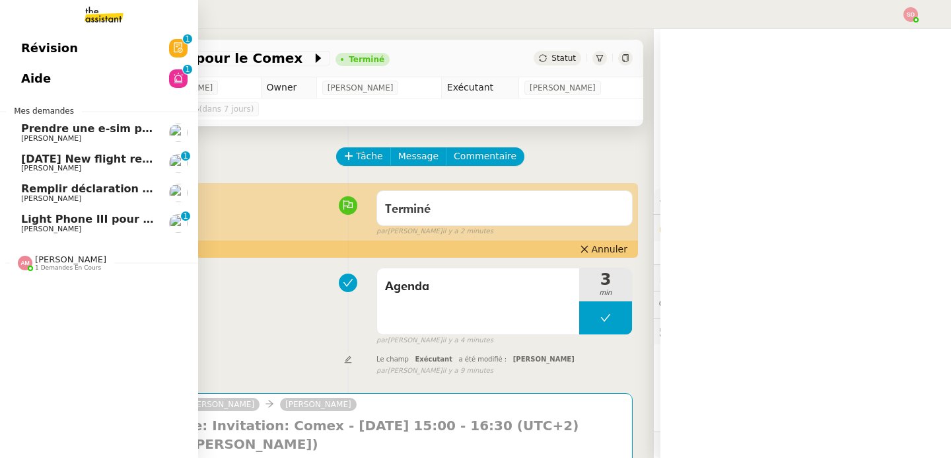
scroll to position [12, 0]
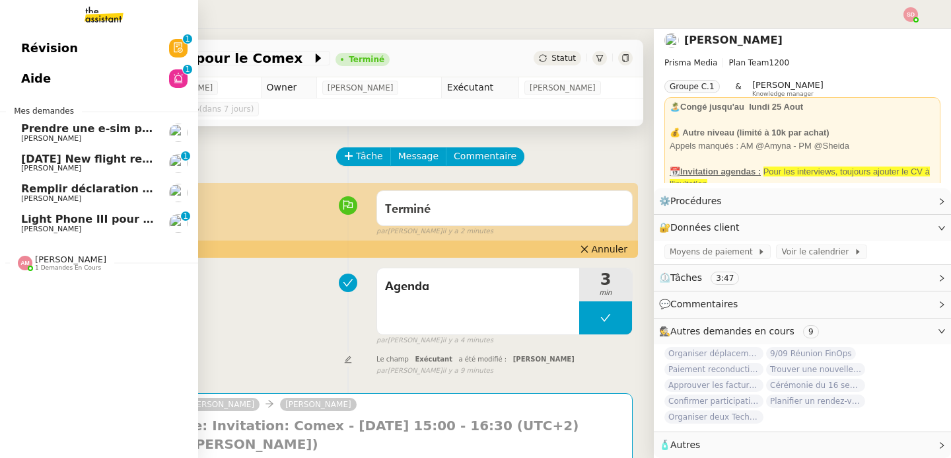
click at [24, 229] on span "[PERSON_NAME]" at bounding box center [51, 229] width 60 height 9
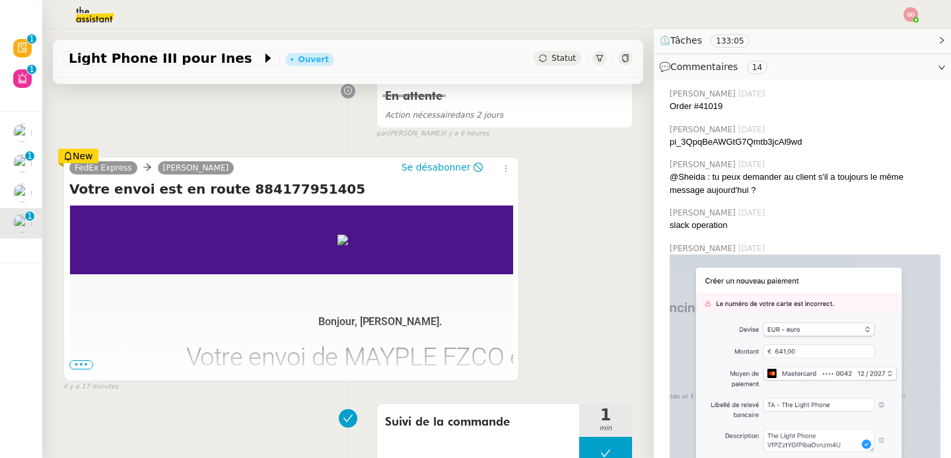
scroll to position [200, 0]
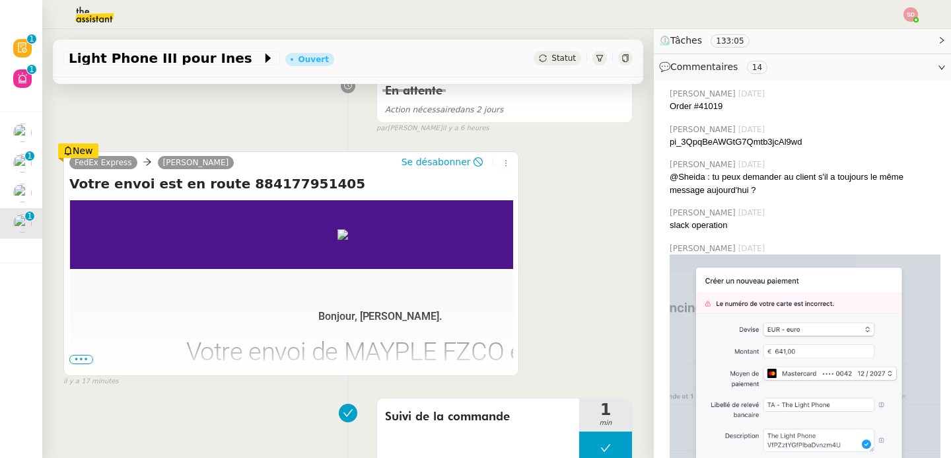
click at [84, 361] on span "•••" at bounding box center [81, 359] width 24 height 9
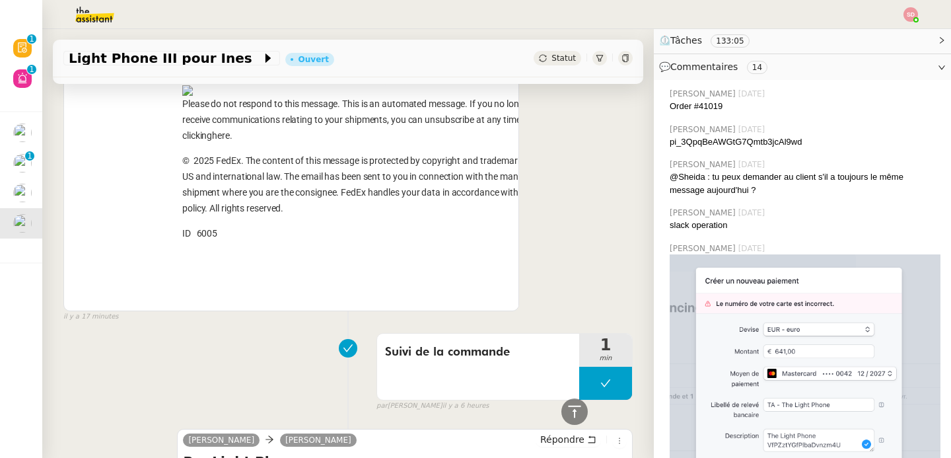
scroll to position [2944, 0]
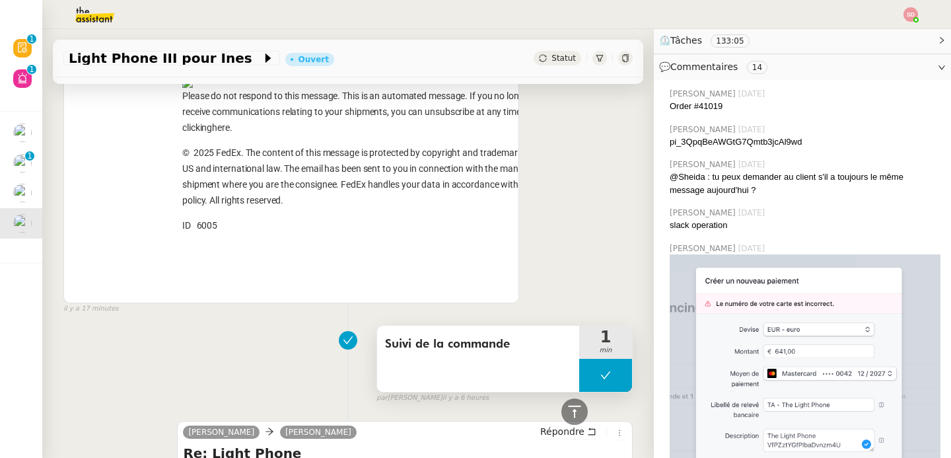
click at [600, 380] on icon at bounding box center [605, 375] width 11 height 11
click at [591, 379] on icon at bounding box center [593, 375] width 5 height 7
click at [567, 411] on icon at bounding box center [575, 412] width 16 height 16
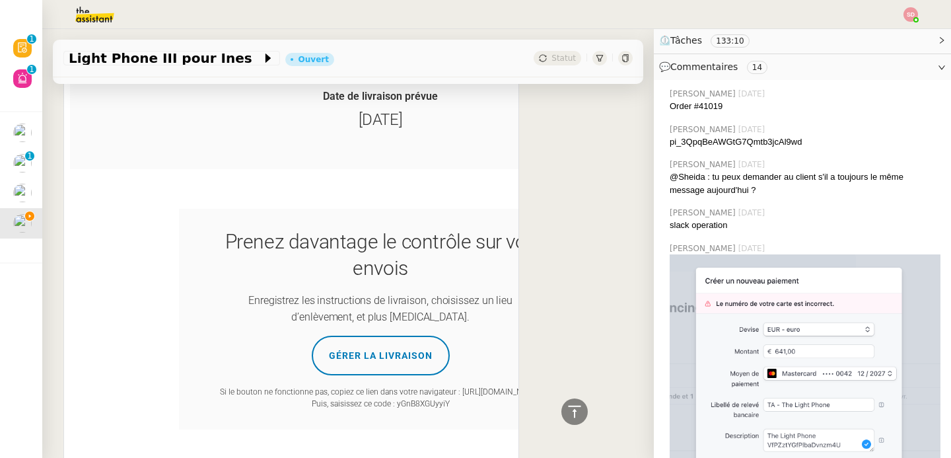
scroll to position [602, 0]
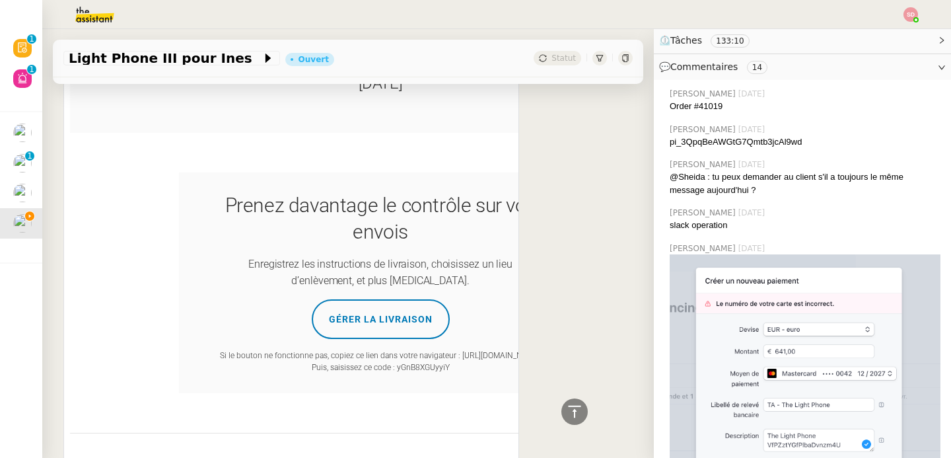
click at [406, 334] on link "GÉRER LA LIVRAISON" at bounding box center [381, 319] width 138 height 40
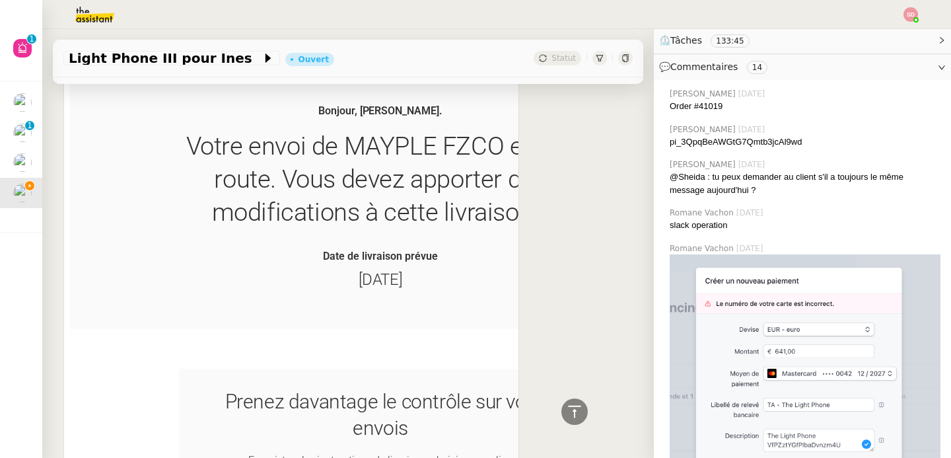
drag, startPoint x: 172, startPoint y: 128, endPoint x: 458, endPoint y: 281, distance: 323.9
click at [458, 281] on tbody "Bonjour, FABIEN BORNANCIN. Votre envoi de MAYPLE FZCO est en route. Vous devez …" at bounding box center [380, 196] width 621 height 186
click at [425, 231] on td "Date de livraison prévue mercredi, 10/09/2025" at bounding box center [380, 259] width 621 height 61
click at [425, 229] on td "Date de livraison prévue mercredi, 10/09/2025" at bounding box center [380, 259] width 621 height 61
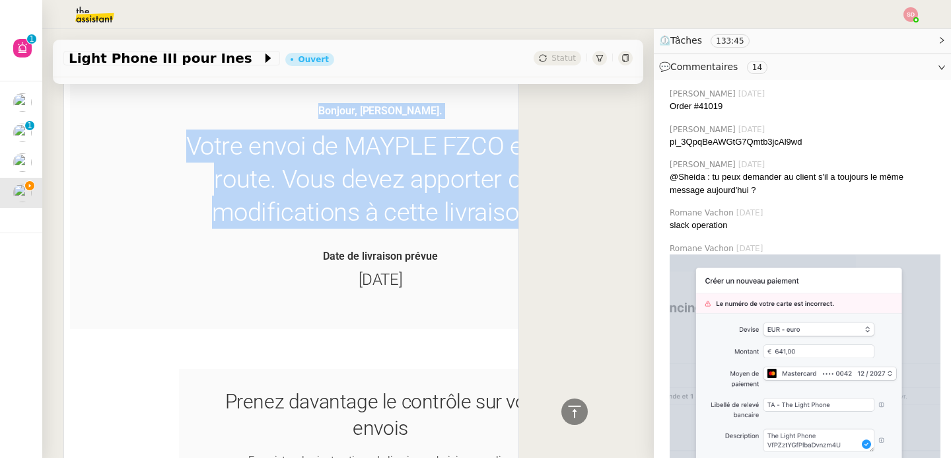
click at [425, 229] on td "Date de livraison prévue mercredi, 10/09/2025" at bounding box center [380, 259] width 621 height 61
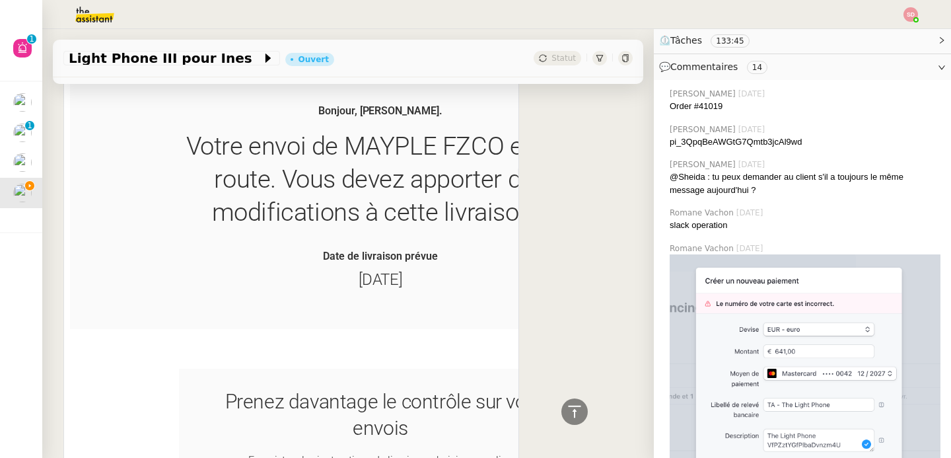
click at [426, 211] on td "Votre envoi de MAYPLE FZCO est en route. Vous devez apporter des modifications …" at bounding box center [380, 178] width 396 height 99
copy table "Bonjour, [PERSON_NAME]."
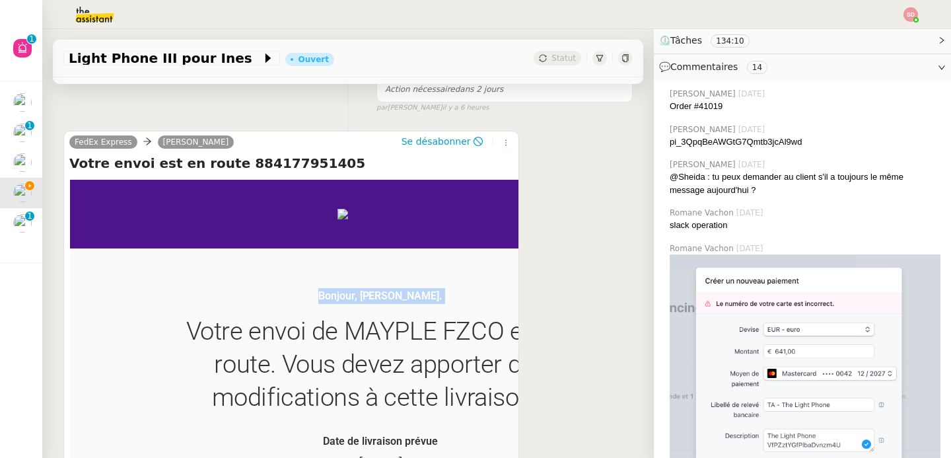
scroll to position [226, 0]
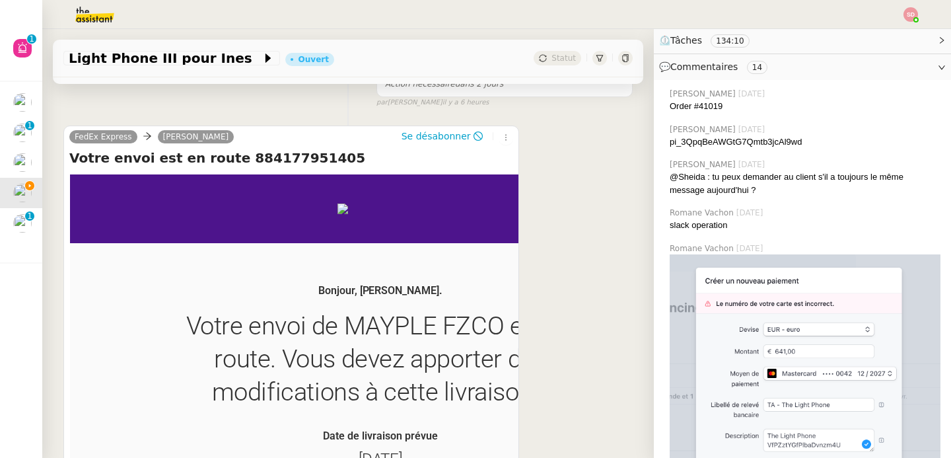
click at [242, 269] on td "Bonjour, FABIEN BORNANCIN. Votre envoi de MAYPLE FZCO est en route. Vous devez …" at bounding box center [380, 376] width 621 height 266
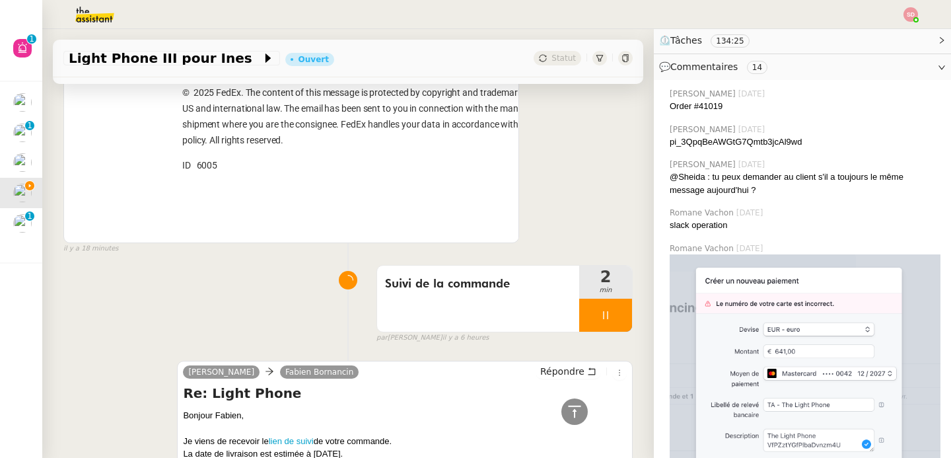
scroll to position [3230, 0]
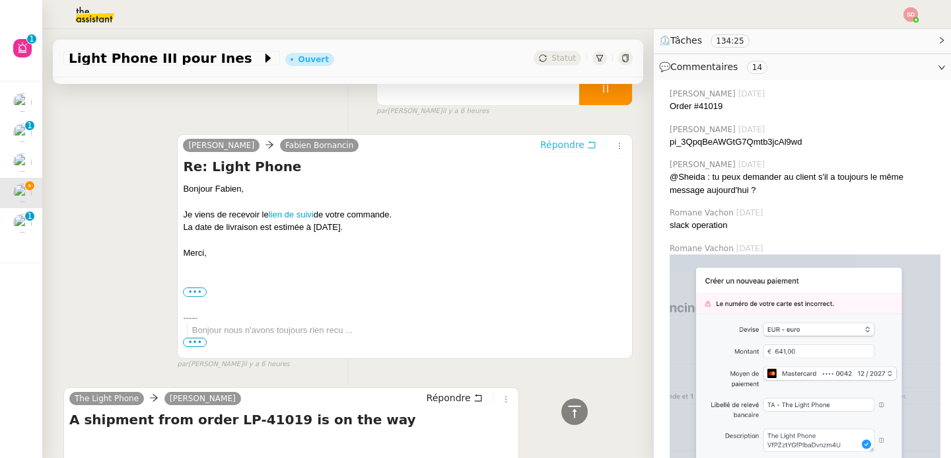
click at [543, 151] on span "Répondre" at bounding box center [562, 144] width 44 height 13
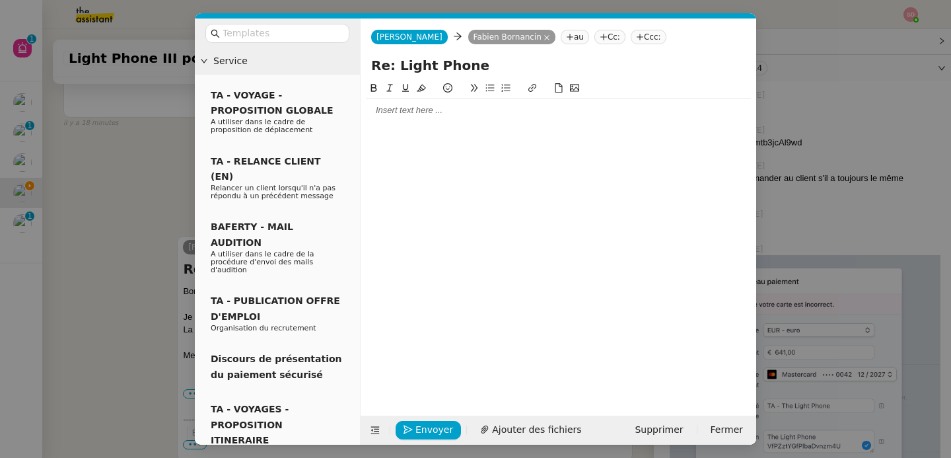
scroll to position [3331, 0]
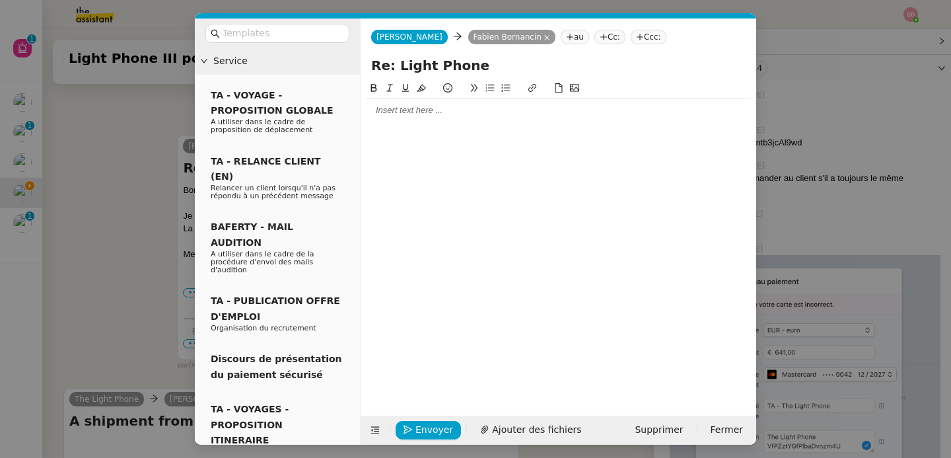
click at [466, 118] on div at bounding box center [558, 110] width 385 height 22
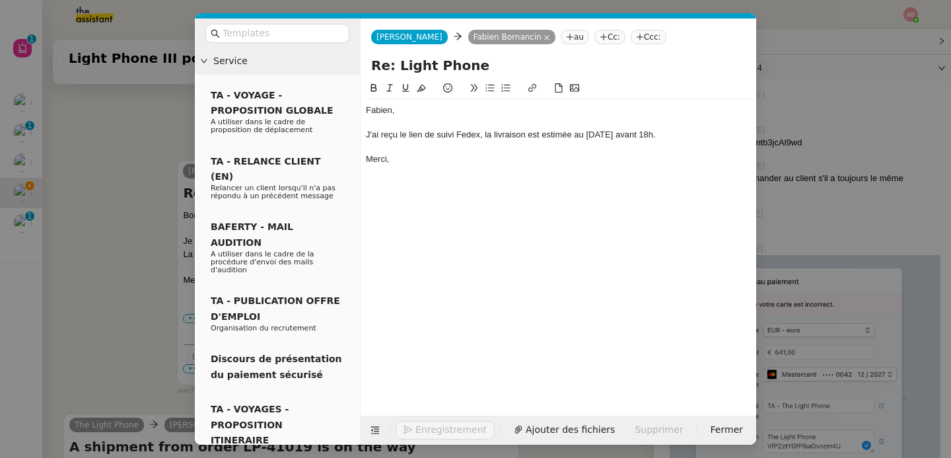
scroll to position [3396, 0]
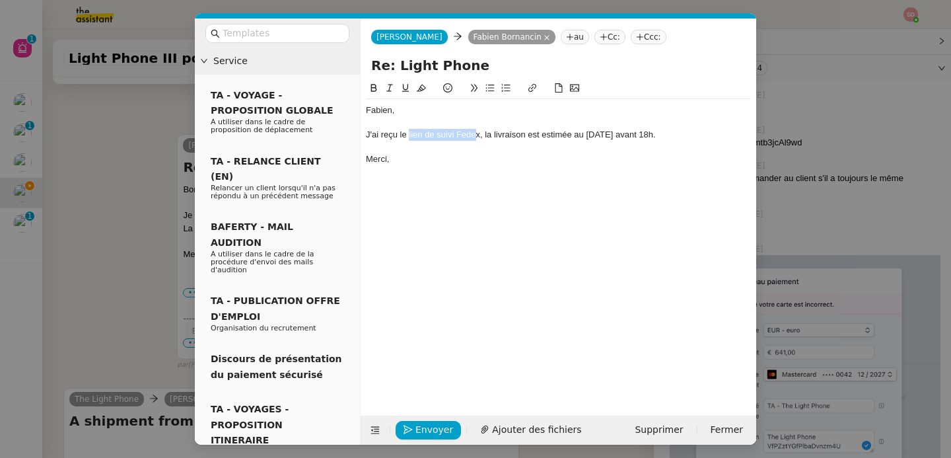
drag, startPoint x: 410, startPoint y: 137, endPoint x: 477, endPoint y: 135, distance: 67.4
click at [475, 136] on div "J'ai reçu le lien de suivi Fedex, la livraison est estimée au 10 septembre avan…" at bounding box center [558, 135] width 385 height 12
drag, startPoint x: 480, startPoint y: 135, endPoint x: 410, endPoint y: 133, distance: 70.7
click at [410, 133] on div "J'ai reçu le lien de suivi Fedex, la livraison est estimée au 10 septembre avan…" at bounding box center [558, 135] width 385 height 12
click at [530, 91] on icon at bounding box center [532, 88] width 8 height 8
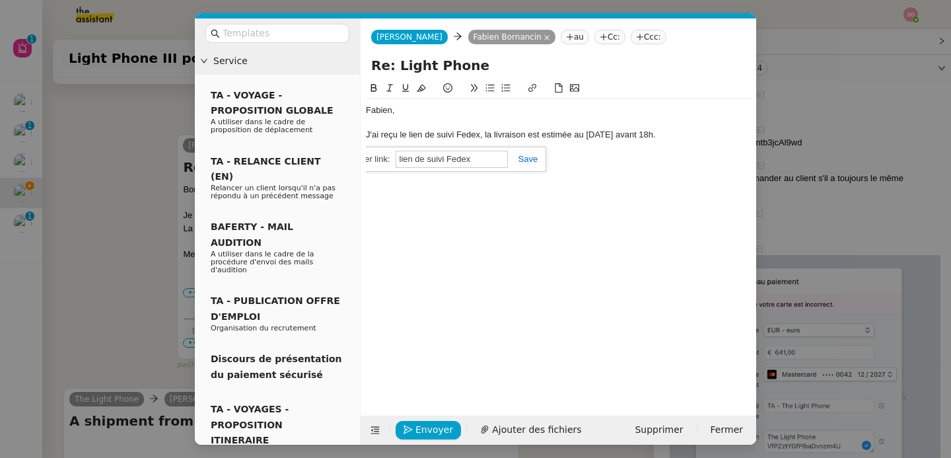
paste input "https://www.fedex.com/fedextrack/?trknbr=884177951405&trkqual=2460927000~884177…"
type input "https://www.fedex.com/fedextrack/?trknbr=884177951405&trkqual=2460927000~884177…"
click at [532, 160] on link at bounding box center [523, 159] width 30 height 10
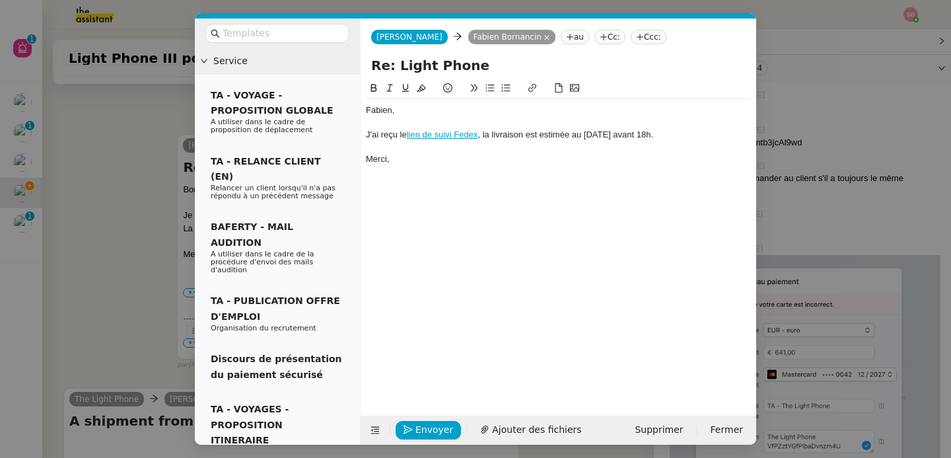
click at [528, 166] on div "Fabien, J'ai reçu le lien de suivi Fedex , la livraison est estimée au 10 septe…" at bounding box center [558, 134] width 385 height 71
click at [421, 438] on button "Envoyer" at bounding box center [428, 430] width 65 height 18
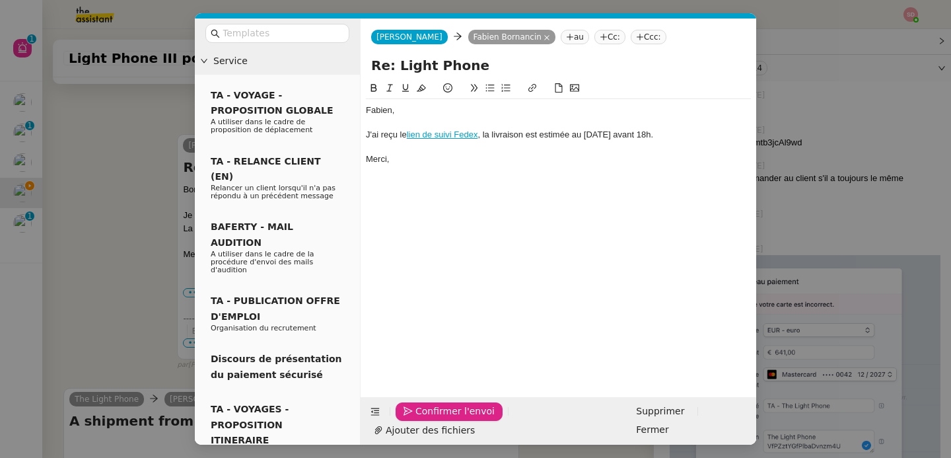
click at [421, 421] on button "Confirmer l'envoi" at bounding box center [449, 411] width 107 height 18
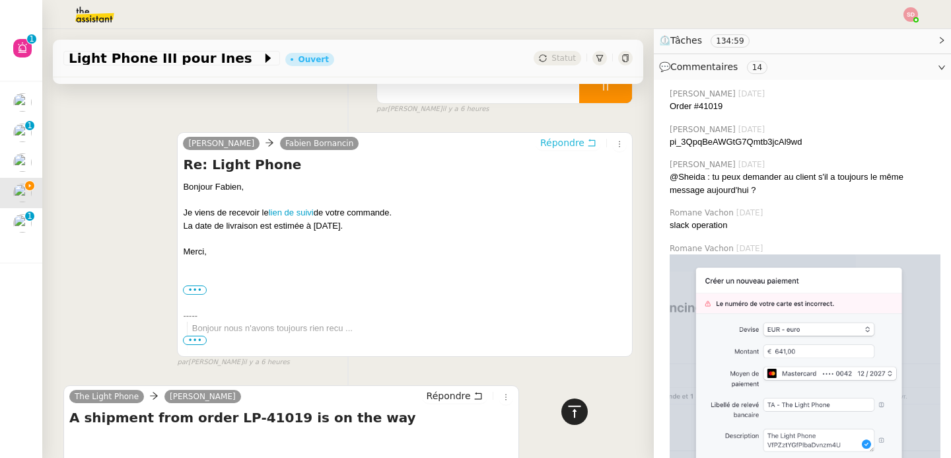
scroll to position [3375, 0]
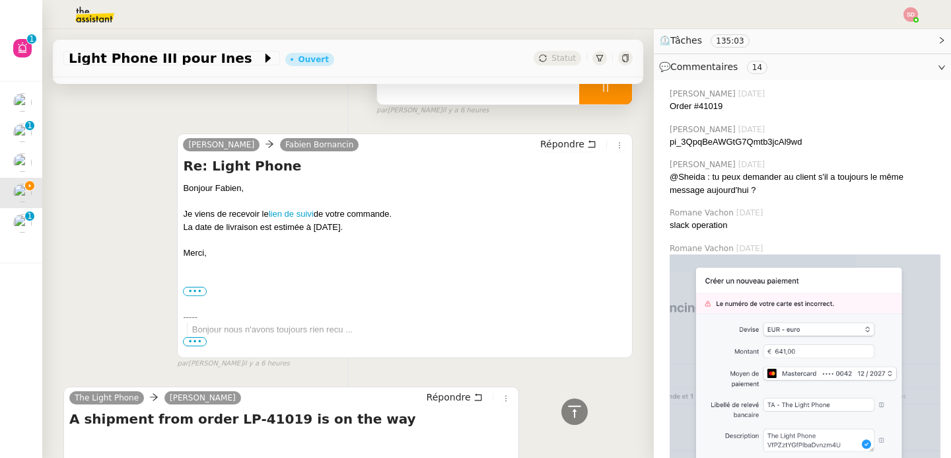
click at [599, 103] on div at bounding box center [605, 87] width 53 height 33
click at [614, 92] on icon at bounding box center [619, 88] width 10 height 7
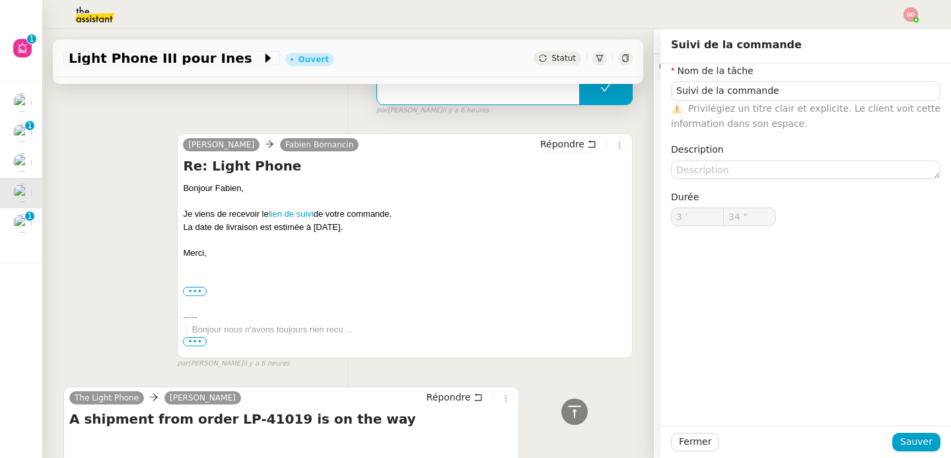
type input "Suivi de la commande"
type input "3 '"
type input "34 ""
type input "Suivi de la commande"
type input "3 '"
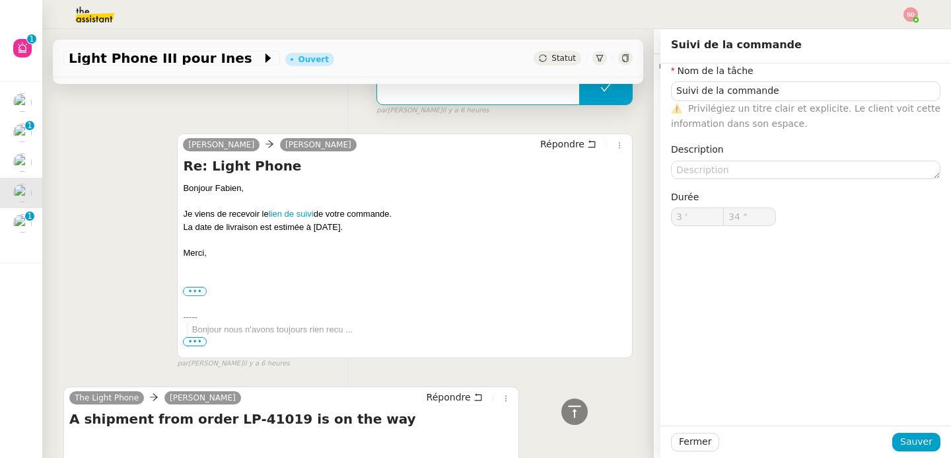
type input "34 ""
type input "Suivi de la commande"
type input "3 '"
type input "34 ""
click at [567, 410] on icon at bounding box center [575, 412] width 16 height 16
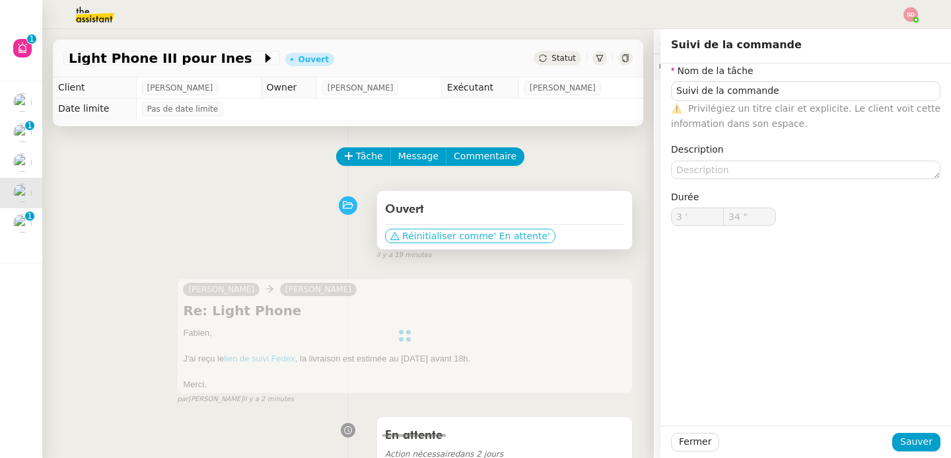
type input "Suivi de la commande"
type input "3 '"
type input "34 ""
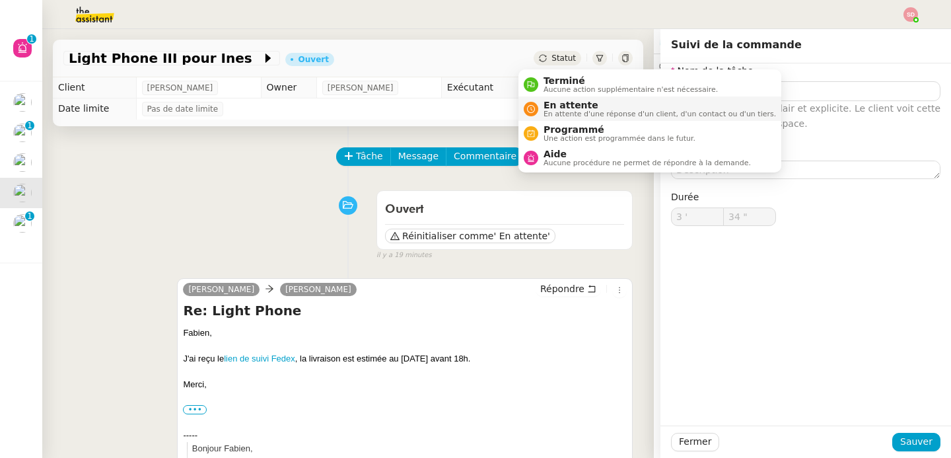
type input "Suivi de la commande"
type input "3 '"
type input "34 ""
click at [551, 101] on span "En attente" at bounding box center [660, 105] width 233 height 11
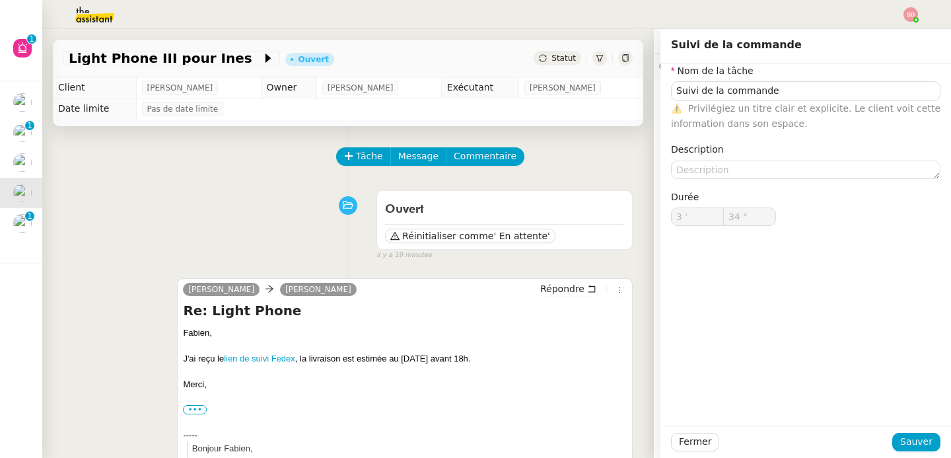
type input "Suivi de la commande"
type input "3 '"
type input "34 ""
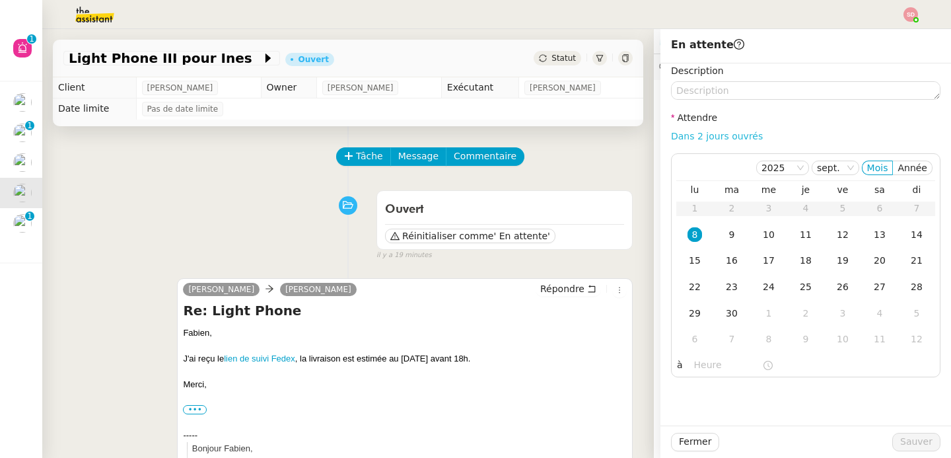
click at [711, 135] on link "Dans 2 jours ouvrés" at bounding box center [717, 136] width 92 height 11
type input "07:00"
click at [799, 233] on div "11" at bounding box center [806, 234] width 15 height 15
click at [907, 441] on span "Sauver" at bounding box center [916, 441] width 32 height 15
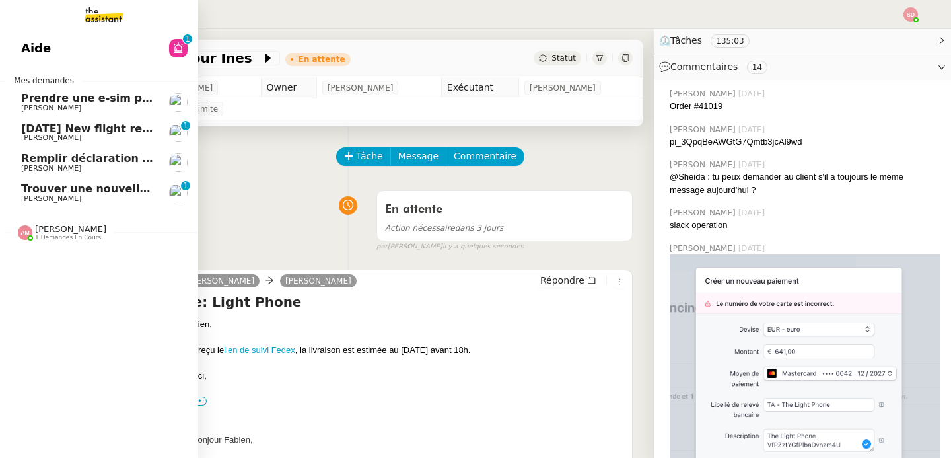
click at [29, 198] on span "[PERSON_NAME]" at bounding box center [51, 198] width 60 height 9
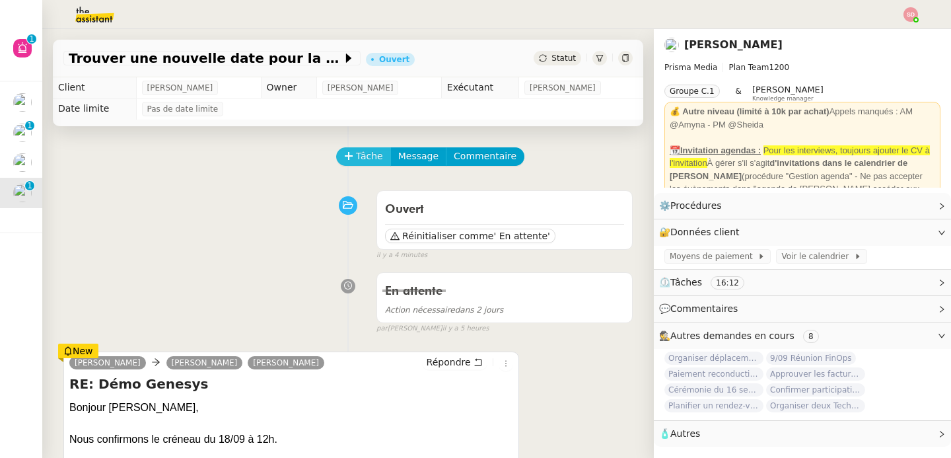
click at [359, 159] on span "Tâche" at bounding box center [369, 156] width 27 height 15
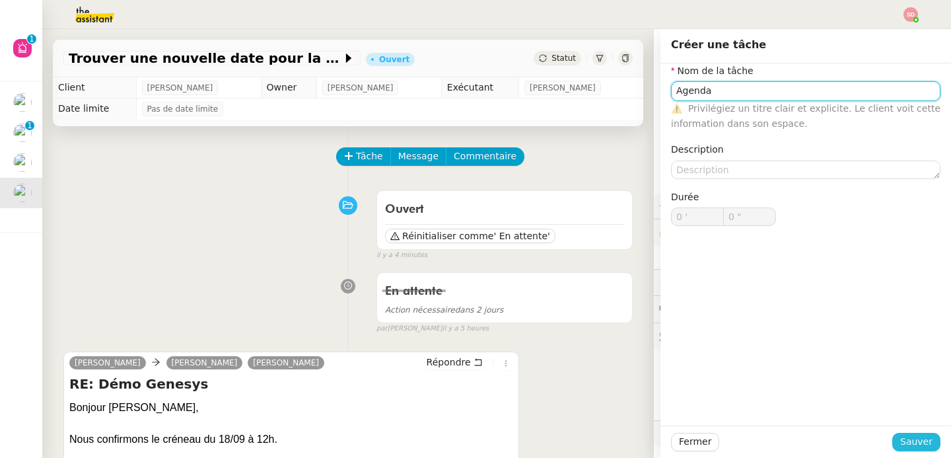
type input "Agenda"
drag, startPoint x: 905, startPoint y: 443, endPoint x: 823, endPoint y: 414, distance: 86.7
click at [905, 443] on span "Sauver" at bounding box center [916, 441] width 32 height 15
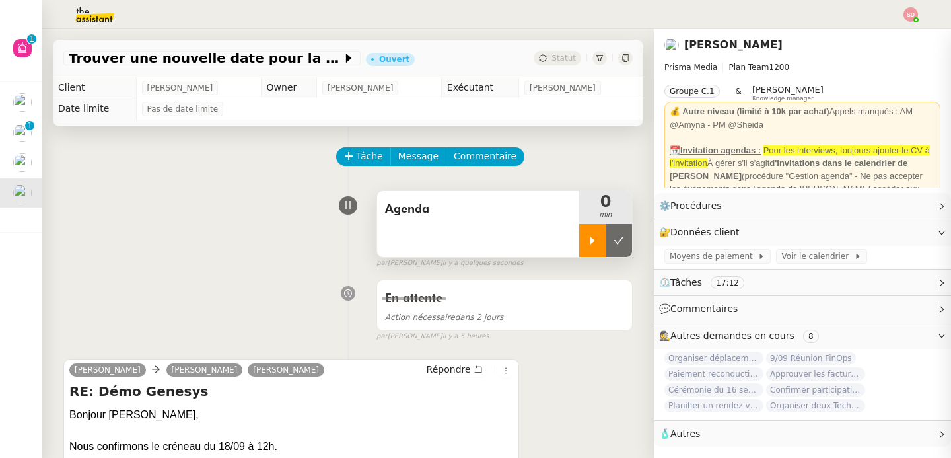
click at [591, 239] on icon at bounding box center [593, 239] width 5 height 7
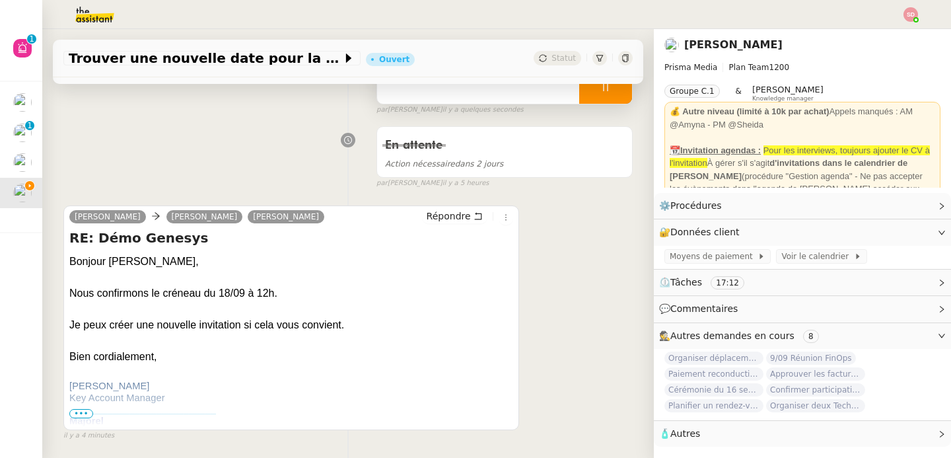
scroll to position [184, 0]
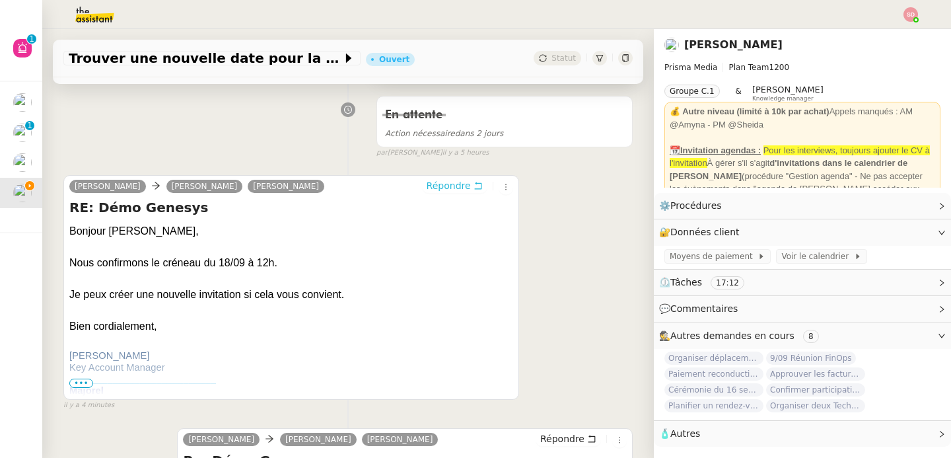
click at [443, 181] on span "Répondre" at bounding box center [449, 185] width 44 height 13
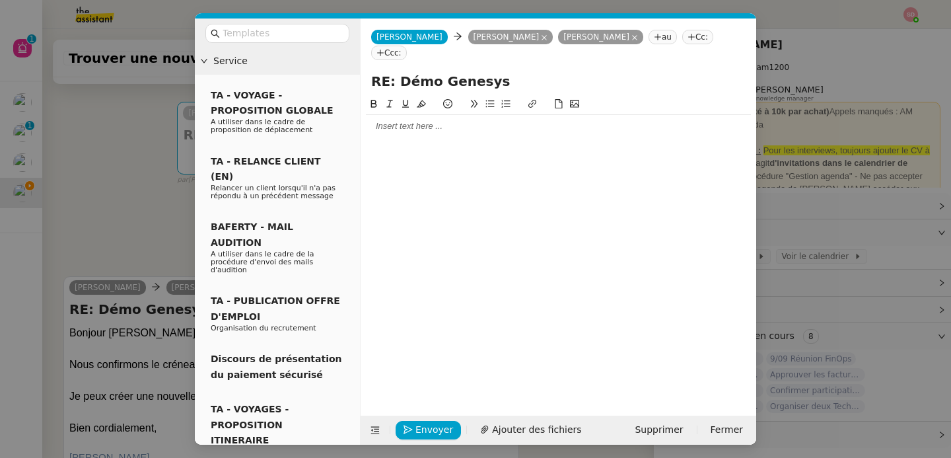
click at [469, 129] on div at bounding box center [558, 126] width 385 height 12
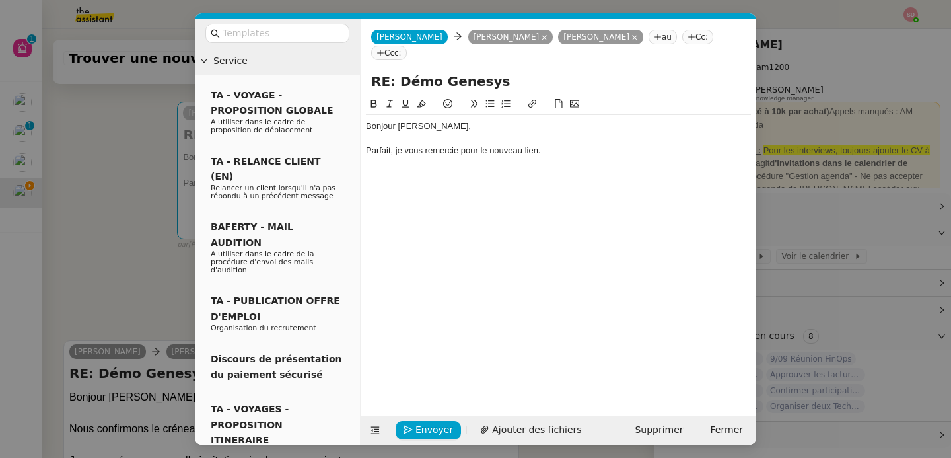
click at [102, 279] on nz-modal-container "Service TA - VOYAGE - PROPOSITION GLOBALE A utiliser dans le cadre de propositi…" at bounding box center [475, 229] width 951 height 458
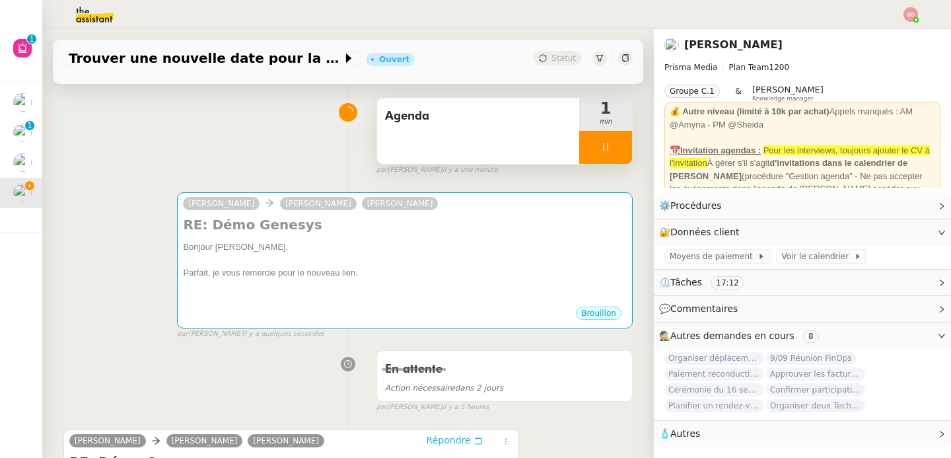
scroll to position [0, 0]
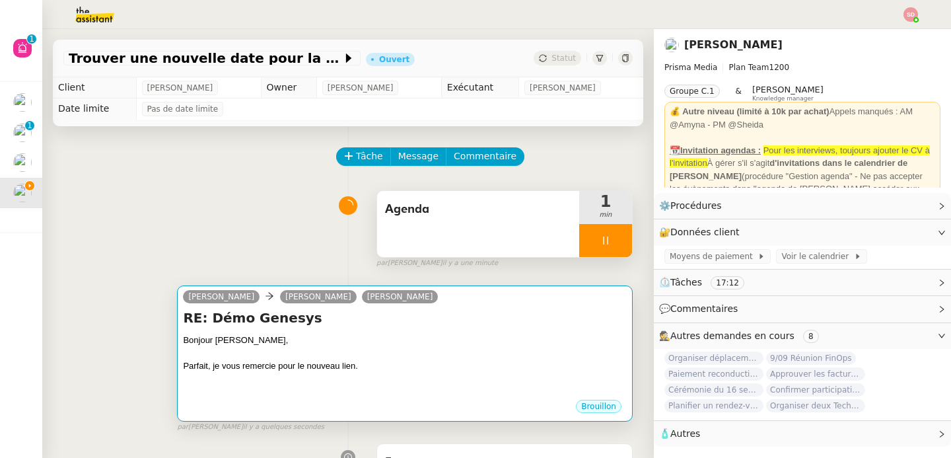
click at [371, 335] on div "Bonjour Khalid," at bounding box center [405, 340] width 444 height 13
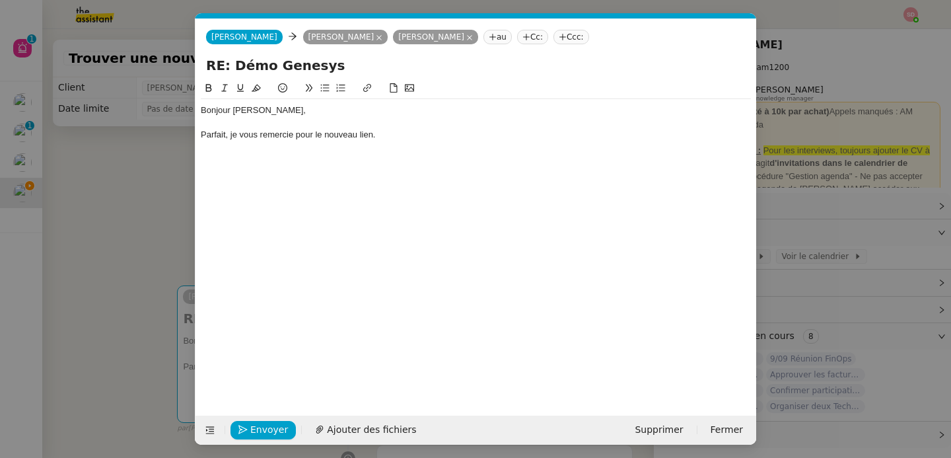
scroll to position [0, 28]
drag, startPoint x: 318, startPoint y: 136, endPoint x: 444, endPoint y: 141, distance: 125.6
click at [444, 141] on div "Bonjour Khalid, Parfait, je vous remercie pour le nouveau lien." at bounding box center [476, 128] width 550 height 59
click at [277, 429] on span "Envoyer" at bounding box center [269, 429] width 38 height 15
click at [277, 429] on span "Confirmer l'envoi" at bounding box center [289, 429] width 79 height 15
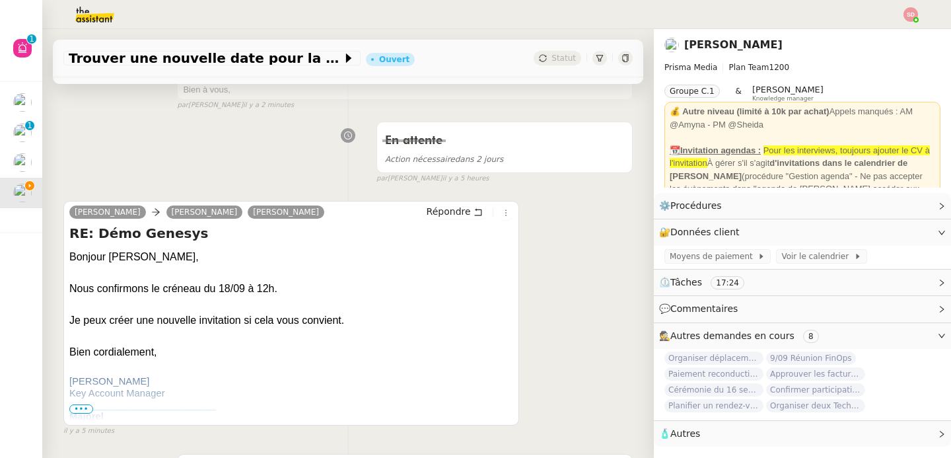
scroll to position [327, 0]
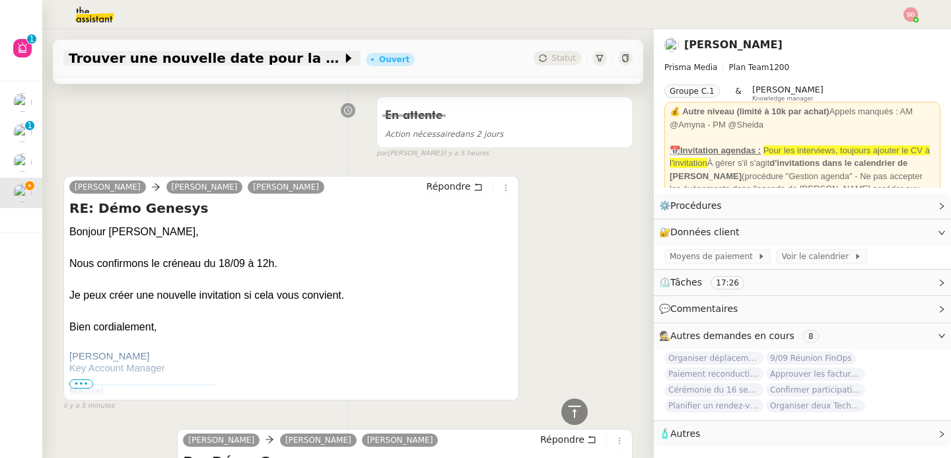
click at [252, 64] on span "Trouver une nouvelle date pour la démo" at bounding box center [205, 58] width 273 height 13
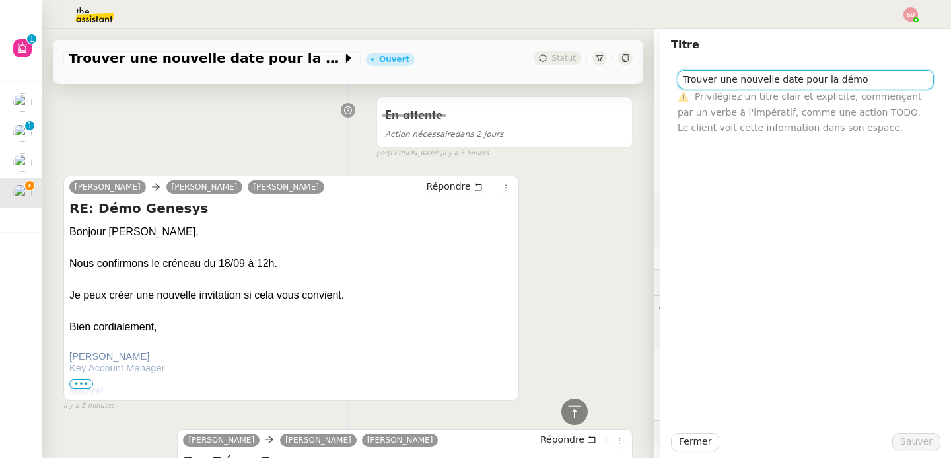
click at [744, 82] on input "Trouver une nouvelle date pour la démo" at bounding box center [806, 79] width 256 height 19
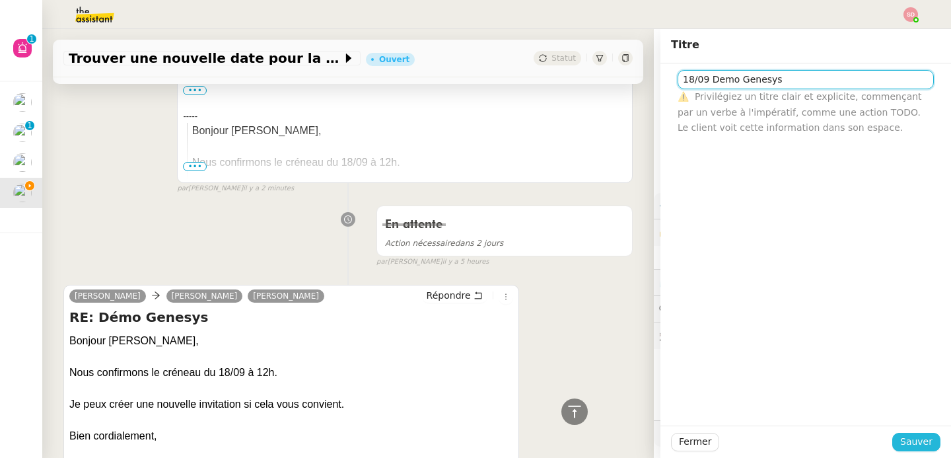
type input "18/09 Demo Genesys"
click at [916, 443] on span "Sauver" at bounding box center [916, 441] width 32 height 15
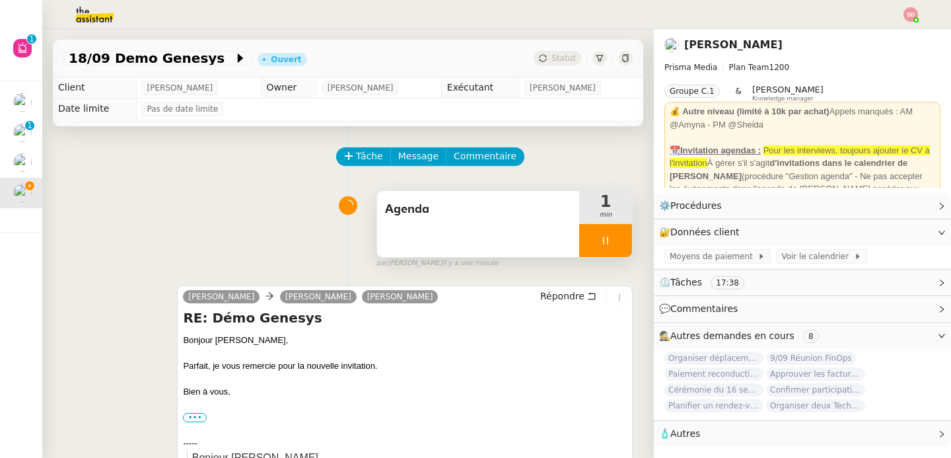
click at [595, 246] on div at bounding box center [605, 240] width 53 height 33
click at [606, 246] on button at bounding box center [619, 240] width 26 height 33
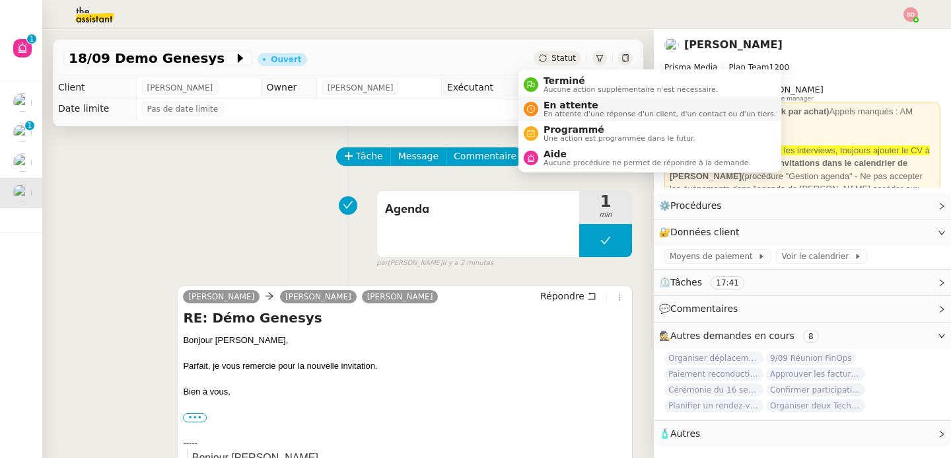
click at [542, 118] on div "En attente En attente d'une réponse d'un client, d'un contact ou d'un tiers." at bounding box center [657, 109] width 238 height 18
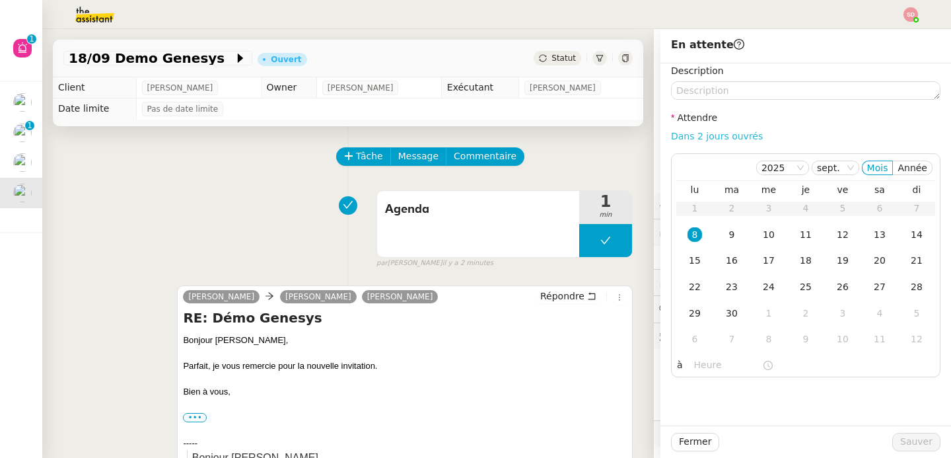
click at [723, 137] on link "Dans 2 jours ouvrés" at bounding box center [717, 136] width 92 height 11
type input "07:00"
click at [799, 260] on div "18" at bounding box center [806, 260] width 15 height 15
click at [923, 440] on button "Sauver" at bounding box center [916, 442] width 48 height 18
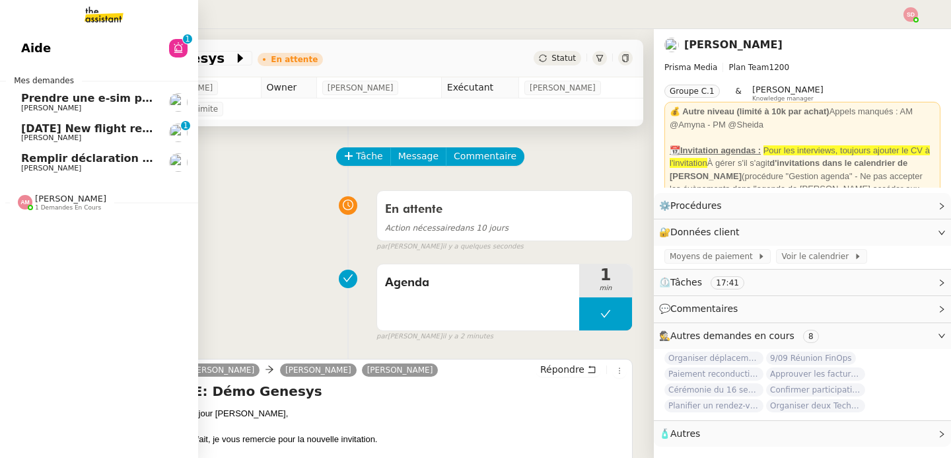
click at [45, 129] on span "[DATE] New flight request - [PERSON_NAME]" at bounding box center [153, 128] width 265 height 13
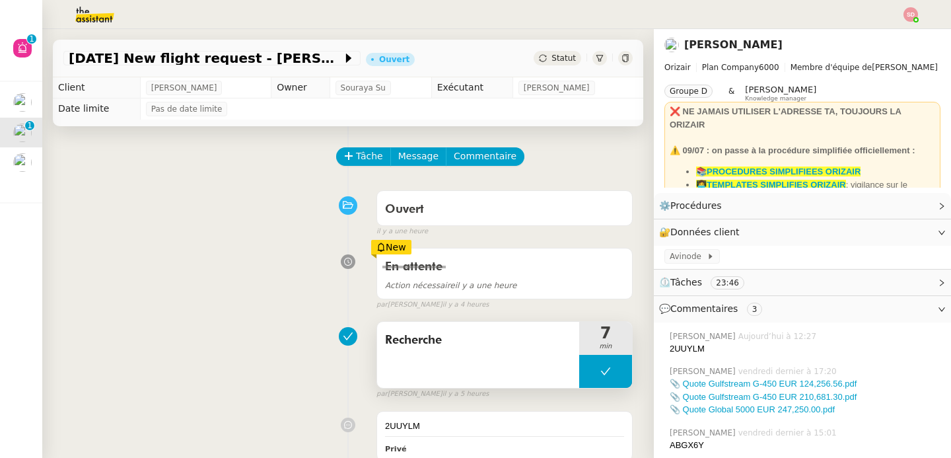
click at [579, 367] on button at bounding box center [605, 371] width 53 height 33
click at [587, 367] on icon at bounding box center [592, 371] width 11 height 11
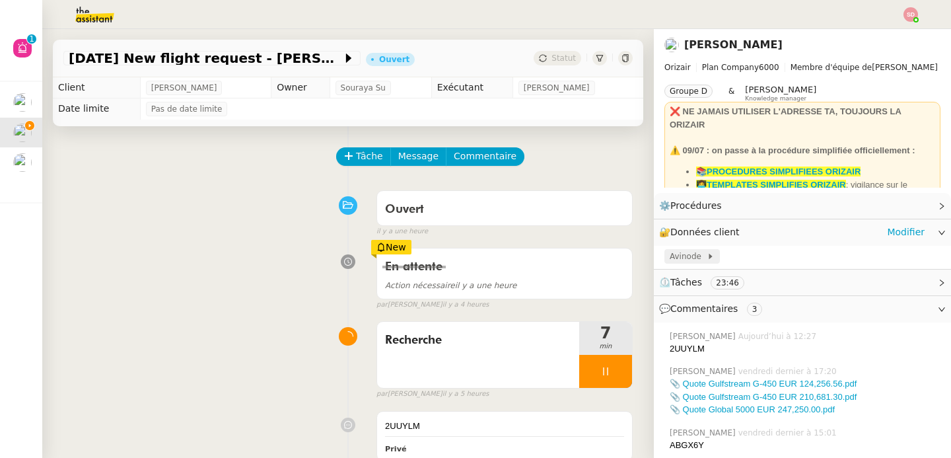
click at [707, 258] on div "Avinode" at bounding box center [692, 256] width 55 height 15
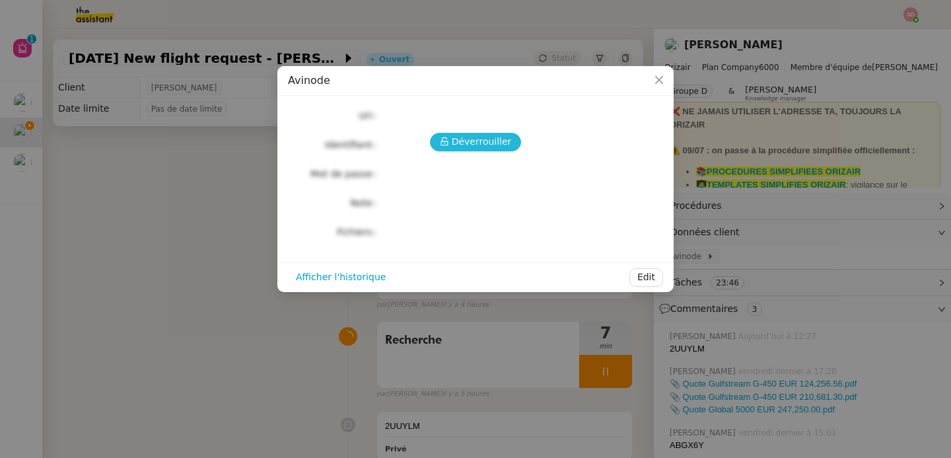
click at [484, 140] on span "Déverrouiller" at bounding box center [482, 141] width 60 height 15
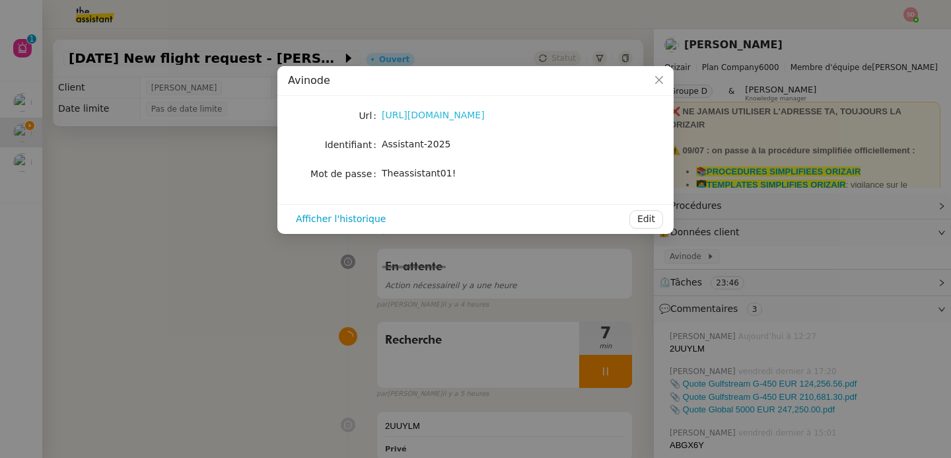
click at [461, 112] on link "https://marketplace.avinode.com/sso/mvc/login" at bounding box center [433, 115] width 103 height 11
click at [412, 180] on div "Theassistant01!" at bounding box center [491, 173] width 219 height 15
copy div "Theassistant01! Afficher l'historique Edit"
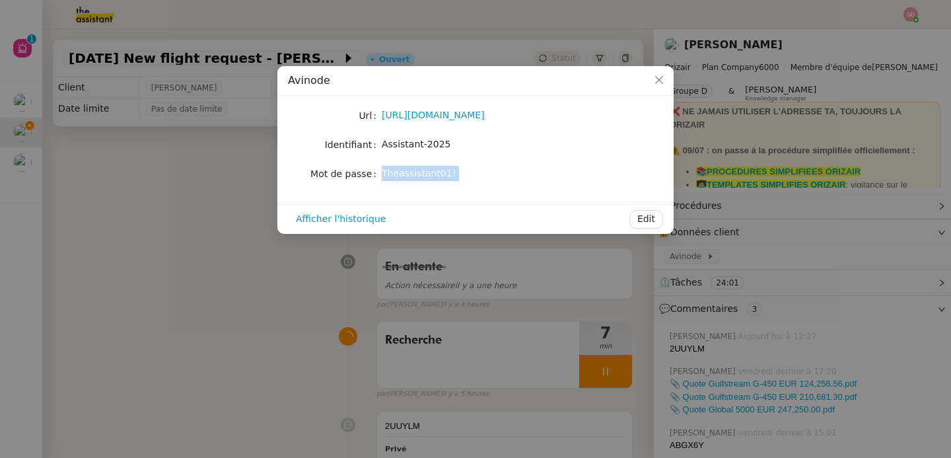
click at [293, 339] on nz-modal-container "Avinode Url https://marketplace.avinode.com/sso/mvc/login Identifiant Assistant…" at bounding box center [475, 229] width 951 height 458
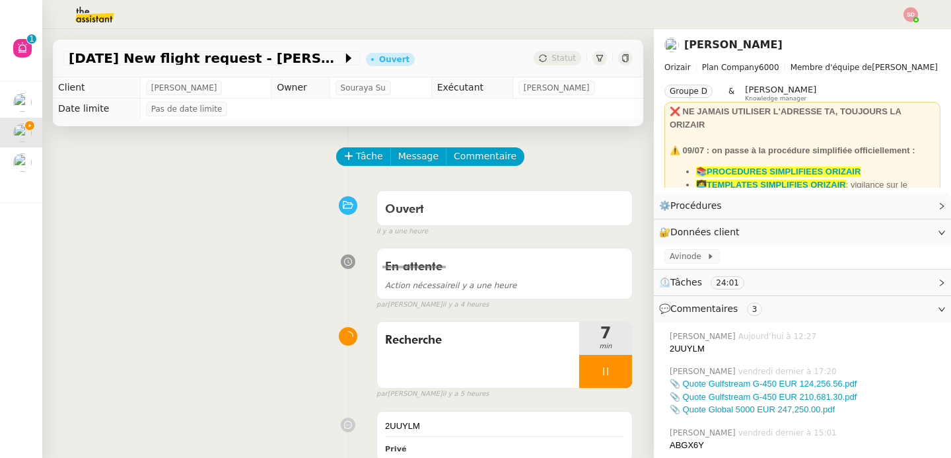
click at [670, 351] on div "2UUYLM" at bounding box center [805, 348] width 271 height 13
copy div "2UUYLM"
click at [483, 149] on span "Commentaire" at bounding box center [485, 156] width 63 height 15
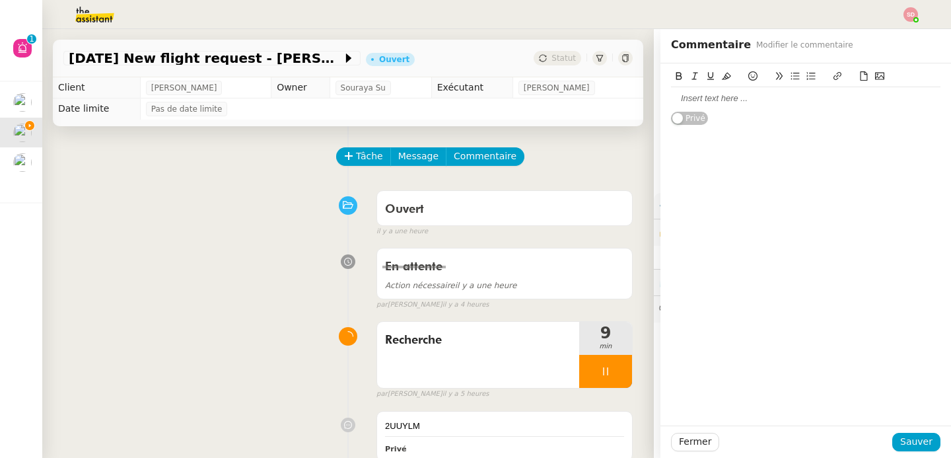
click at [856, 73] on button at bounding box center [864, 76] width 16 height 15
click at [859, 71] on icon at bounding box center [863, 75] width 9 height 9
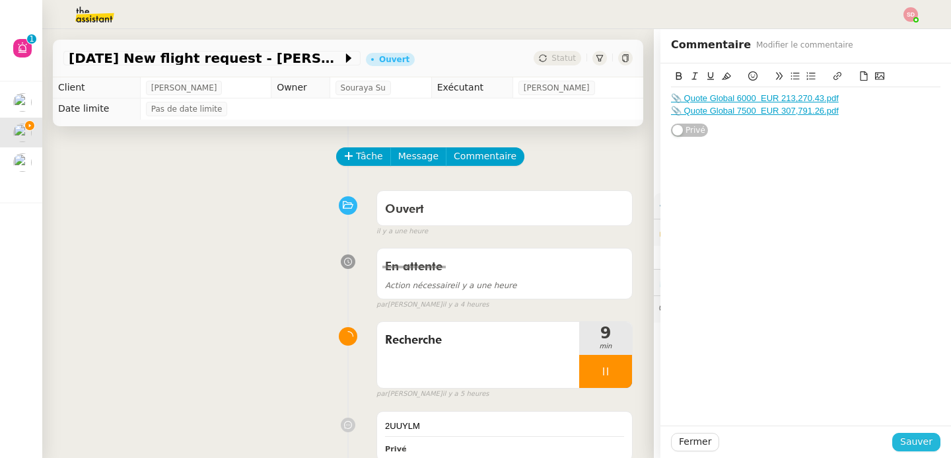
click at [914, 440] on span "Sauver" at bounding box center [916, 441] width 32 height 15
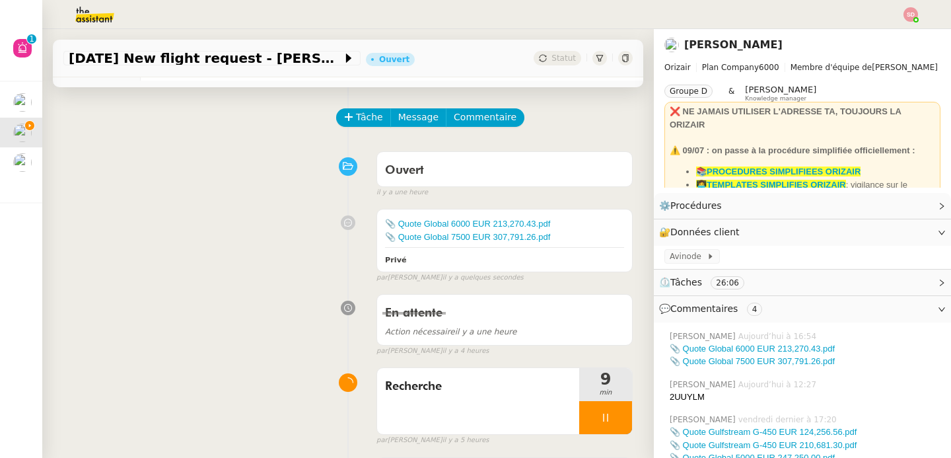
scroll to position [155, 0]
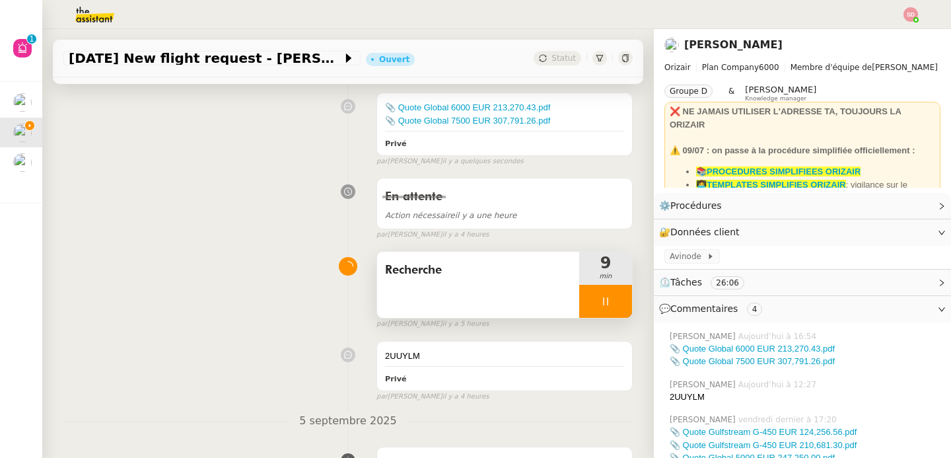
click at [603, 308] on div at bounding box center [605, 301] width 53 height 33
click at [606, 308] on button at bounding box center [619, 301] width 26 height 33
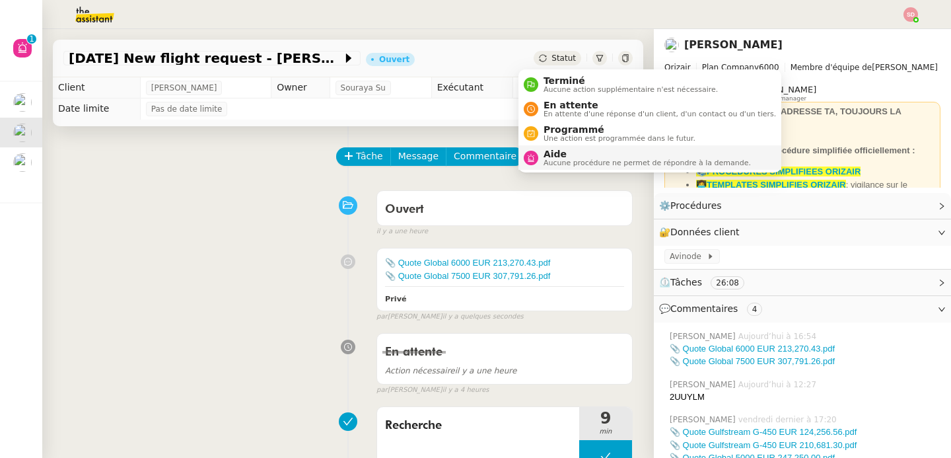
click at [526, 157] on nz-avatar at bounding box center [531, 158] width 15 height 15
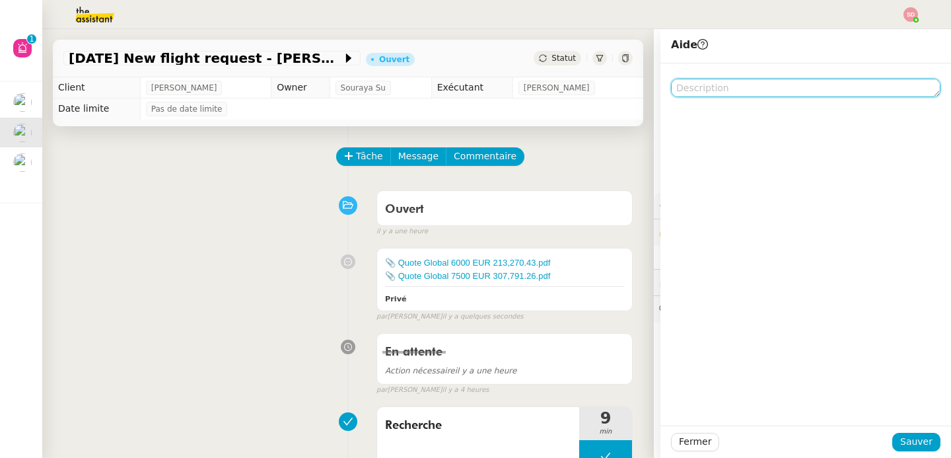
click at [739, 81] on textarea at bounding box center [806, 88] width 270 height 18
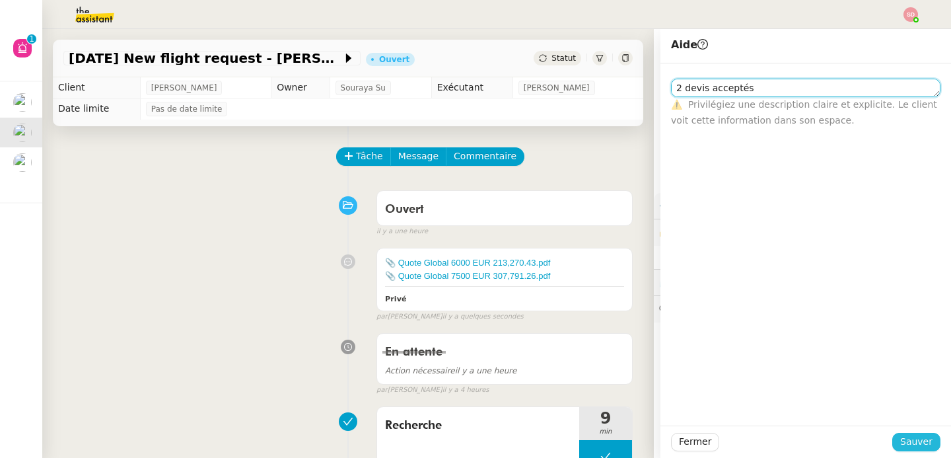
type textarea "2 devis acceptés"
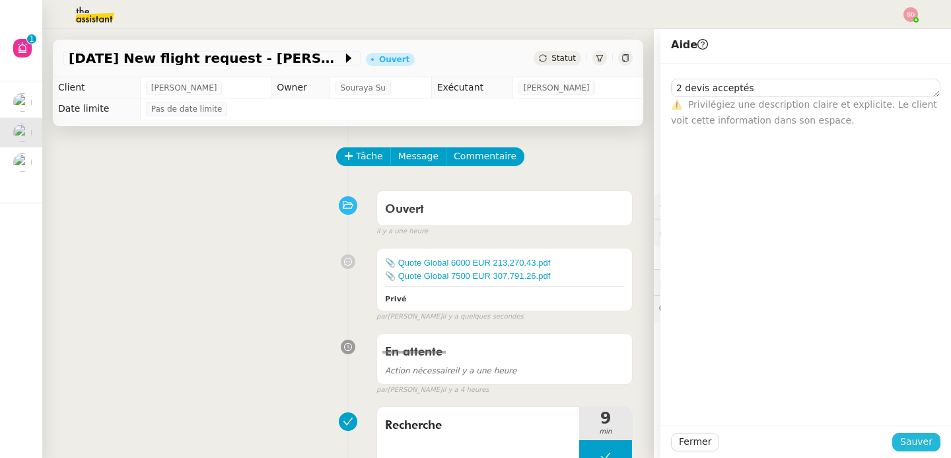
click at [920, 447] on span "Sauver" at bounding box center [916, 441] width 32 height 15
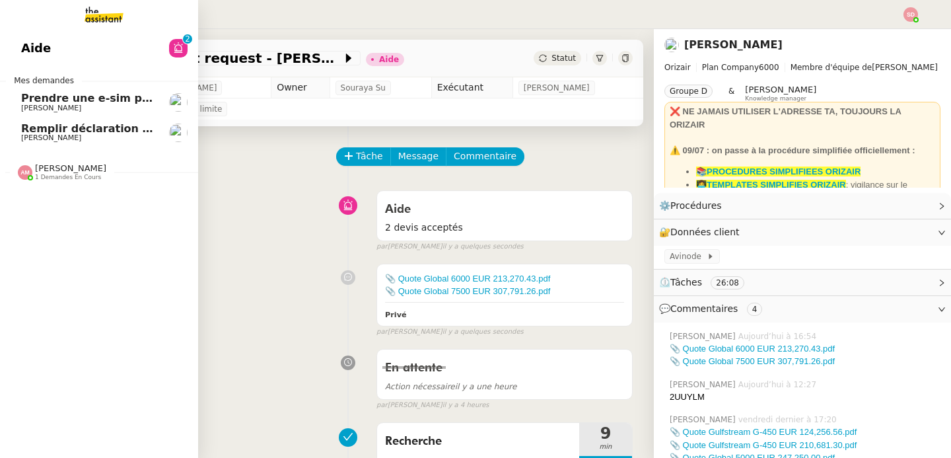
click at [97, 118] on link "Remplir déclaration de santé pour Pascal Gauthier Pascal Gauthier" at bounding box center [99, 133] width 198 height 30
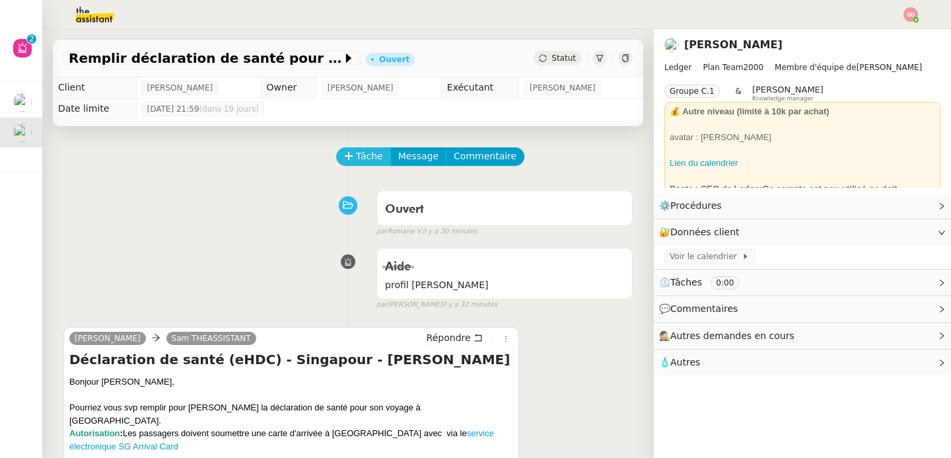
click at [344, 152] on icon at bounding box center [348, 155] width 9 height 9
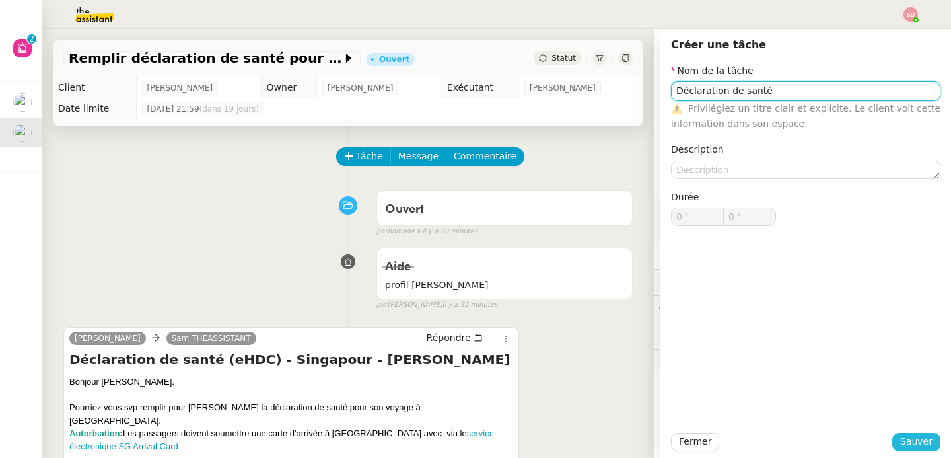
type input "Déclaration de santé"
click at [913, 446] on span "Sauver" at bounding box center [916, 441] width 32 height 15
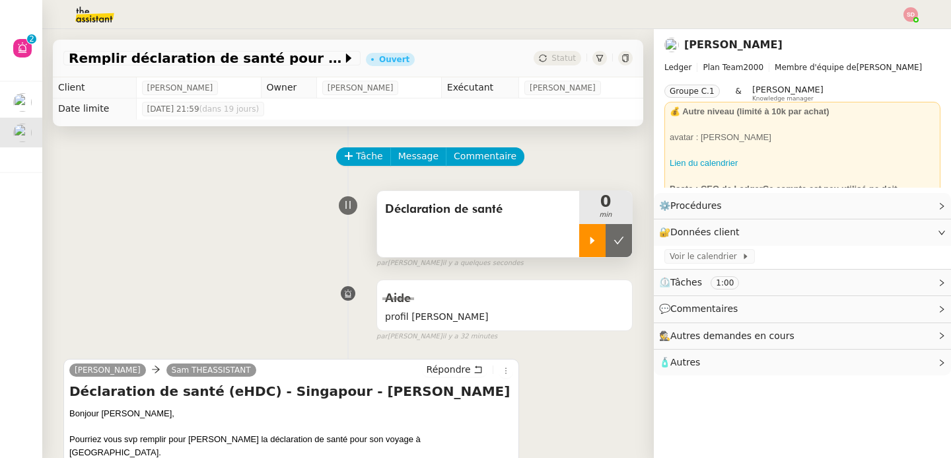
click at [579, 242] on div at bounding box center [592, 240] width 26 height 33
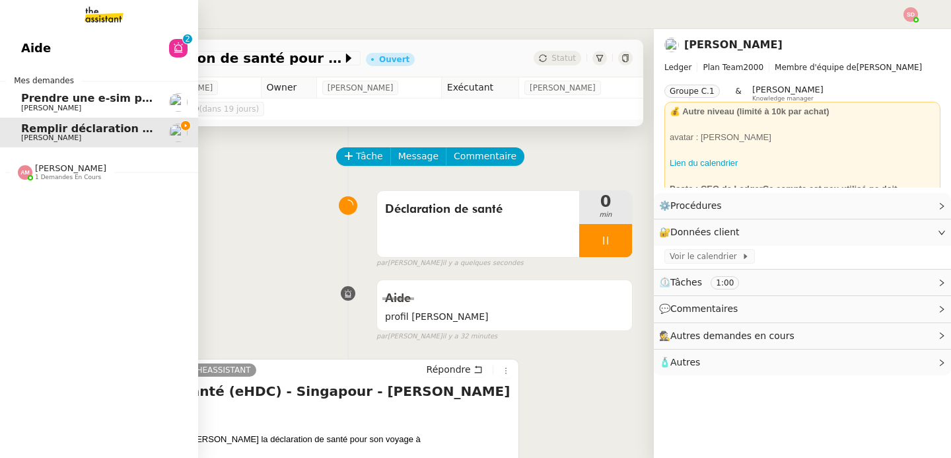
click at [54, 164] on span "[PERSON_NAME]" at bounding box center [70, 168] width 71 height 10
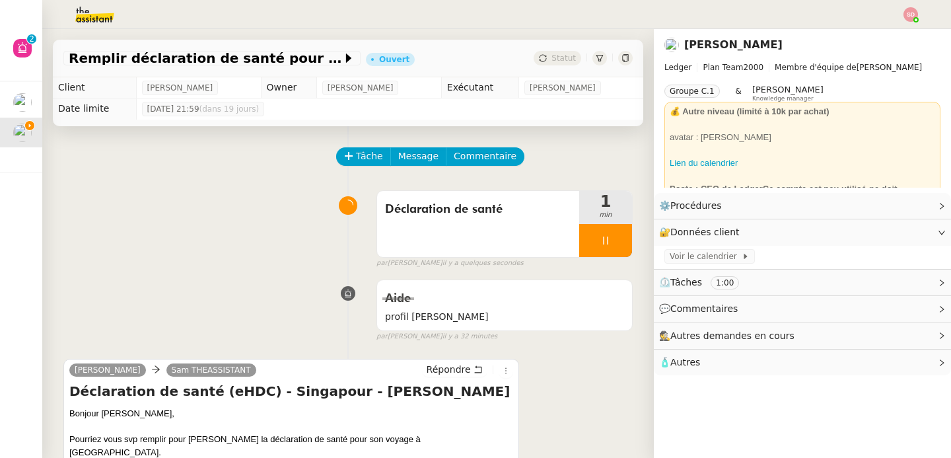
scroll to position [207, 0]
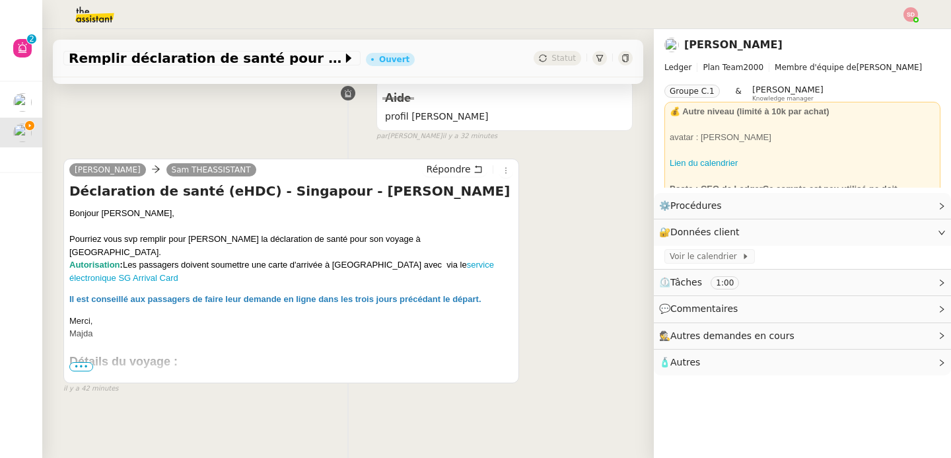
click at [81, 362] on span "•••" at bounding box center [81, 366] width 24 height 9
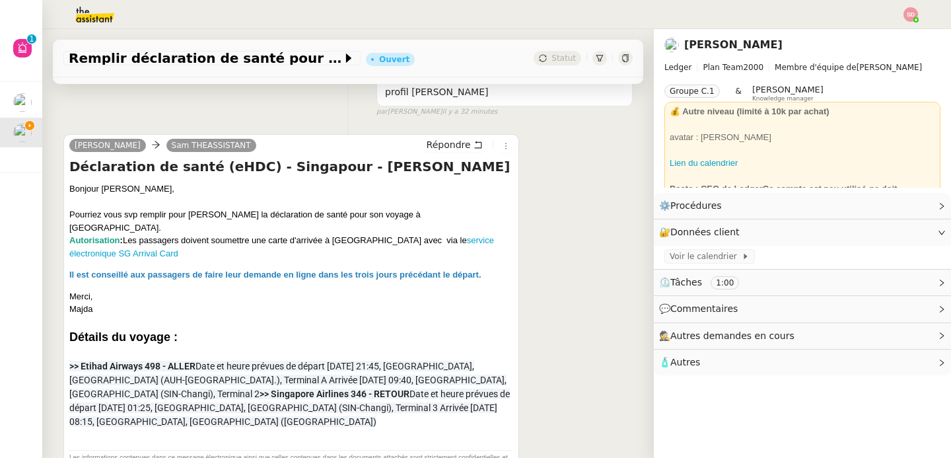
scroll to position [251, 0]
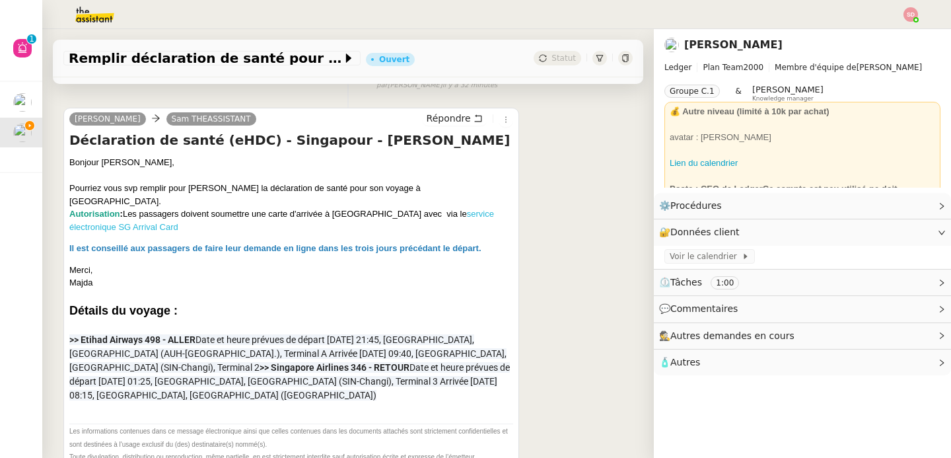
click at [435, 209] on link "service électronique SG Arrival Card" at bounding box center [281, 220] width 425 height 23
click at [441, 122] on span "Répondre" at bounding box center [449, 118] width 44 height 13
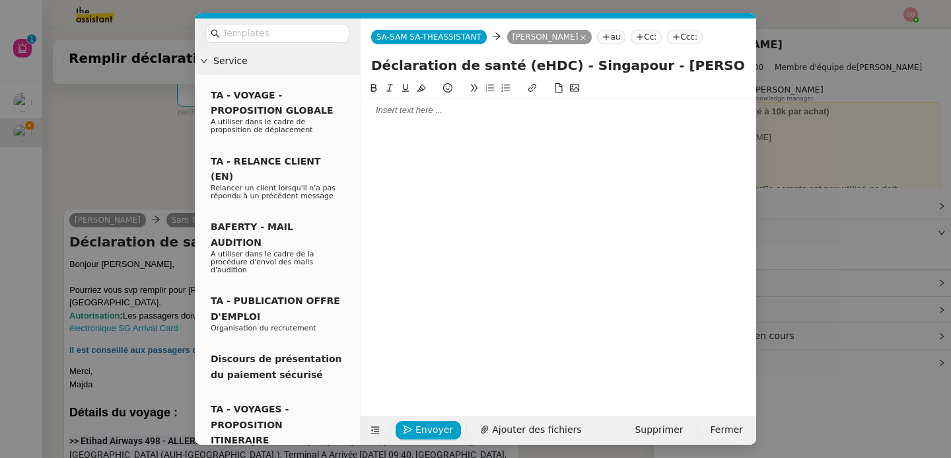
scroll to position [352, 0]
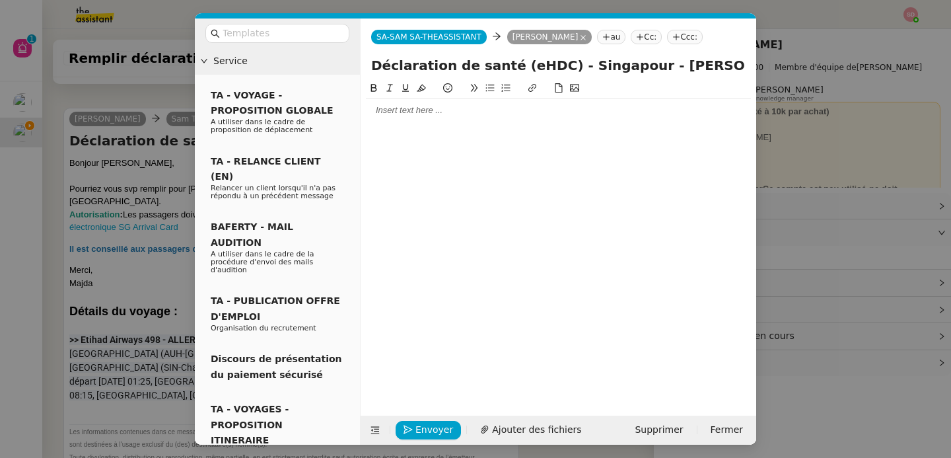
click at [441, 122] on div at bounding box center [558, 110] width 385 height 22
click at [107, 394] on nz-modal-container "Service TA - VOYAGE - PROPOSITION GLOBALE A utiliser dans le cadre de propositi…" at bounding box center [475, 229] width 951 height 458
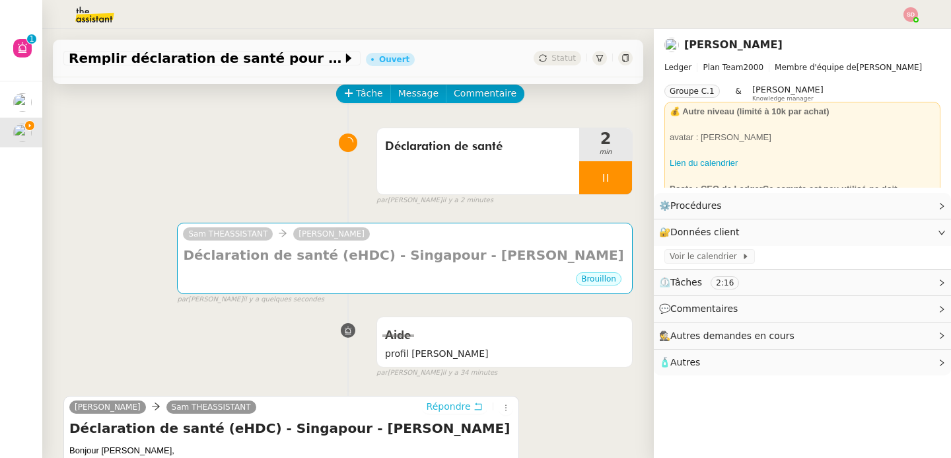
scroll to position [0, 0]
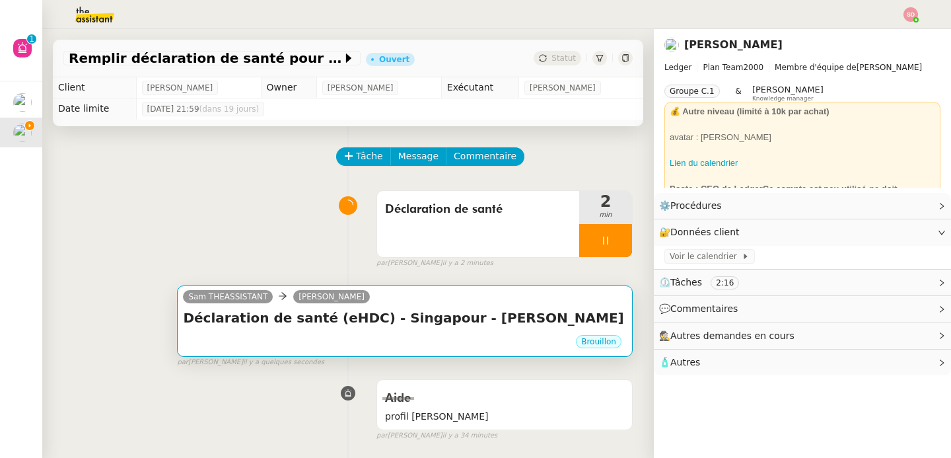
click at [391, 303] on div "Sam THEASSISTANT Majda FAROUK" at bounding box center [405, 299] width 444 height 20
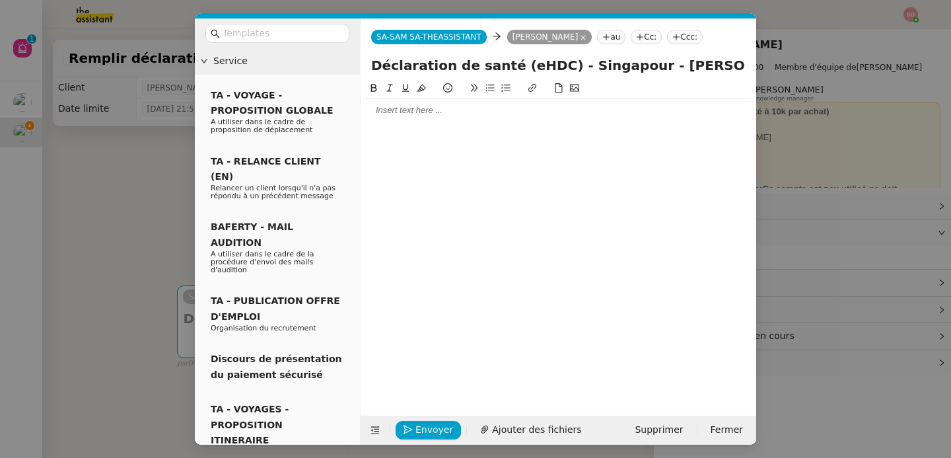
click at [441, 109] on div at bounding box center [558, 110] width 385 height 12
click at [375, 433] on icon at bounding box center [375, 429] width 9 height 9
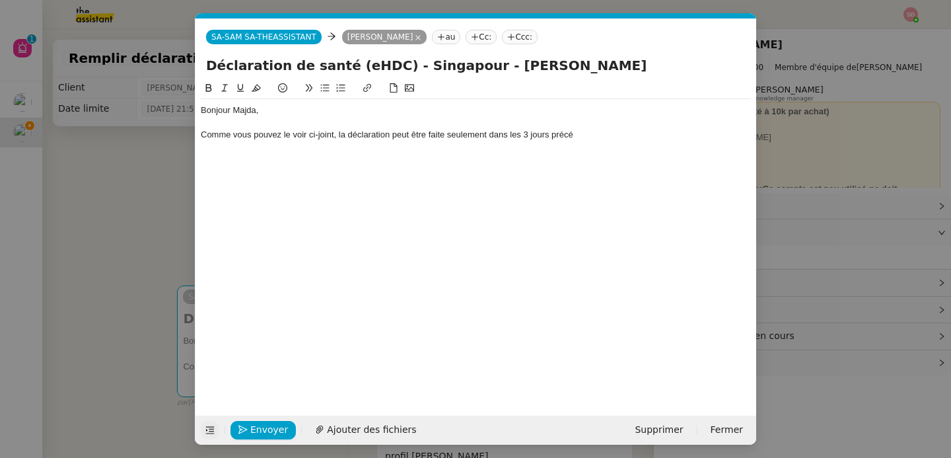
click at [577, 148] on div "Bonjour Majda, Comme vous pouvez le voir ci-joint, la déclaration peut être fai…" at bounding box center [476, 238] width 550 height 314
click at [584, 139] on div "Comme vous pouvez le voir ci-joint, la déclaration peut être faite seulement da…" at bounding box center [476, 135] width 550 height 12
click at [139, 247] on nz-modal-container "Service TA - VOYAGE - PROPOSITION GLOBALE A utiliser dans le cadre de propositi…" at bounding box center [475, 229] width 951 height 458
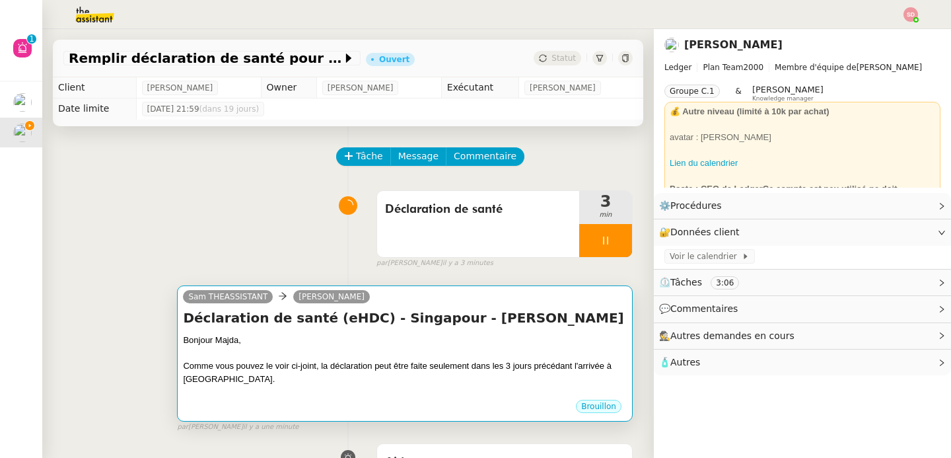
click at [577, 342] on div "Bonjour Majda," at bounding box center [405, 340] width 444 height 13
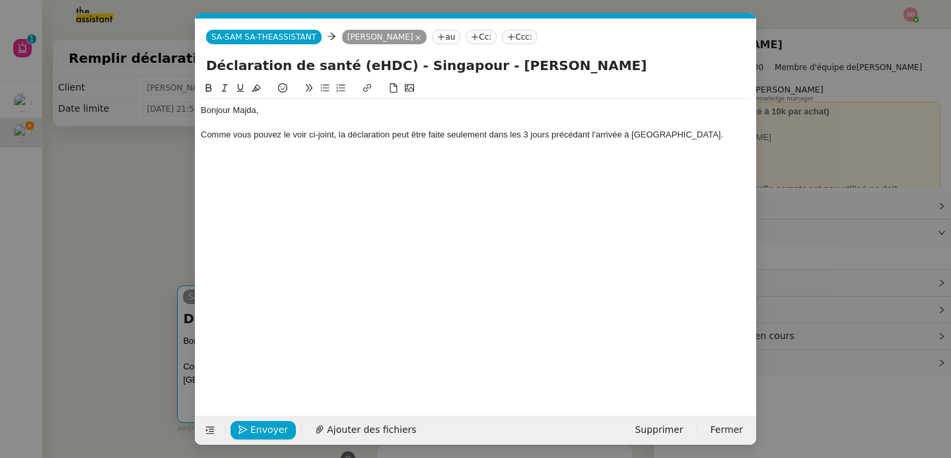
scroll to position [0, 28]
click at [718, 142] on div "Bonjour Majda, Comme vous pouvez le voir ci-joint, la déclaration peut être fai…" at bounding box center [476, 122] width 550 height 47
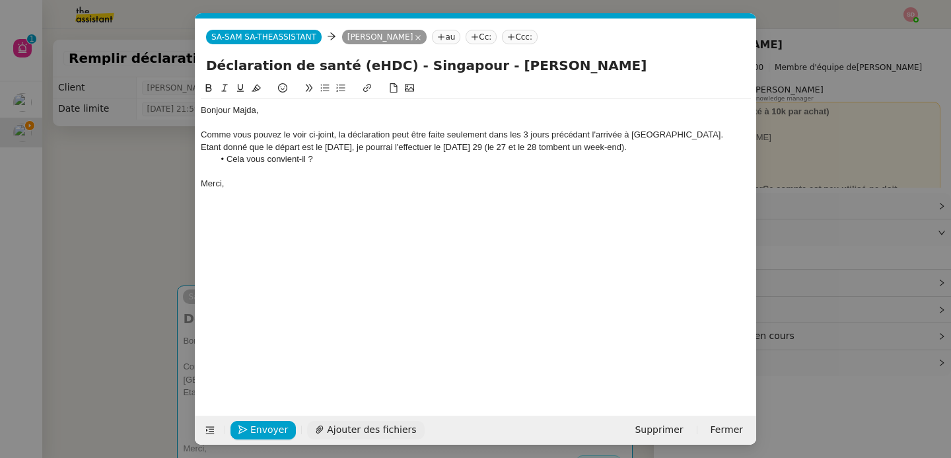
click at [340, 423] on span "Ajouter des fichiers" at bounding box center [371, 429] width 89 height 15
click at [367, 404] on link "Capture d’écran 2025-09-08 à 16.57.06.png" at bounding box center [466, 407] width 523 height 15
click at [414, 157] on li "Cela vous convient-il ?" at bounding box center [483, 159] width 538 height 12
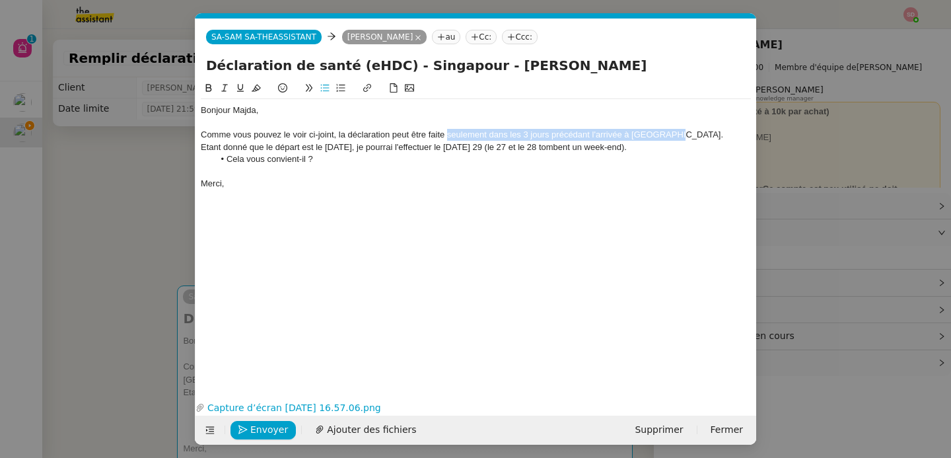
drag, startPoint x: 448, startPoint y: 138, endPoint x: 677, endPoint y: 137, distance: 229.2
click at [677, 137] on div "Comme vous pouvez le voir ci-joint, la déclaration peut être faite seulement da…" at bounding box center [476, 135] width 550 height 12
click at [203, 90] on button at bounding box center [209, 88] width 16 height 15
click at [441, 156] on li "Cela vous convient-il ?" at bounding box center [483, 159] width 538 height 12
click at [159, 230] on nz-modal-container "Service TA - VOYAGE - PROPOSITION GLOBALE A utiliser dans le cadre de propositi…" at bounding box center [475, 229] width 951 height 458
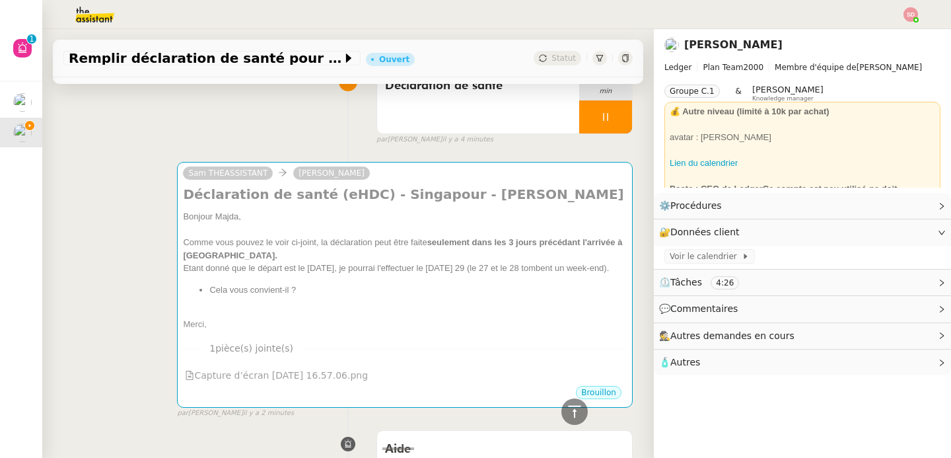
scroll to position [33, 0]
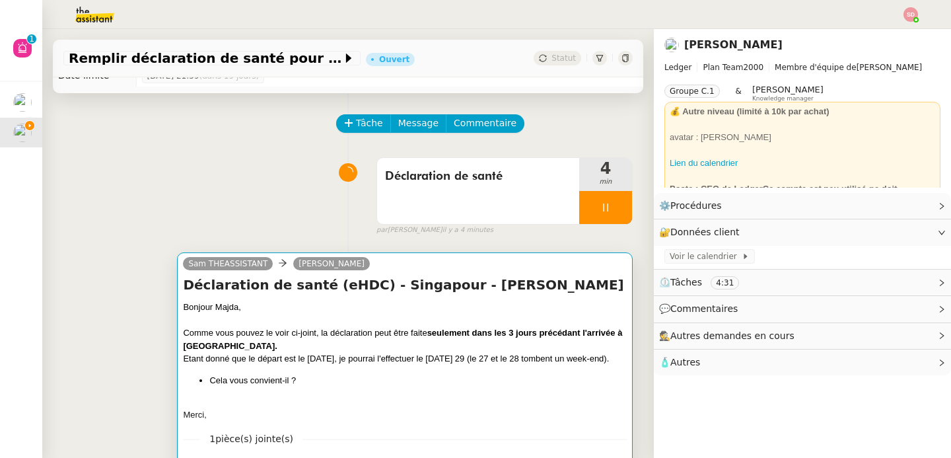
click at [369, 342] on div "Comme vous pouvez le voir ci-joint, la déclaration peut être faite seulement da…" at bounding box center [405, 339] width 444 height 26
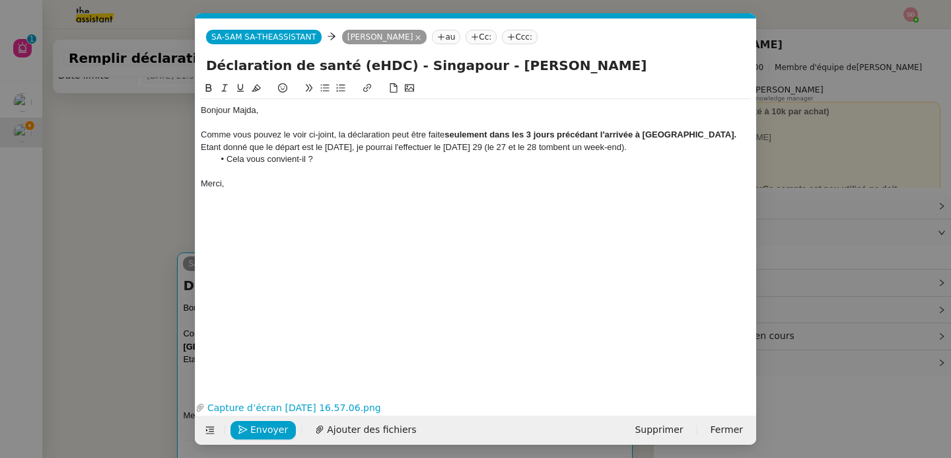
scroll to position [0, 28]
click at [260, 432] on span "Envoyer" at bounding box center [269, 429] width 38 height 15
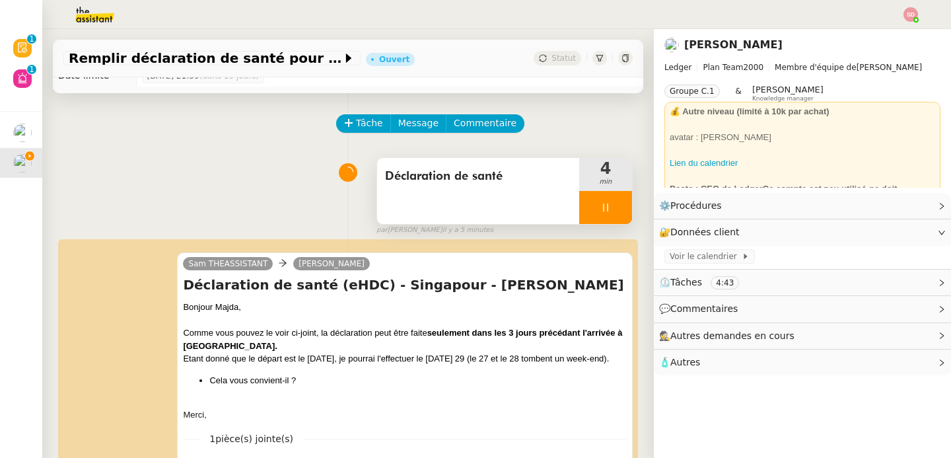
click at [605, 206] on div at bounding box center [605, 207] width 53 height 33
click at [614, 206] on icon at bounding box center [619, 207] width 11 height 11
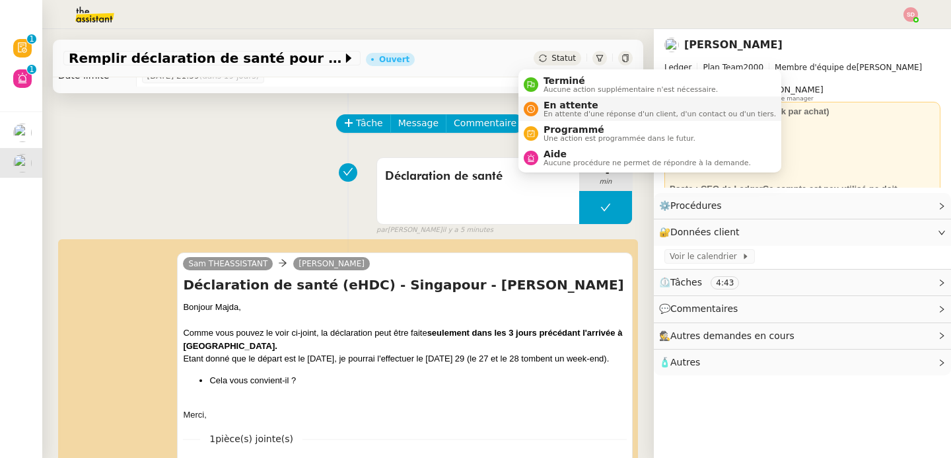
click at [538, 113] on div "En attente En attente d'une réponse d'un client, d'un contact ou d'un tiers." at bounding box center [657, 109] width 238 height 18
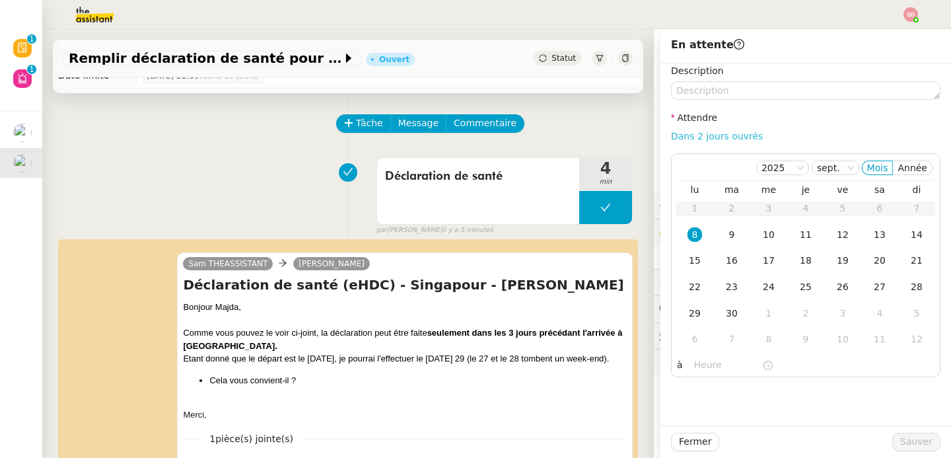
click at [703, 139] on link "Dans 2 jours ouvrés" at bounding box center [717, 136] width 92 height 11
type input "07:00"
click at [688, 310] on div "29" at bounding box center [695, 313] width 15 height 15
click at [914, 447] on span "Sauver" at bounding box center [916, 441] width 32 height 15
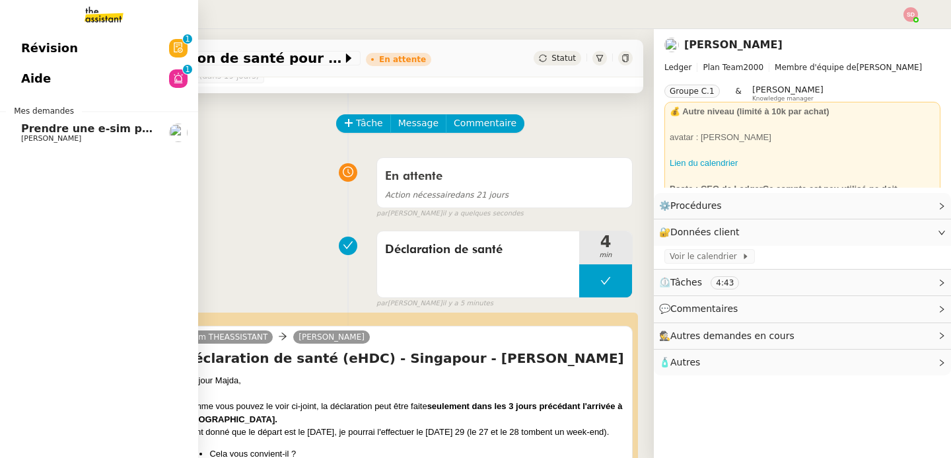
click at [42, 128] on span "Prendre une e-sim pour Ana" at bounding box center [104, 128] width 167 height 13
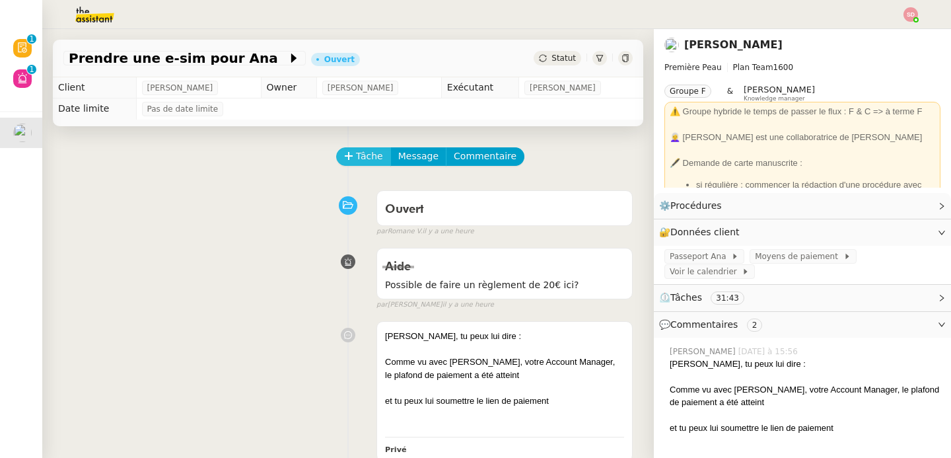
click at [362, 149] on span "Tâche" at bounding box center [369, 156] width 27 height 15
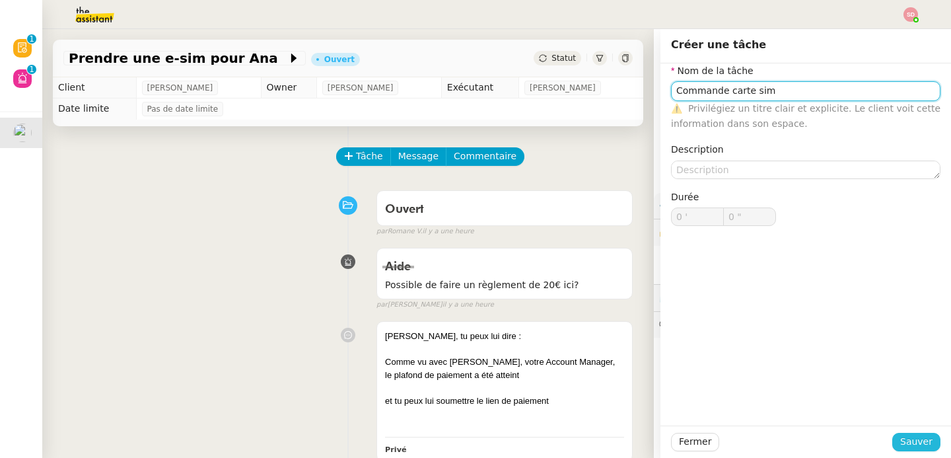
type input "Commande carte sim"
click at [892, 435] on button "Sauver" at bounding box center [916, 442] width 48 height 18
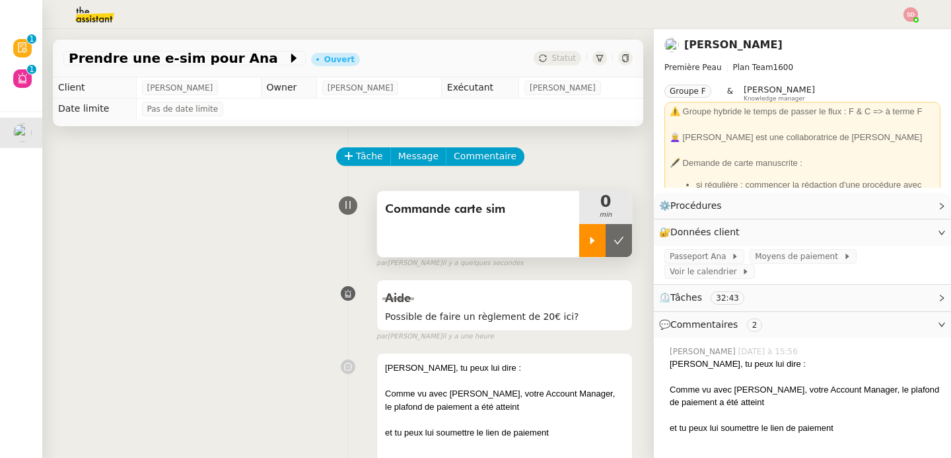
click at [579, 246] on div at bounding box center [592, 240] width 26 height 33
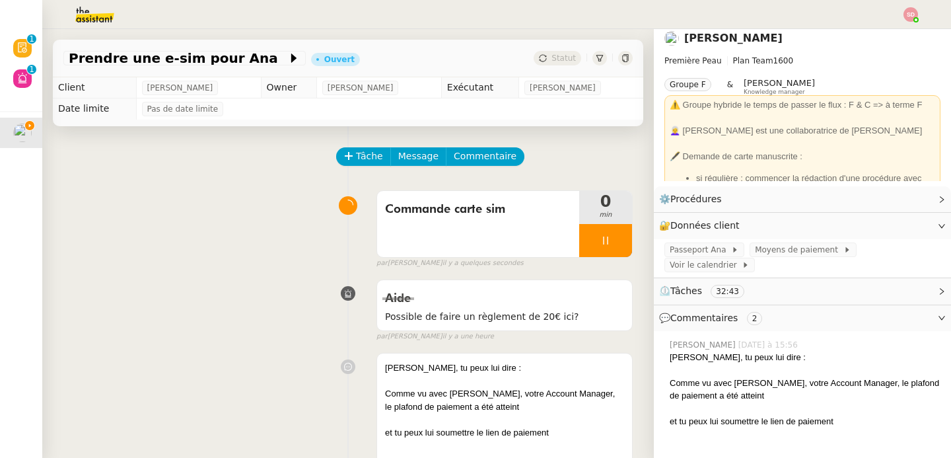
scroll to position [17, 0]
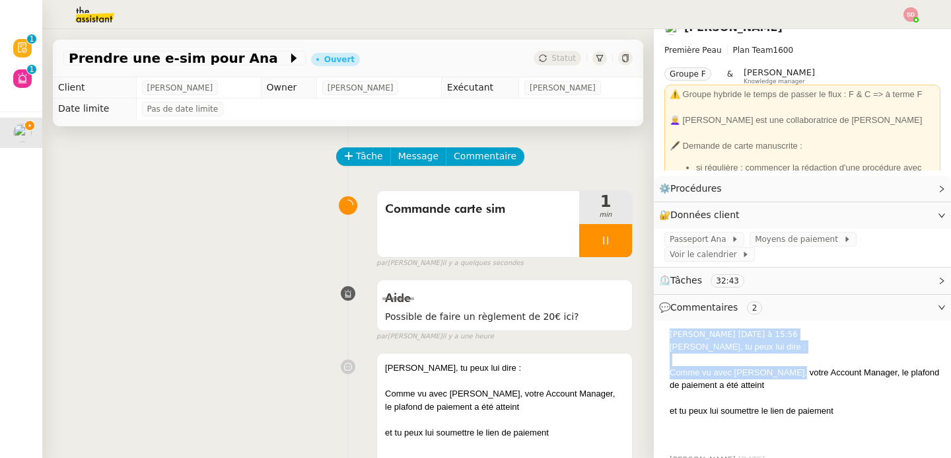
drag, startPoint x: 655, startPoint y: 372, endPoint x: 777, endPoint y: 372, distance: 122.2
click at [777, 372] on div "Romane Vachon Aujourd’hui à 15:56 Sheida, tu peux lui dire : Comme vu avec Mari…" at bounding box center [803, 386] width 276 height 126
click at [777, 372] on div "Comme vu avec [PERSON_NAME], votre Account Manager, le plafond de paiement a ét…" at bounding box center [805, 379] width 271 height 26
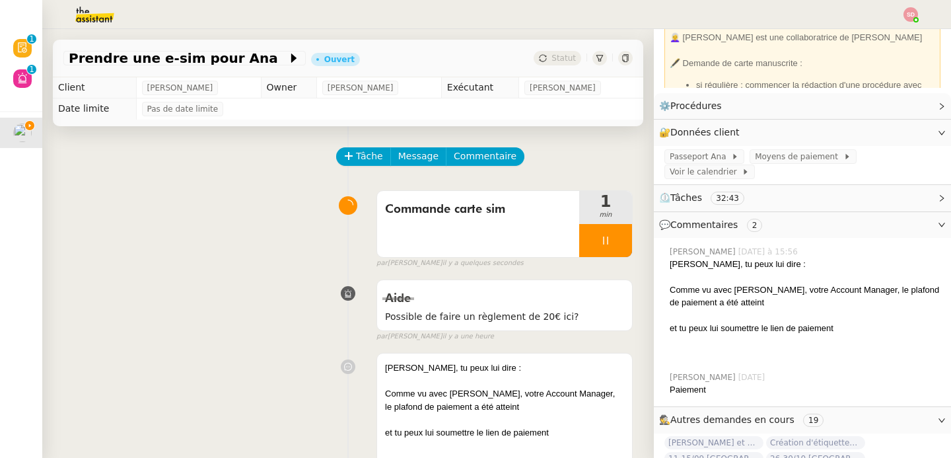
scroll to position [168, 0]
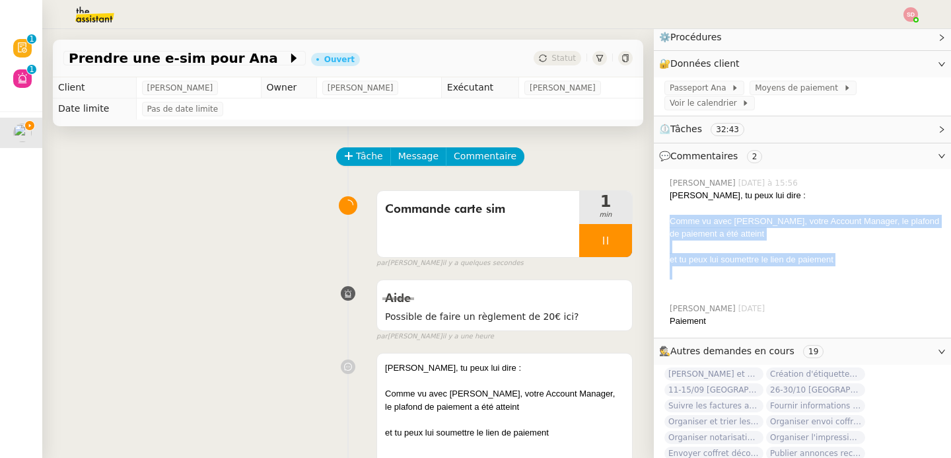
drag, startPoint x: 663, startPoint y: 218, endPoint x: 861, endPoint y: 266, distance: 204.0
click at [861, 266] on div "Sheida, tu peux lui dire : Comme vu avec Marie, votre Account Manager, le plafo…" at bounding box center [805, 240] width 271 height 103
copy div "Comme vu avec Marie, votre Account Manager, le plafond de paiement a été attein…"
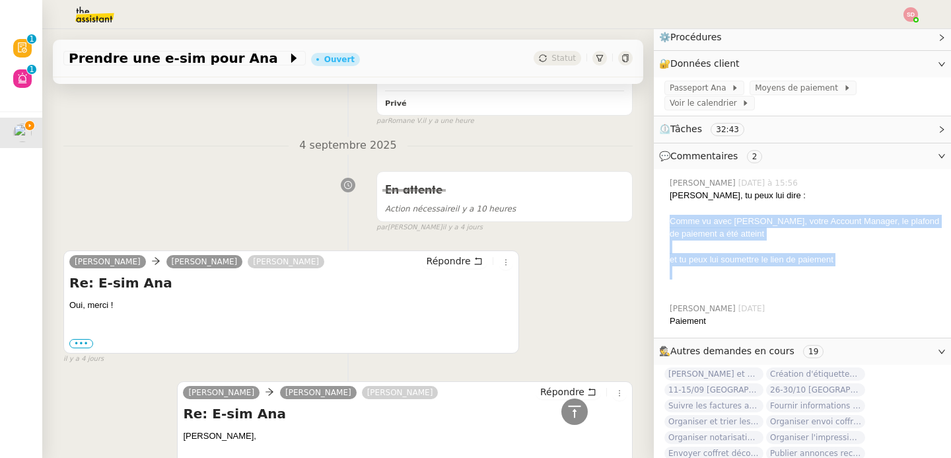
scroll to position [385, 0]
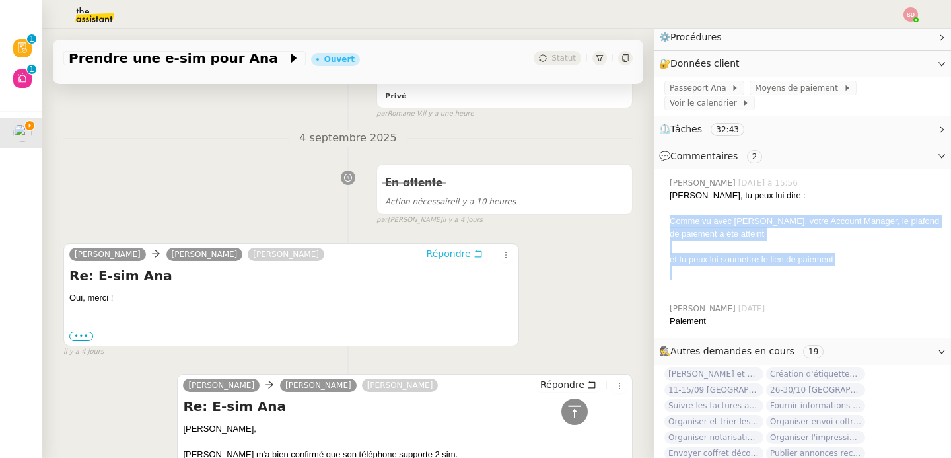
click at [449, 254] on span "Répondre" at bounding box center [449, 253] width 44 height 13
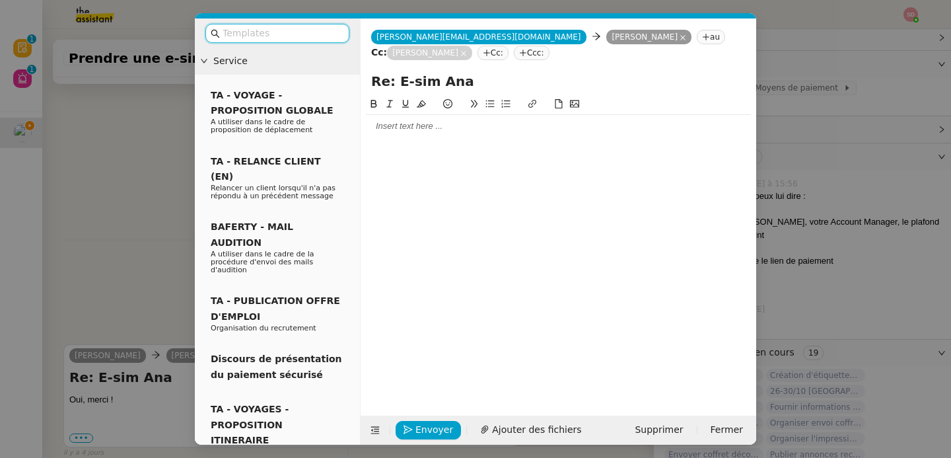
scroll to position [486, 0]
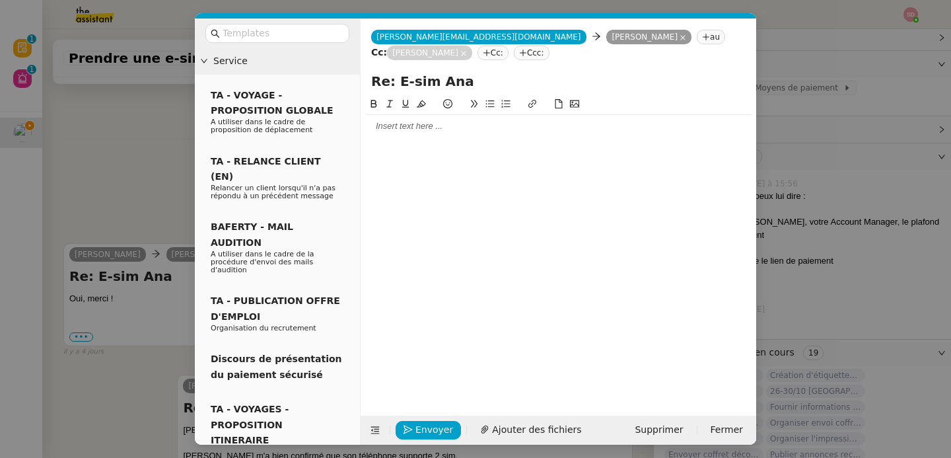
click at [425, 129] on div at bounding box center [558, 126] width 385 height 12
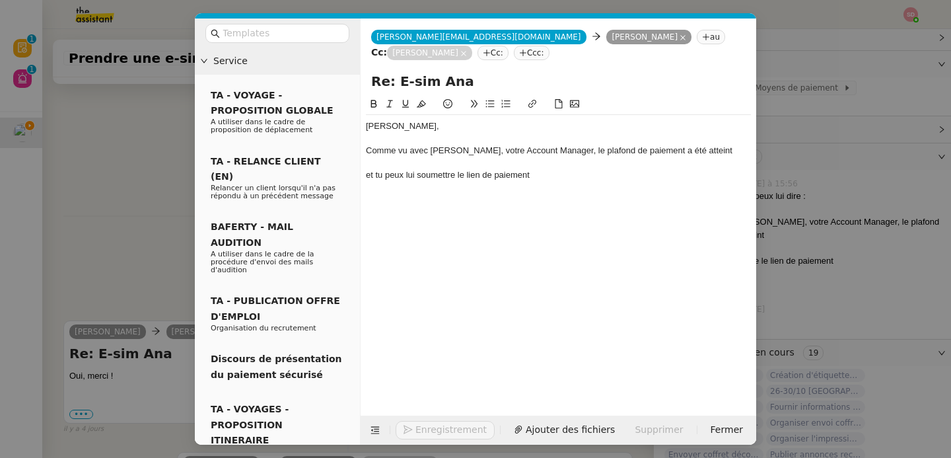
scroll to position [563, 0]
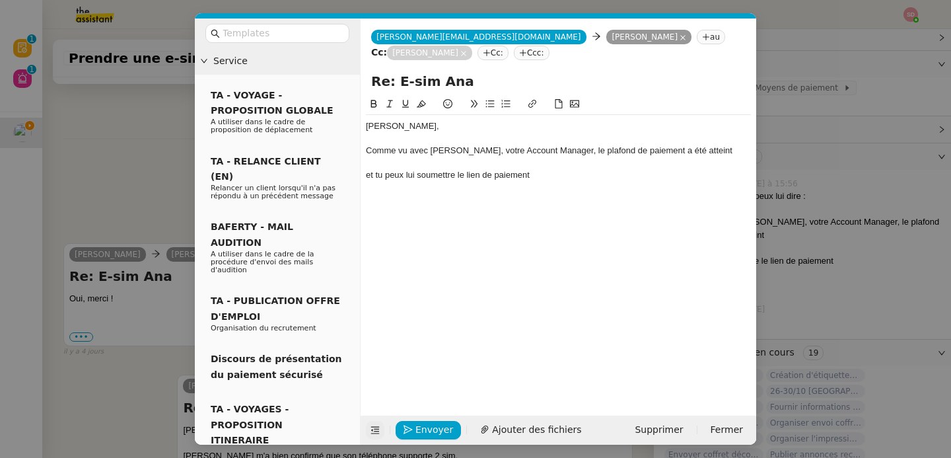
click at [376, 432] on icon at bounding box center [375, 429] width 9 height 9
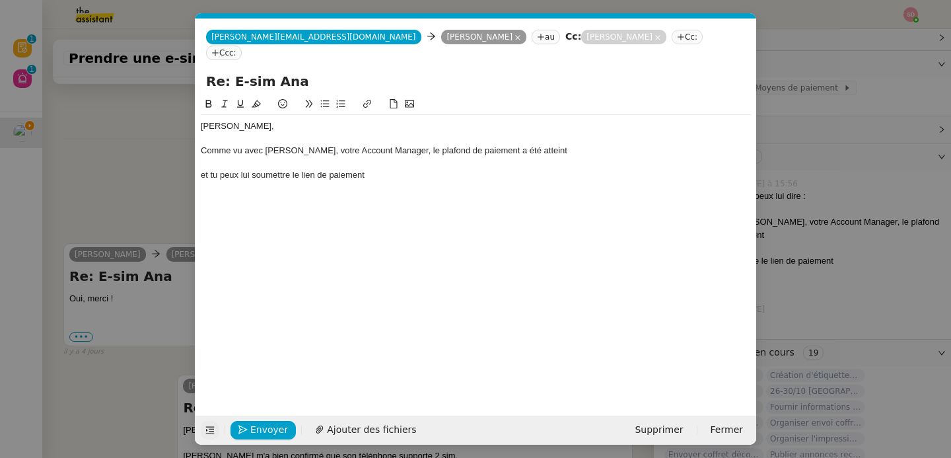
click at [532, 145] on div "Comme vu avec [PERSON_NAME], votre Account Manager, le plafond de paiement a ét…" at bounding box center [476, 151] width 550 height 12
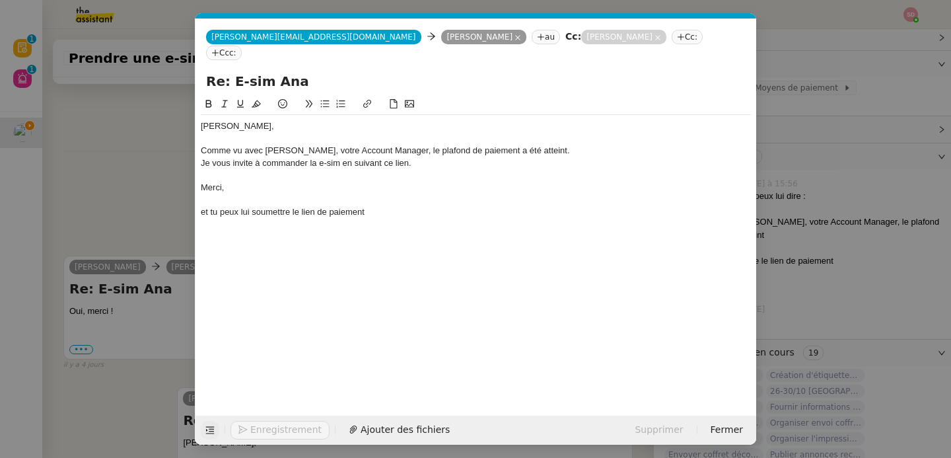
scroll to position [602, 0]
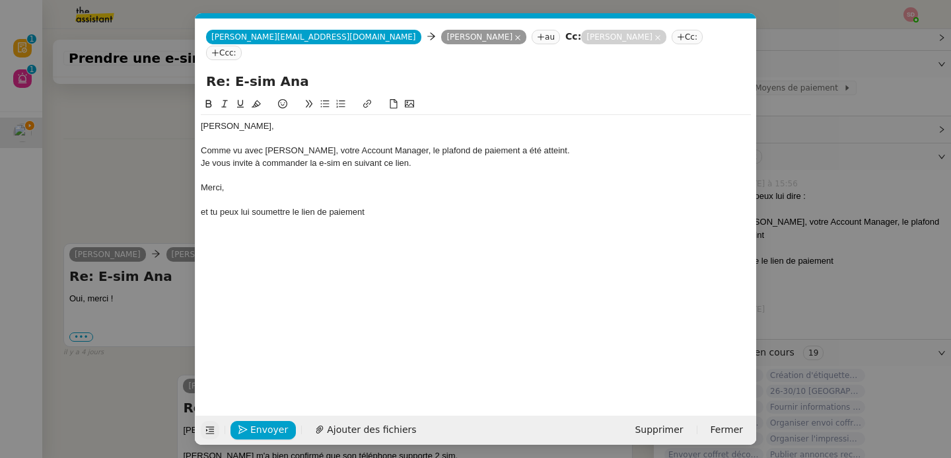
click at [335, 206] on div "et tu peux lui soumettre le lien de paiement" at bounding box center [476, 212] width 550 height 12
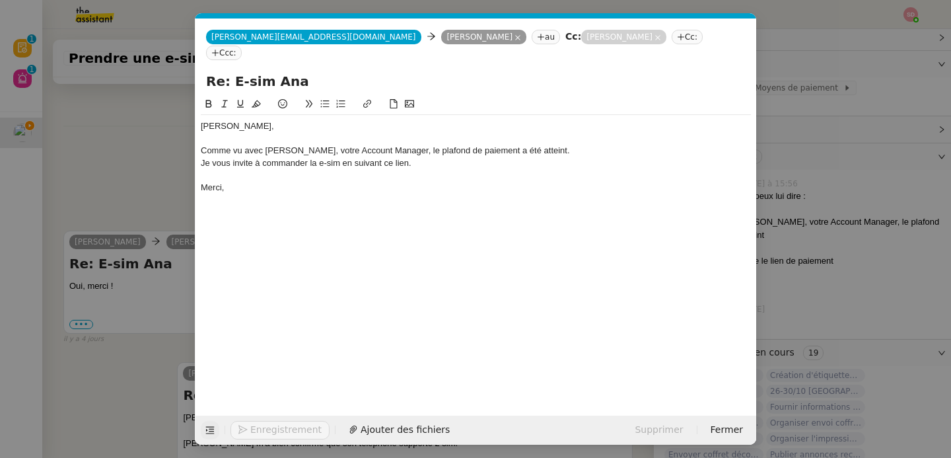
scroll to position [589, 0]
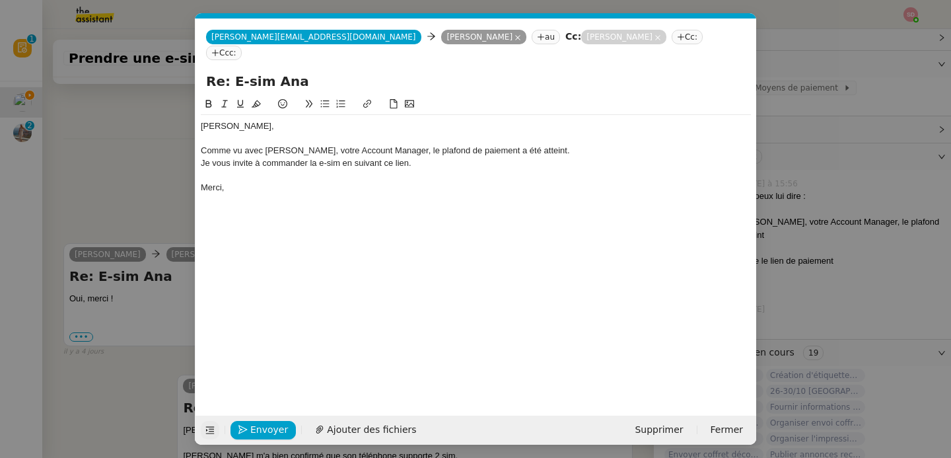
click at [179, 136] on nz-modal-container "Service TA - VOYAGE - PROPOSITION GLOBALE A utiliser dans le cadre de propositi…" at bounding box center [475, 229] width 951 height 458
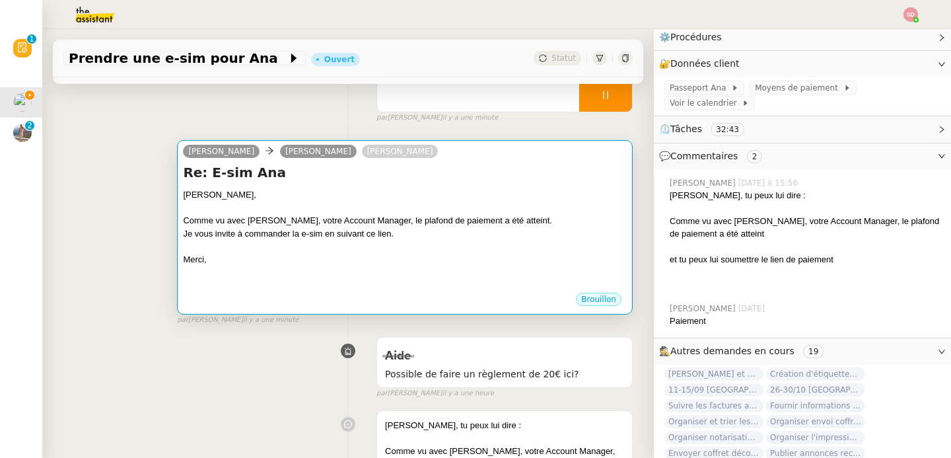
scroll to position [139, 0]
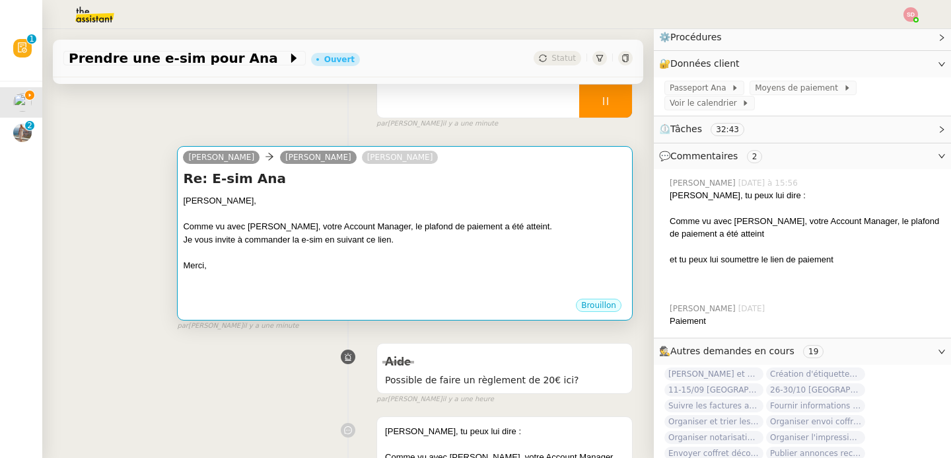
click at [374, 262] on div "Merci," at bounding box center [405, 265] width 444 height 13
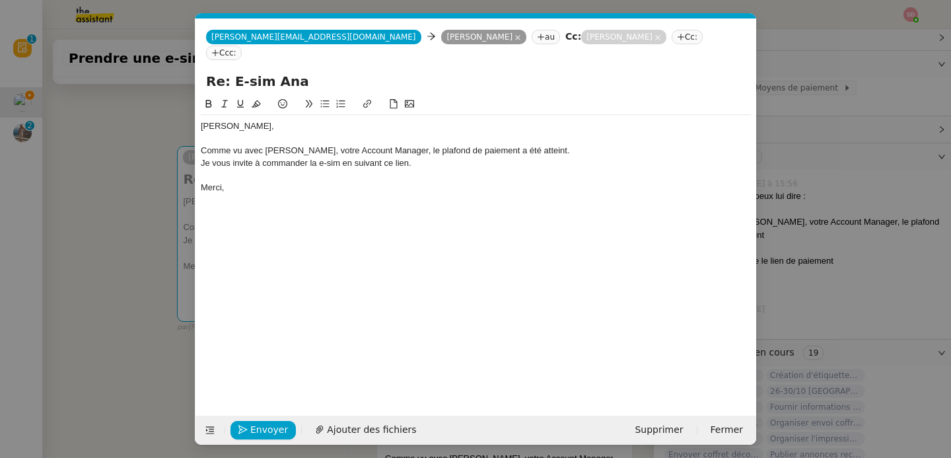
scroll to position [0, 28]
drag, startPoint x: 344, startPoint y: 151, endPoint x: 426, endPoint y: 153, distance: 82.6
click at [426, 157] on div "Je vous invite à commander la e-sim en suivant ce lien." at bounding box center [476, 163] width 550 height 12
click at [370, 96] on button at bounding box center [367, 103] width 16 height 15
paste input "https://mobile.free.fr/souscription/options"
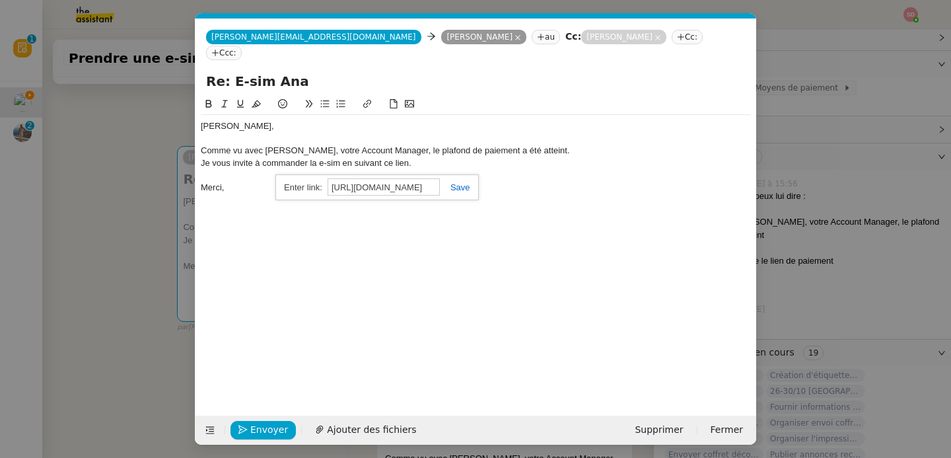
scroll to position [0, 50]
type input "https://mobile.free.fr/souscription/options"
click at [470, 182] on link at bounding box center [455, 187] width 30 height 10
click at [463, 182] on div "Merci," at bounding box center [476, 188] width 550 height 12
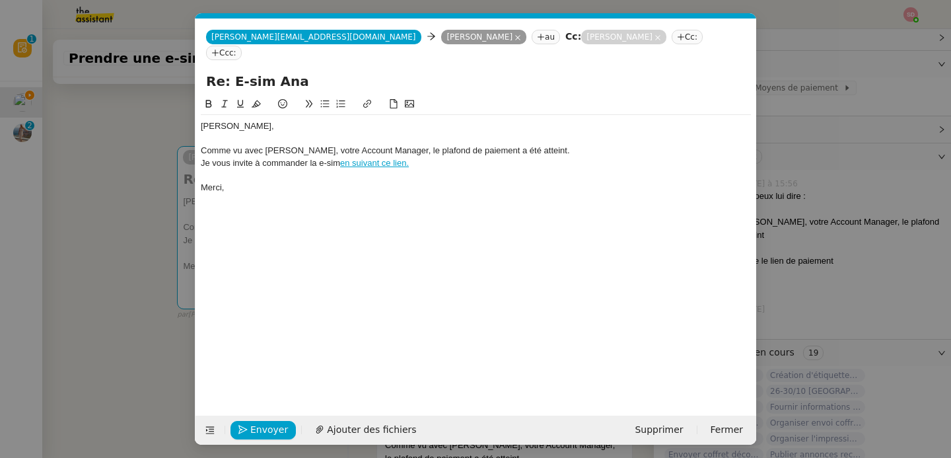
click at [383, 158] on link "en suivant ce lien." at bounding box center [374, 163] width 69 height 10
click at [370, 178] on link "https://mobile.free.fr/souscription/options" at bounding box center [344, 186] width 91 height 17
click at [261, 433] on span "Envoyer" at bounding box center [269, 429] width 38 height 15
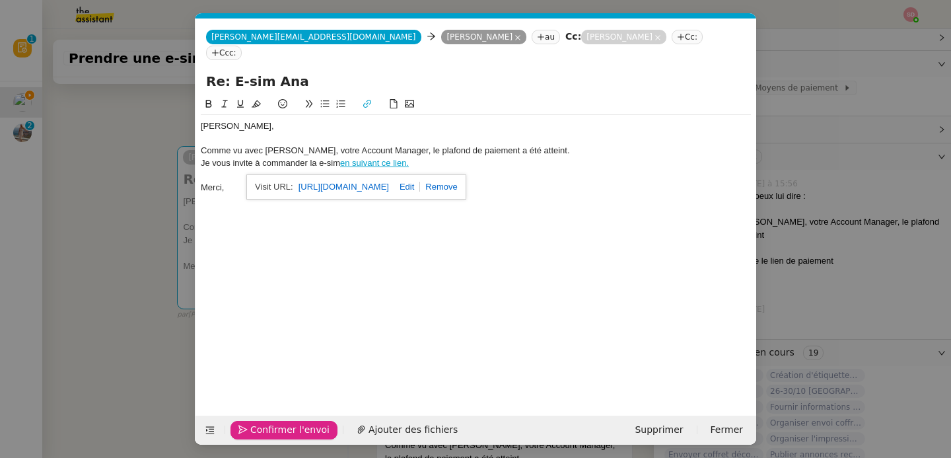
click at [260, 433] on span "Confirmer l'envoi" at bounding box center [289, 429] width 79 height 15
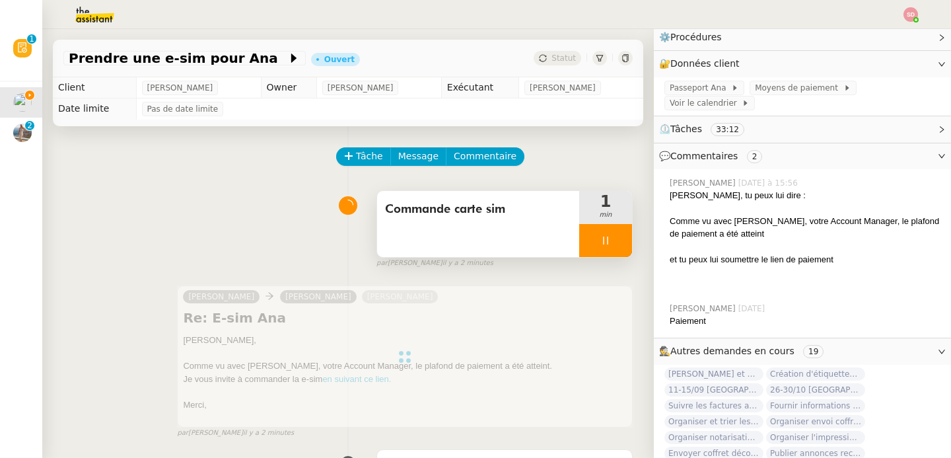
click at [608, 237] on div at bounding box center [605, 240] width 53 height 33
click at [608, 237] on button at bounding box center [619, 240] width 26 height 33
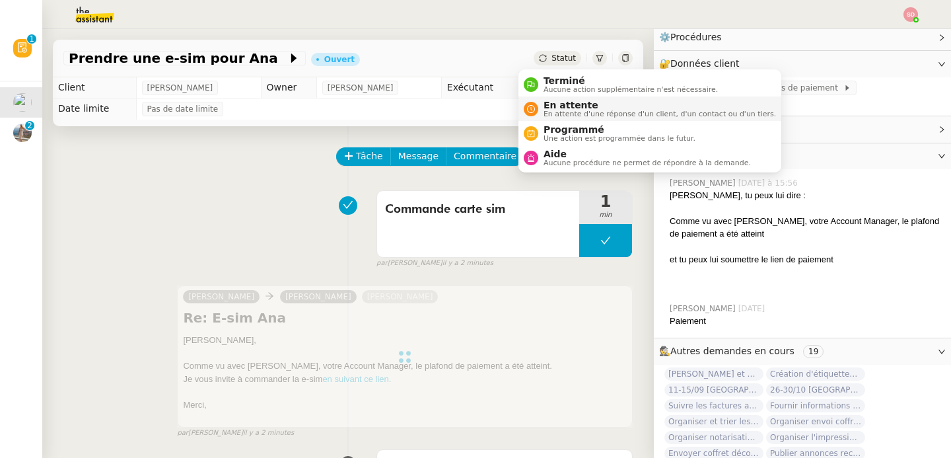
click at [543, 101] on div "En attente En attente d'une réponse d'un client, d'un contact ou d'un tiers." at bounding box center [657, 109] width 238 height 18
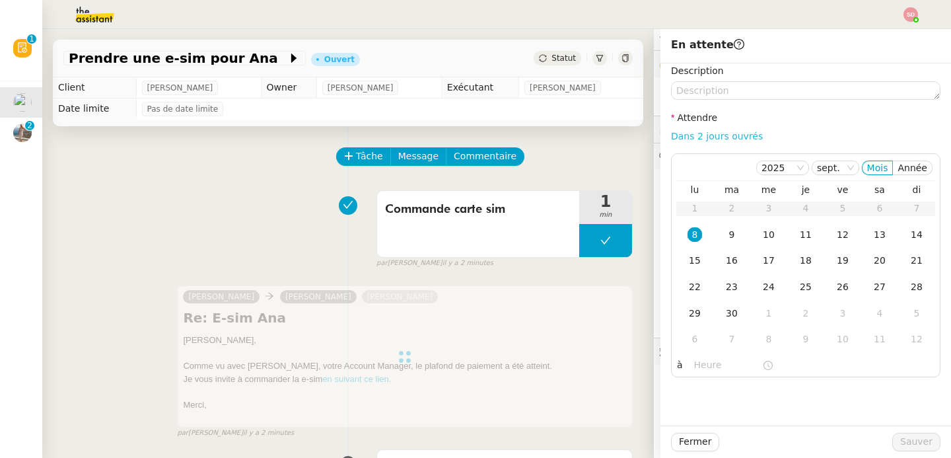
click at [725, 137] on link "Dans 2 jours ouvrés" at bounding box center [717, 136] width 92 height 11
type input "07:00"
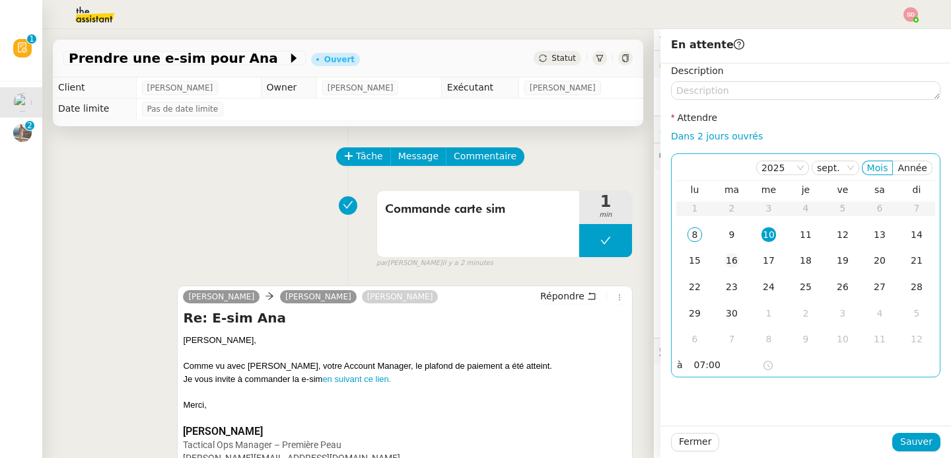
click at [727, 265] on div "16" at bounding box center [732, 260] width 15 height 15
click at [892, 445] on button "Sauver" at bounding box center [916, 442] width 48 height 18
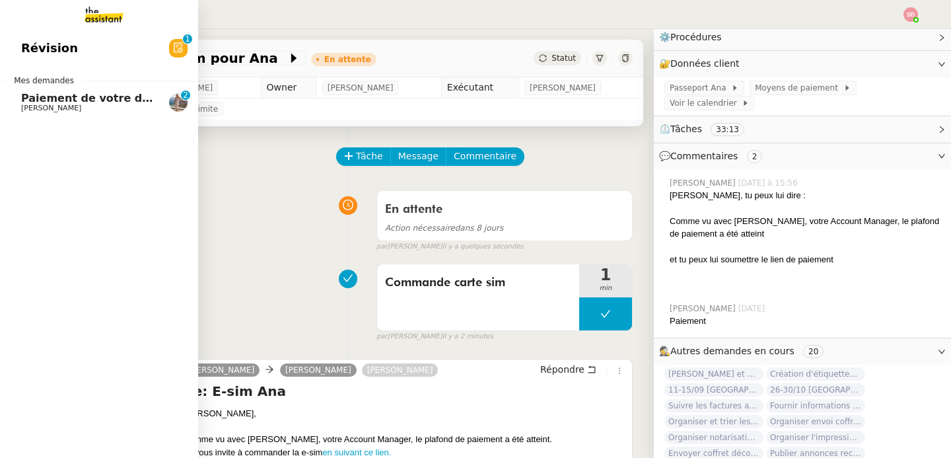
click at [21, 97] on span "Paiement de votre dossier" at bounding box center [99, 98] width 157 height 13
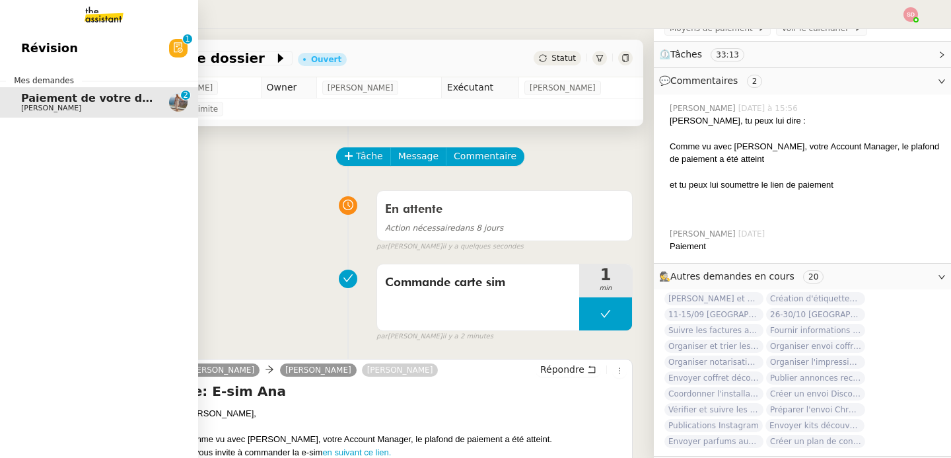
scroll to position [109, 0]
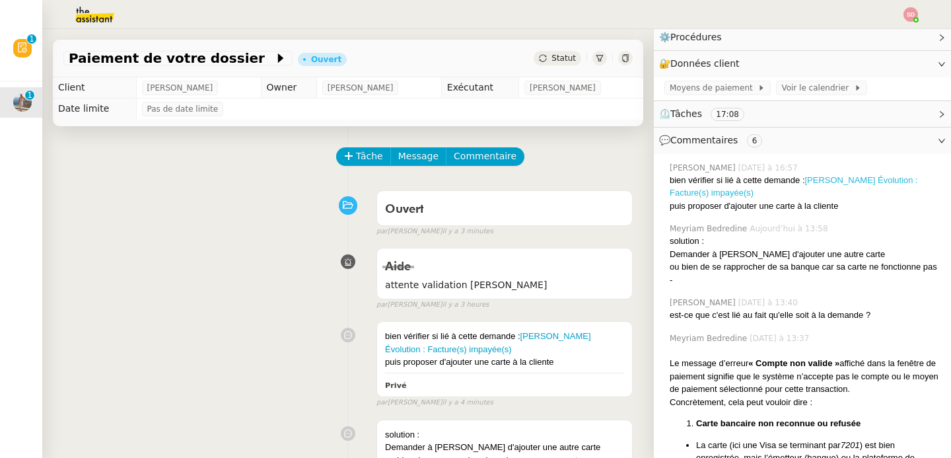
click at [853, 178] on link "[PERSON_NAME] Évolution : Facture(s) impayée(s)" at bounding box center [794, 186] width 248 height 23
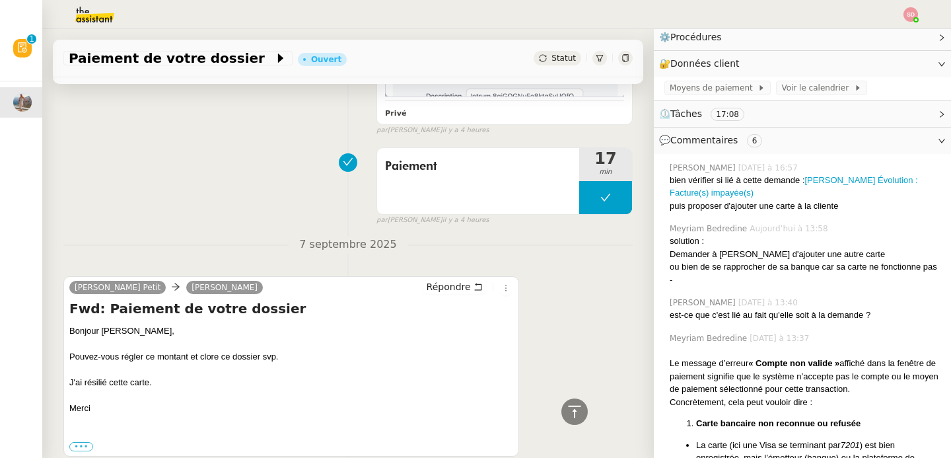
scroll to position [1443, 0]
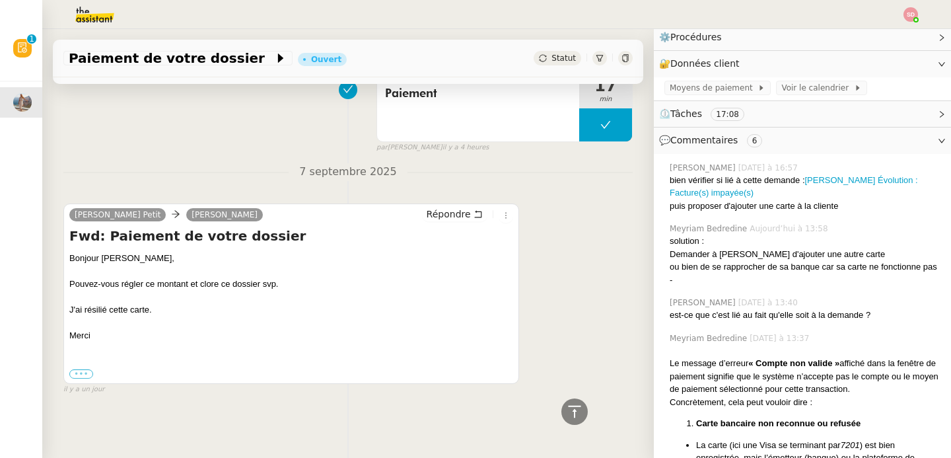
click at [89, 369] on label "•••" at bounding box center [81, 373] width 24 height 9
click at [0, 0] on input "•••" at bounding box center [0, 0] width 0 height 0
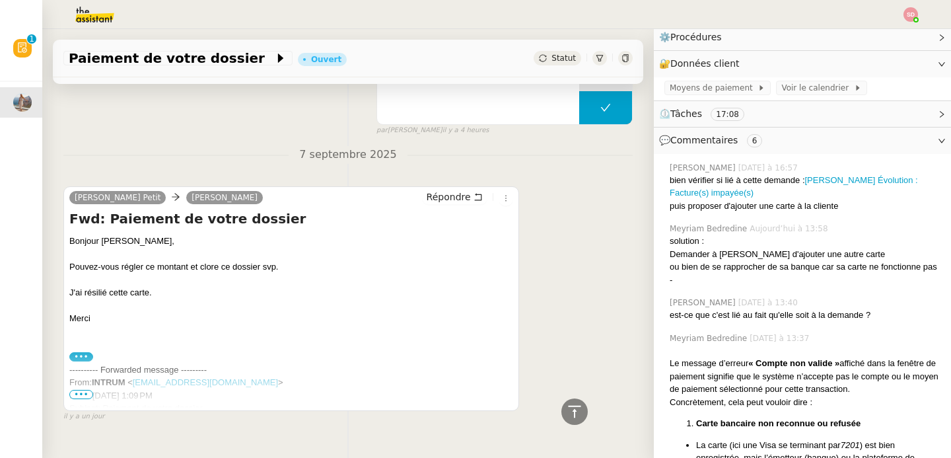
click at [85, 399] on span "•••" at bounding box center [81, 394] width 24 height 9
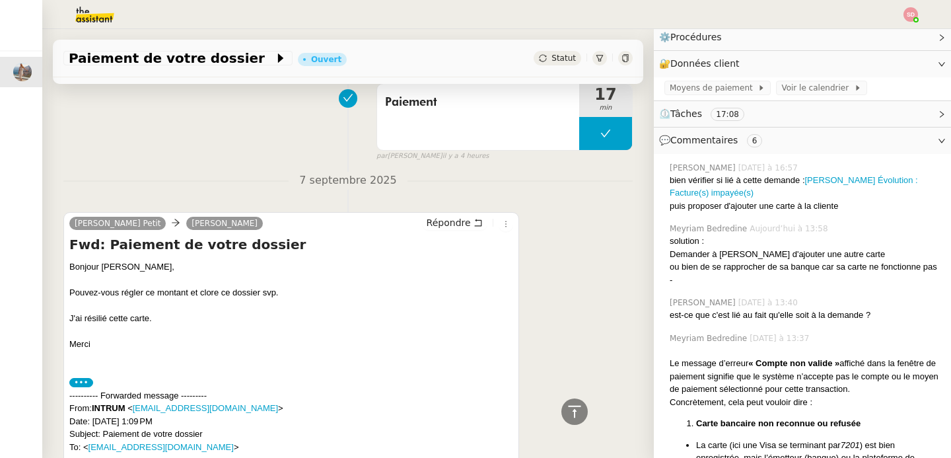
scroll to position [1460, 0]
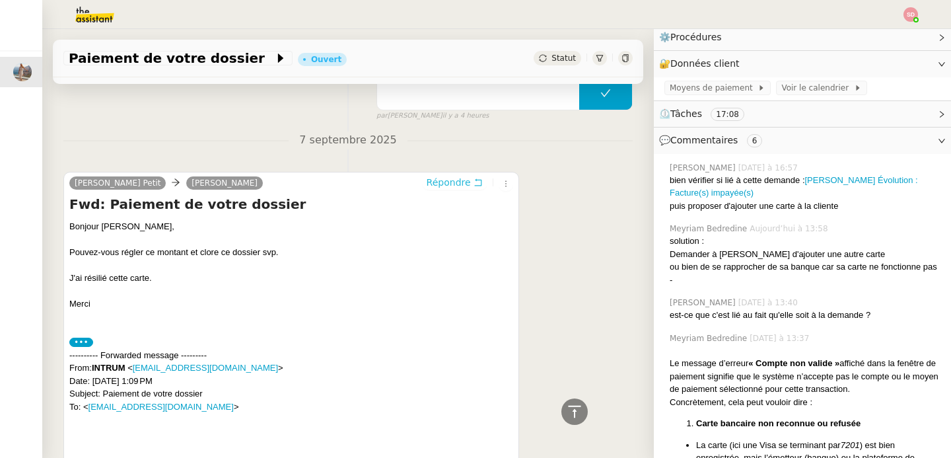
click at [449, 185] on span "Répondre" at bounding box center [449, 182] width 44 height 13
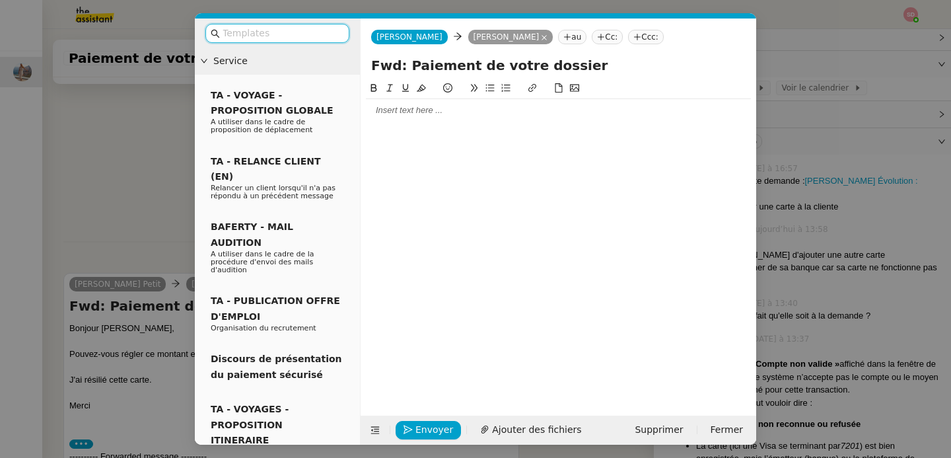
scroll to position [1560, 0]
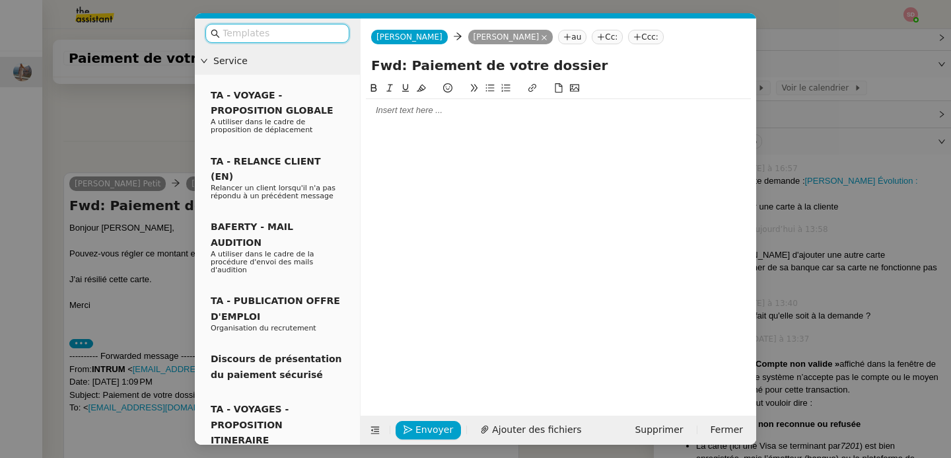
click at [391, 107] on div at bounding box center [558, 110] width 385 height 12
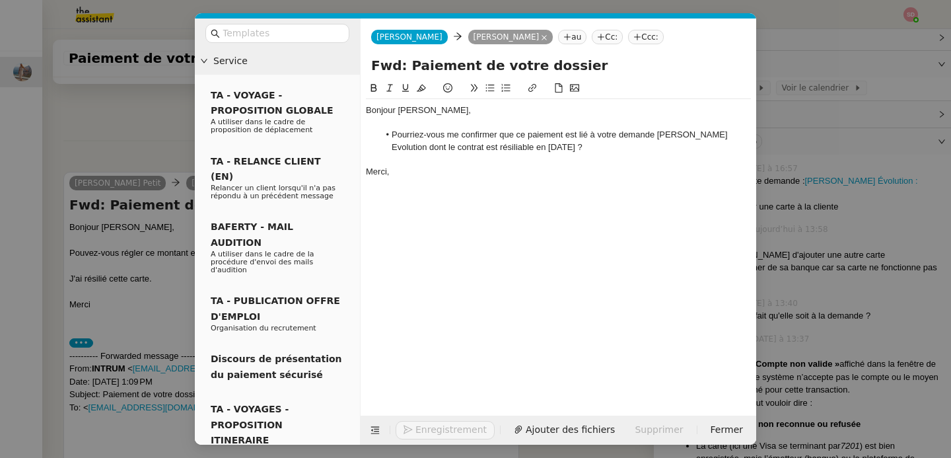
scroll to position [1642, 0]
click at [412, 423] on button "Envoyer" at bounding box center [428, 430] width 65 height 18
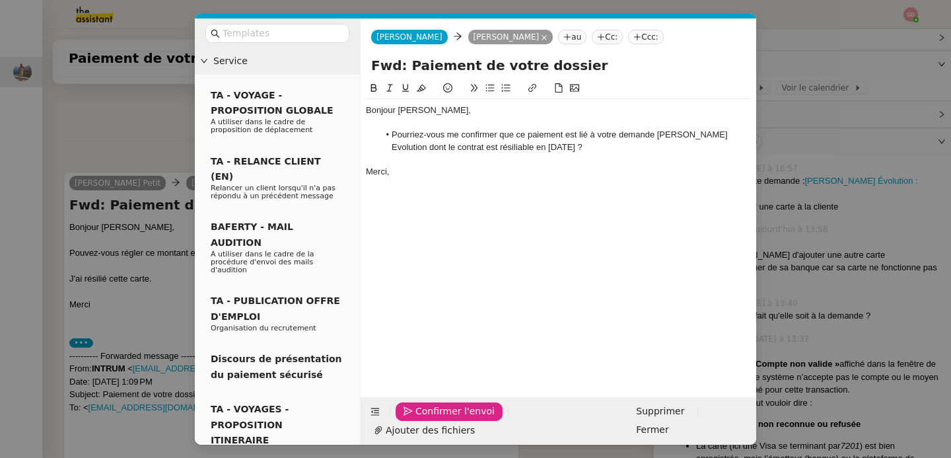
click at [412, 421] on button "Confirmer l'envoi" at bounding box center [449, 411] width 107 height 18
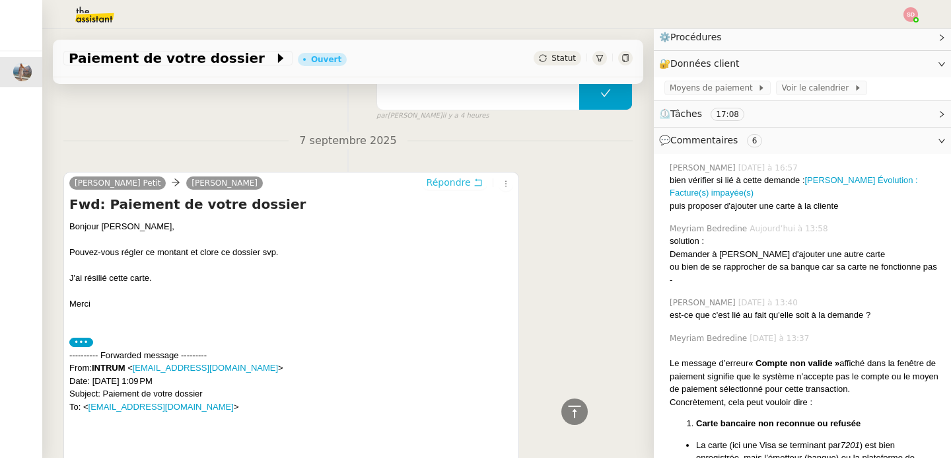
scroll to position [1621, 0]
click at [568, 407] on icon at bounding box center [574, 411] width 13 height 12
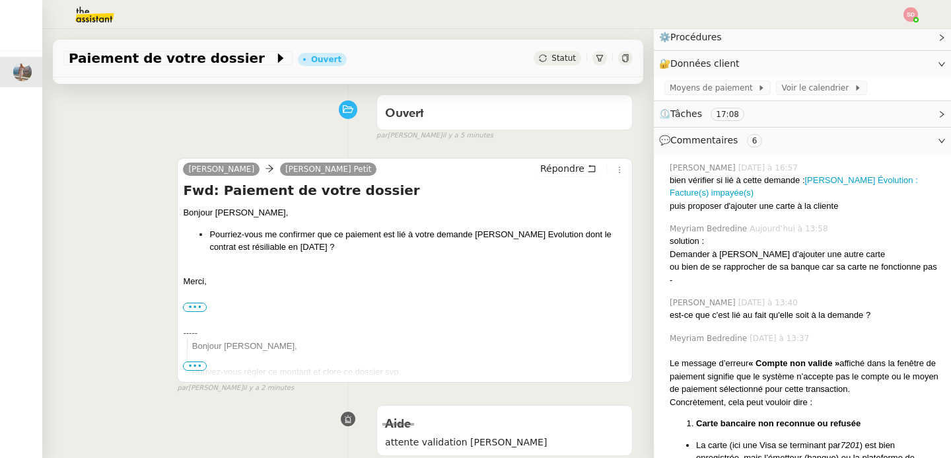
scroll to position [102, 0]
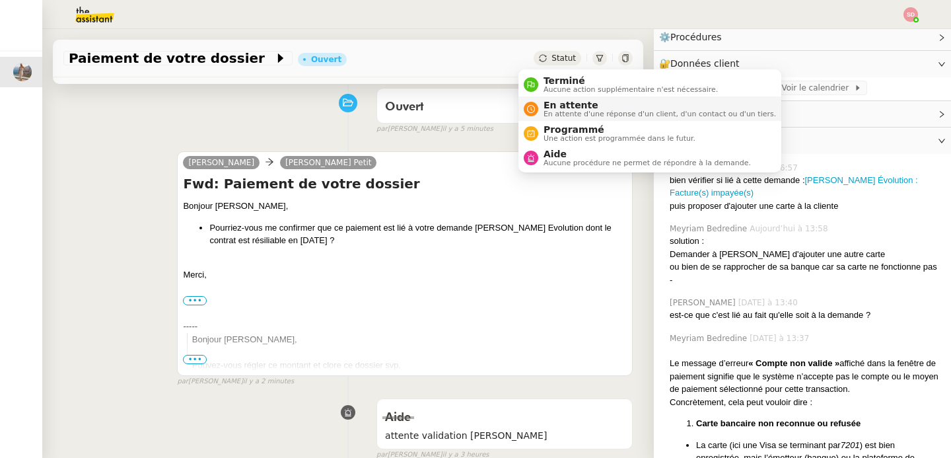
click at [546, 102] on span "En attente" at bounding box center [660, 105] width 233 height 11
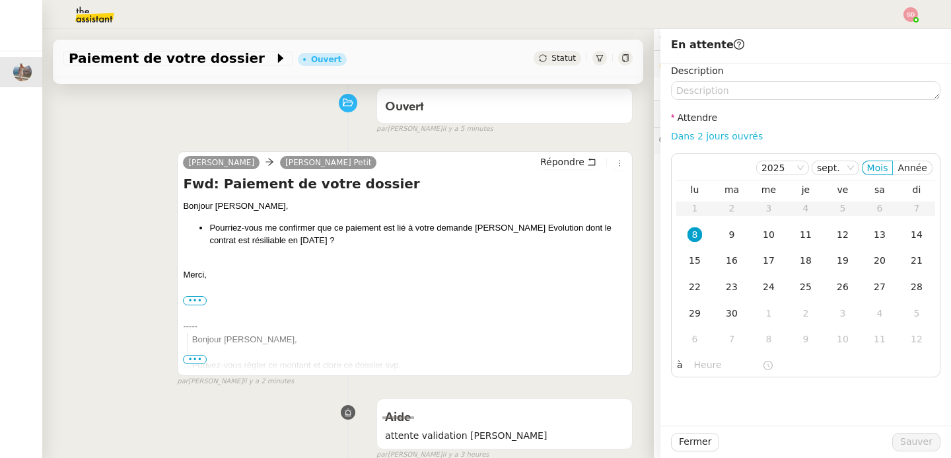
click at [729, 137] on link "Dans 2 jours ouvrés" at bounding box center [717, 136] width 92 height 11
type input "07:00"
click at [900, 441] on span "Sauver" at bounding box center [916, 441] width 32 height 15
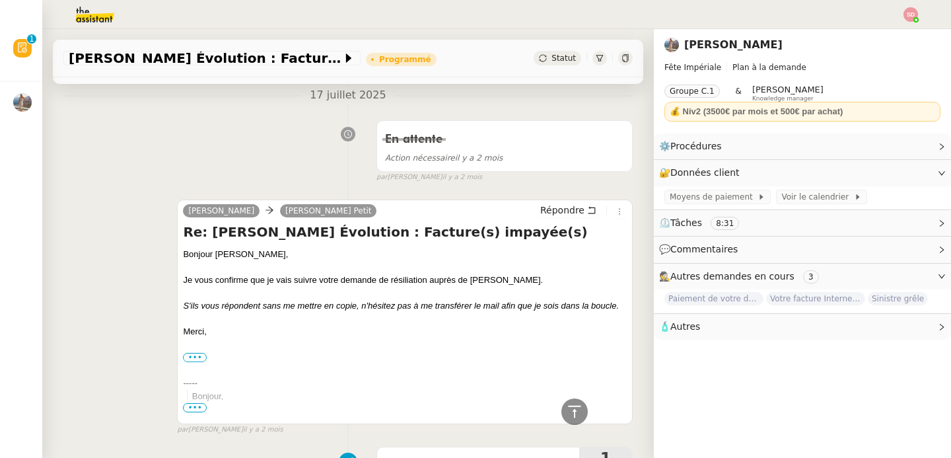
scroll to position [2402, 0]
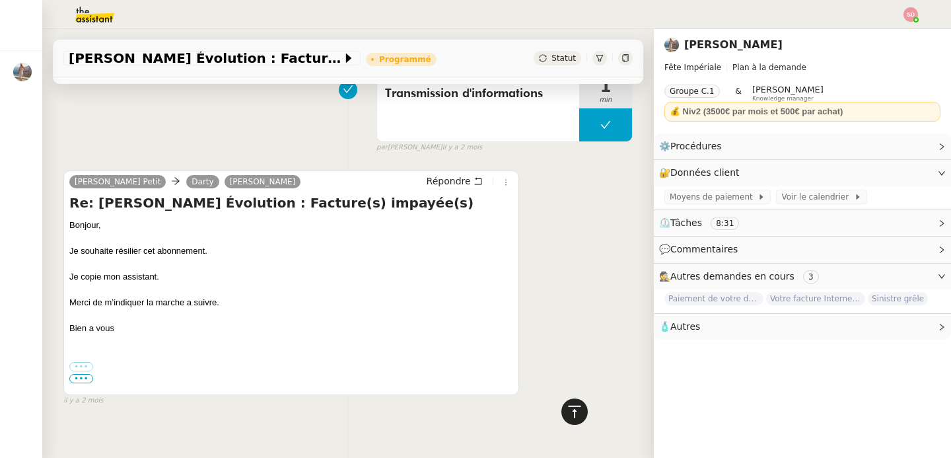
click at [567, 414] on icon at bounding box center [575, 412] width 16 height 16
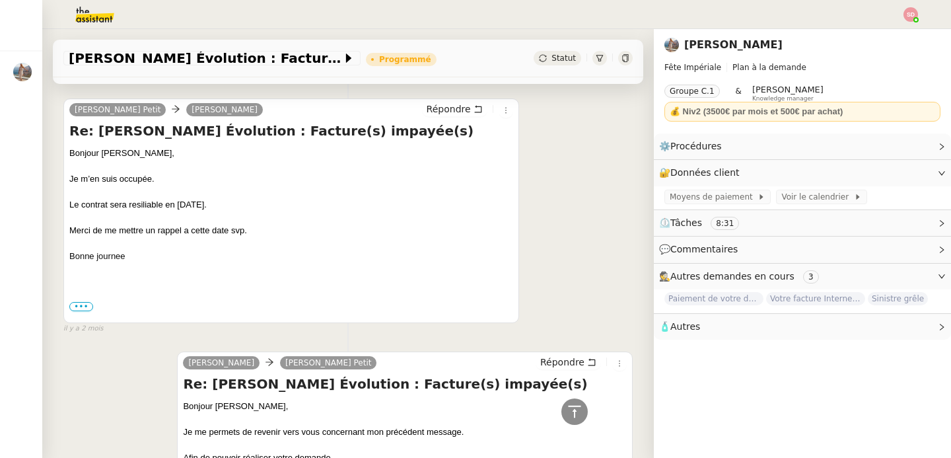
scroll to position [634, 0]
